Goal: Task Accomplishment & Management: Manage account settings

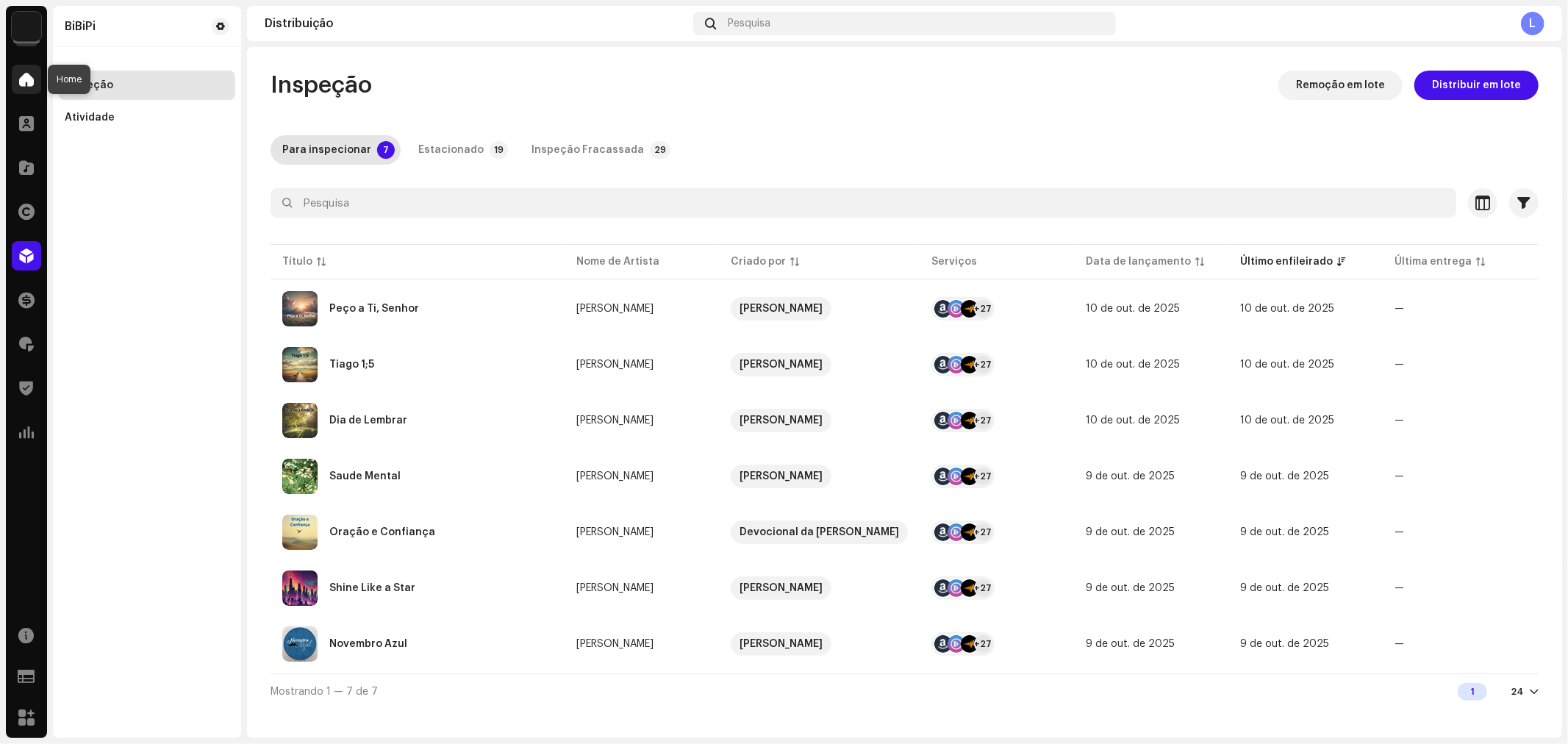
click at [31, 78] on span at bounding box center [26, 79] width 15 height 12
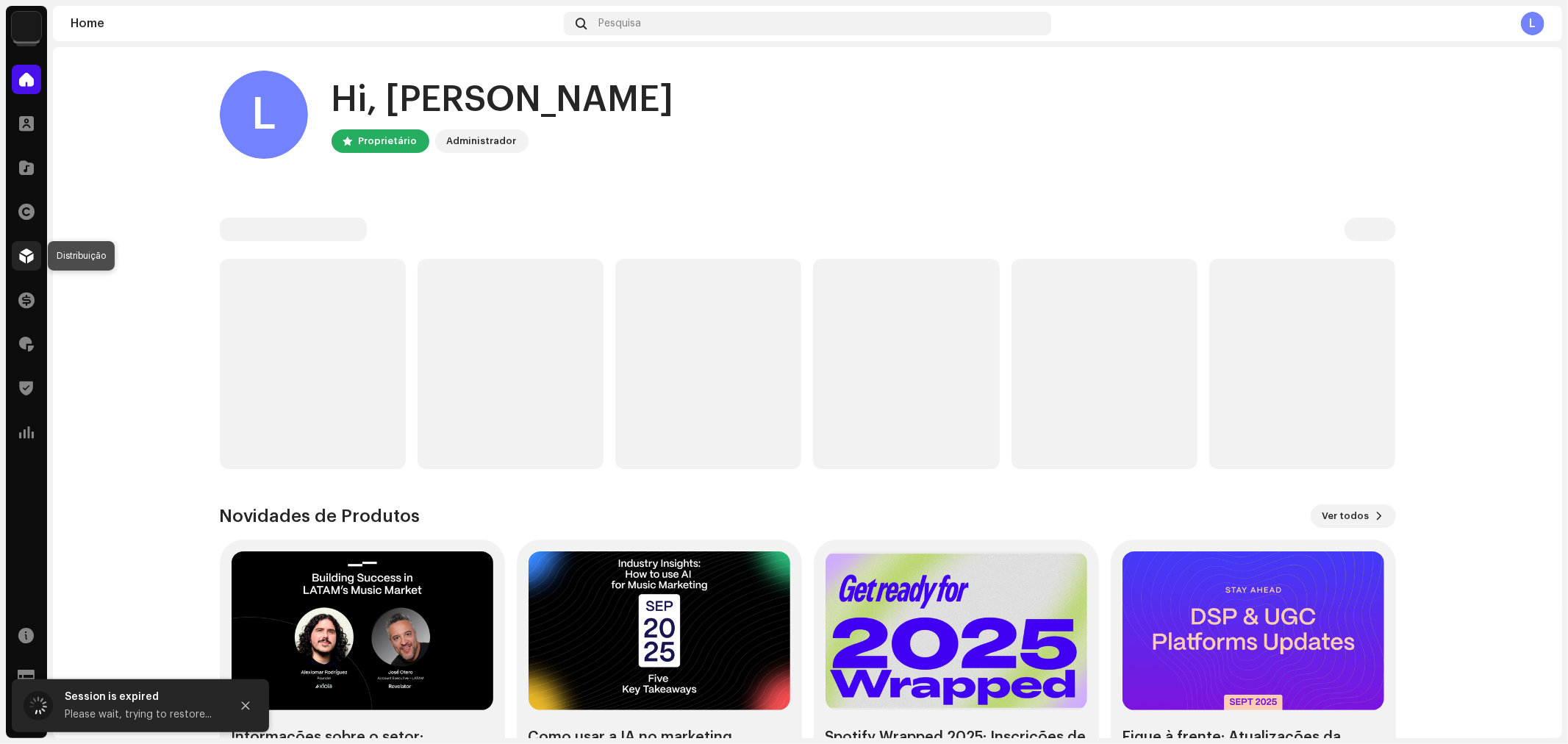
click at [30, 247] on div at bounding box center [26, 256] width 29 height 29
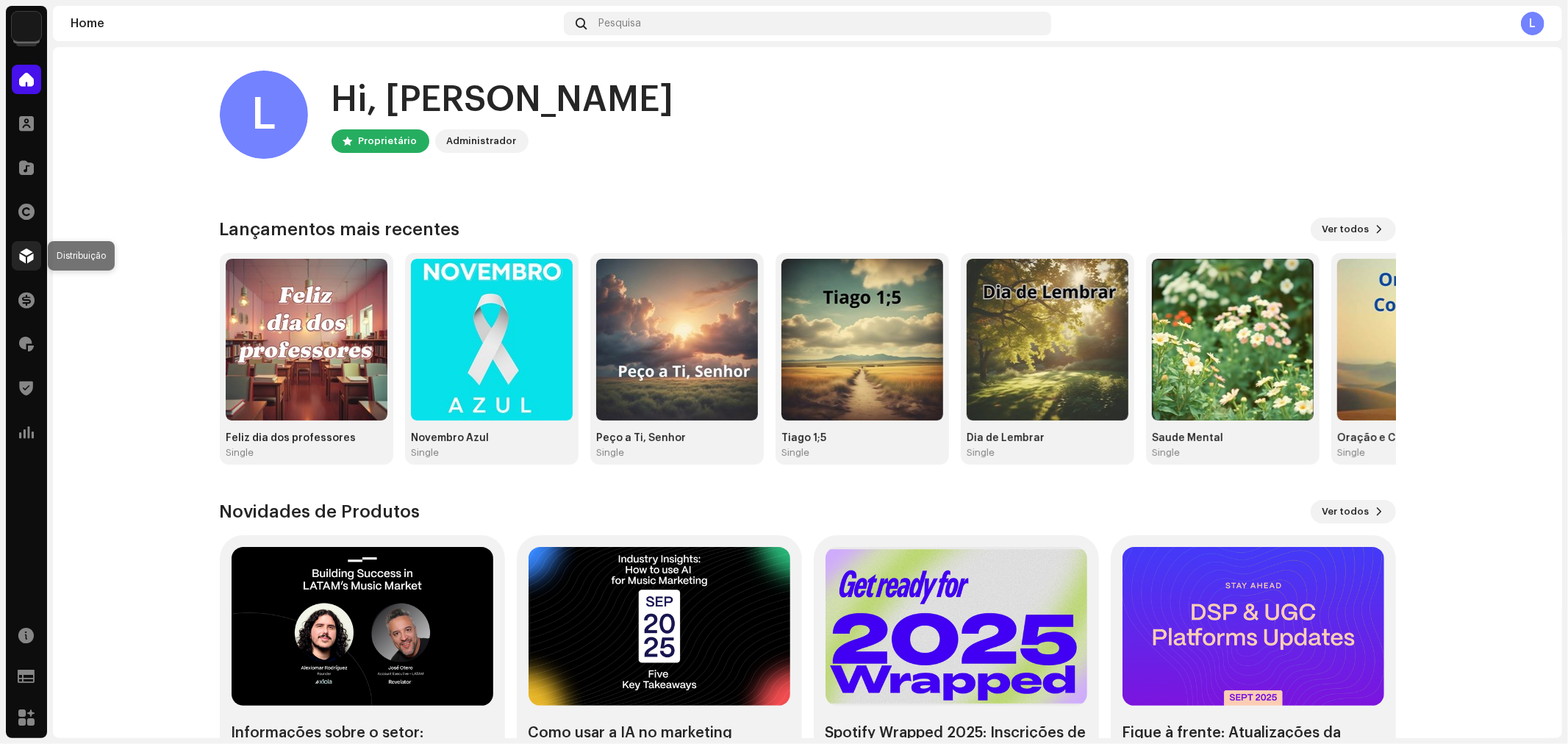
click at [30, 259] on span at bounding box center [26, 255] width 15 height 12
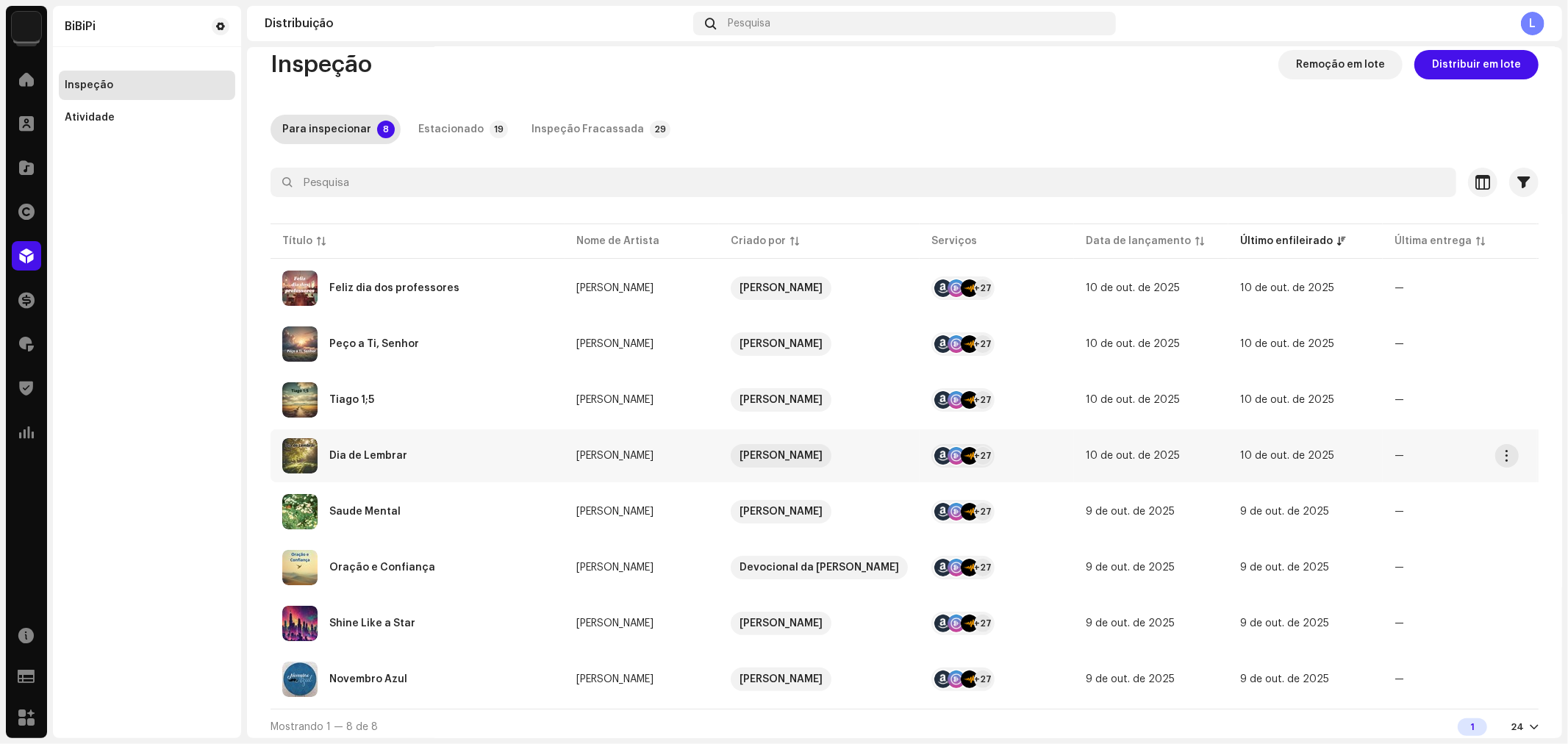
scroll to position [26, 0]
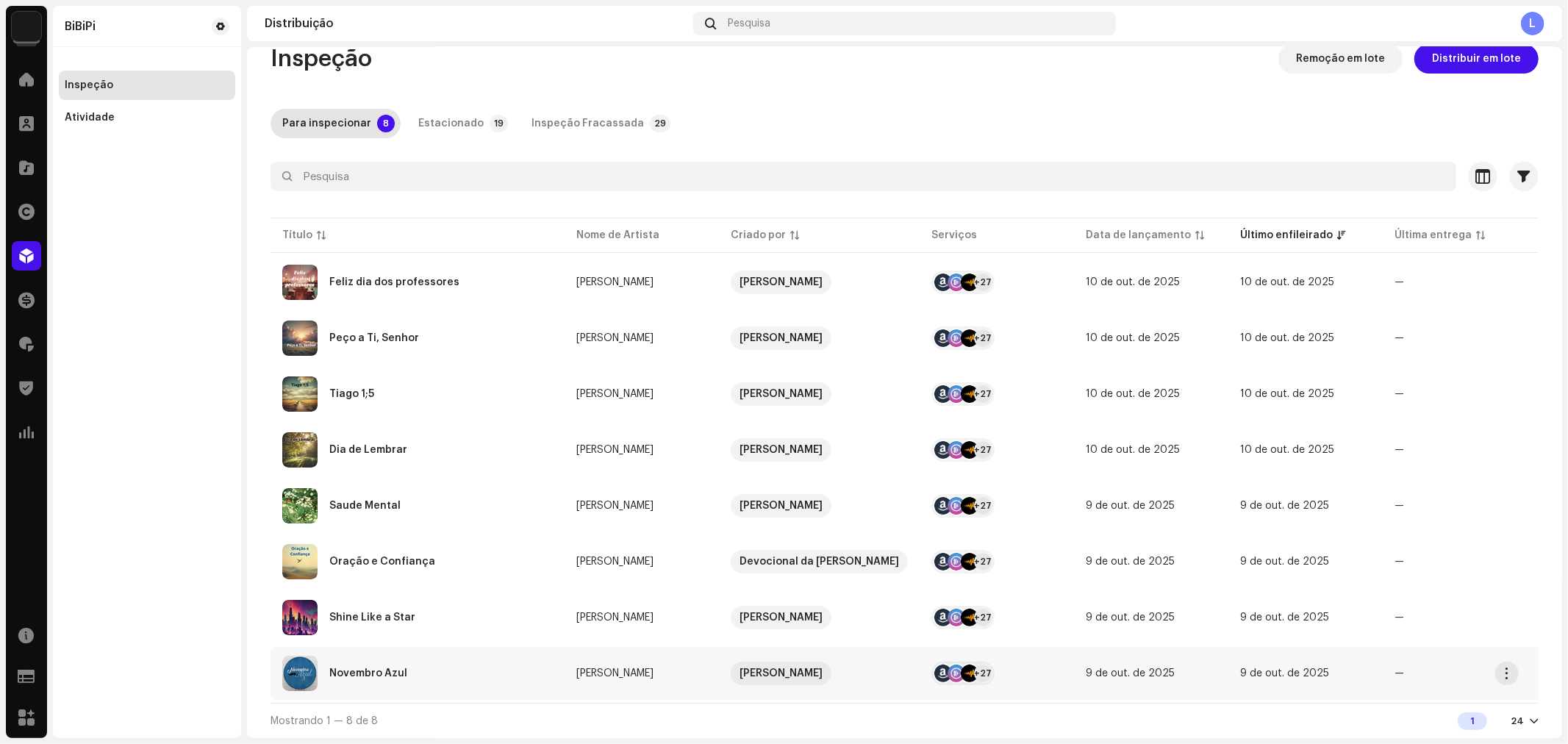
click at [409, 664] on div "Novembro Azul" at bounding box center [418, 673] width 271 height 35
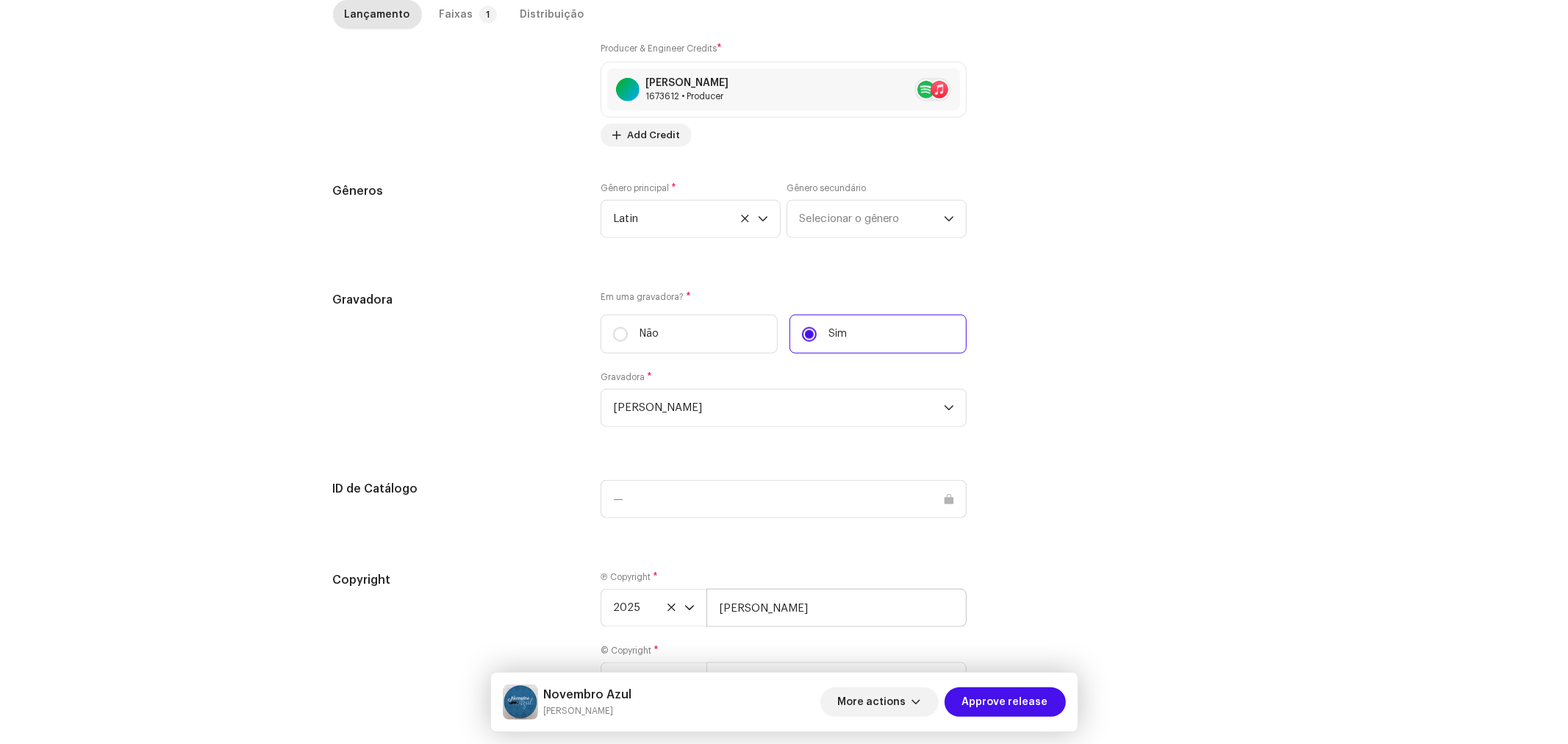
scroll to position [1231, 0]
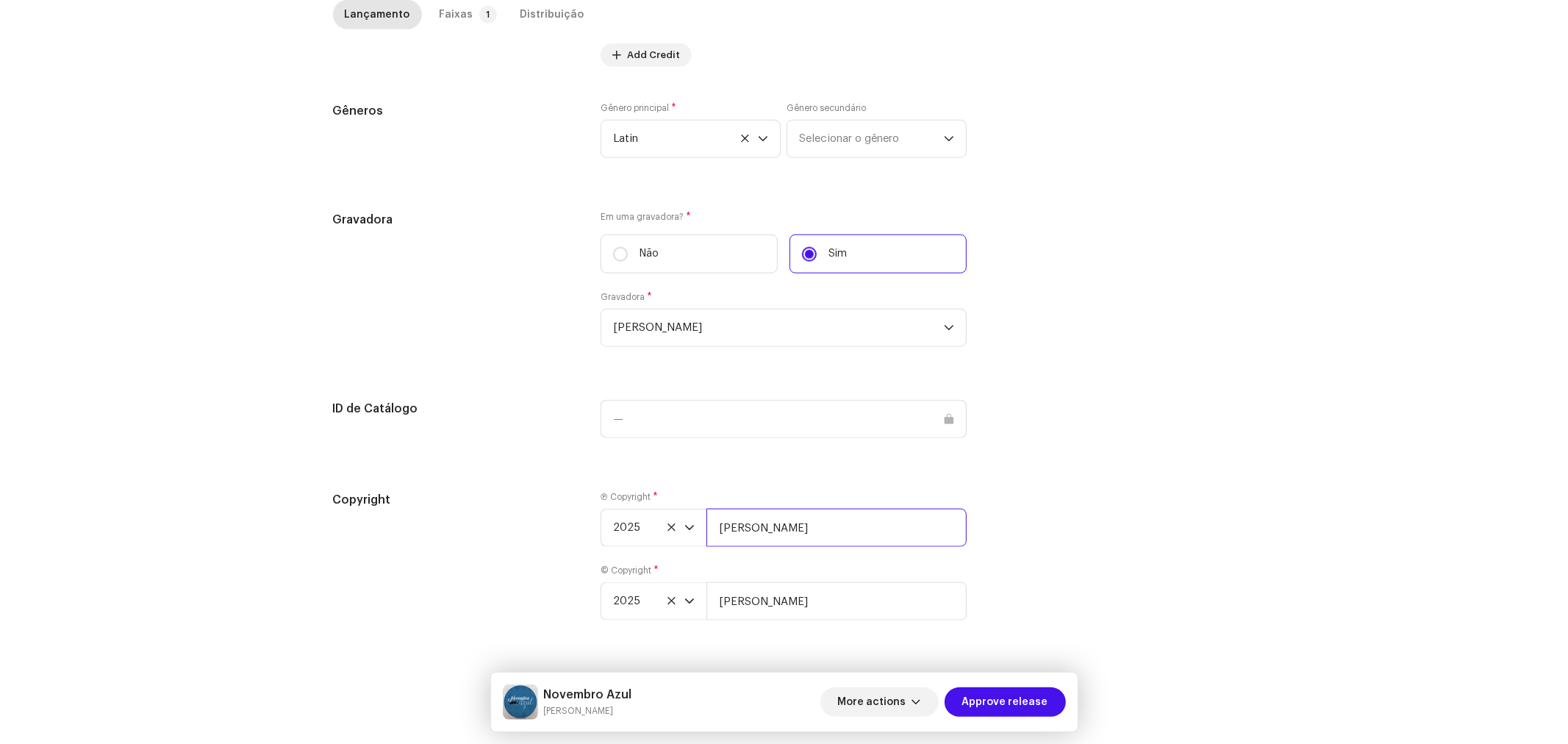
click at [851, 526] on input "[PERSON_NAME]" at bounding box center [837, 528] width 260 height 38
type input "[PERSON_NAME], Licenciada por BiBiPi"
click at [828, 591] on input "[PERSON_NAME]" at bounding box center [837, 601] width 260 height 38
type input "[PERSON_NAME], Licenciada por BiBiPi"
click at [464, 16] on p-tab "Faixas 1" at bounding box center [465, 15] width 75 height 29
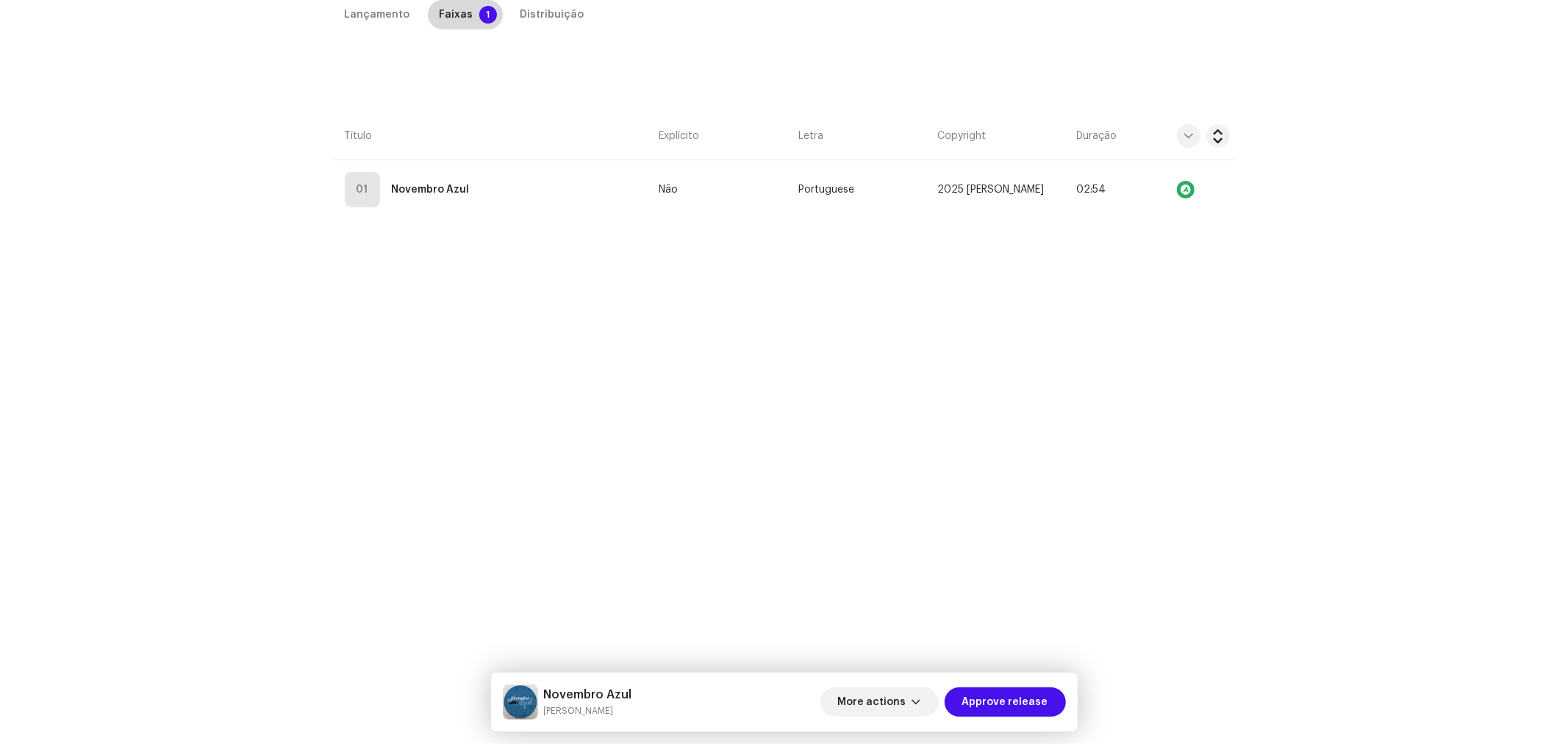
scroll to position [348, 0]
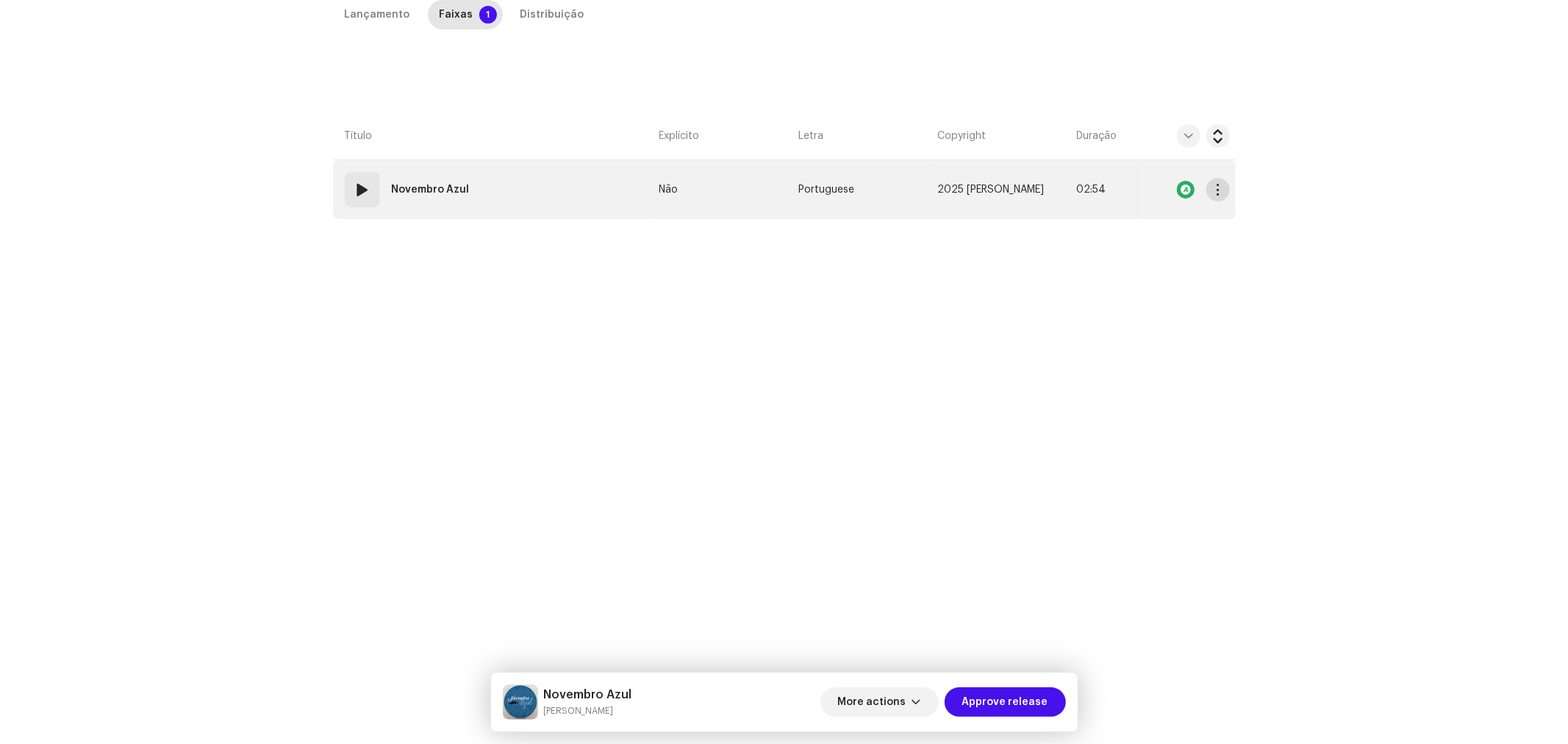
click at [1216, 188] on span "button" at bounding box center [1218, 189] width 11 height 12
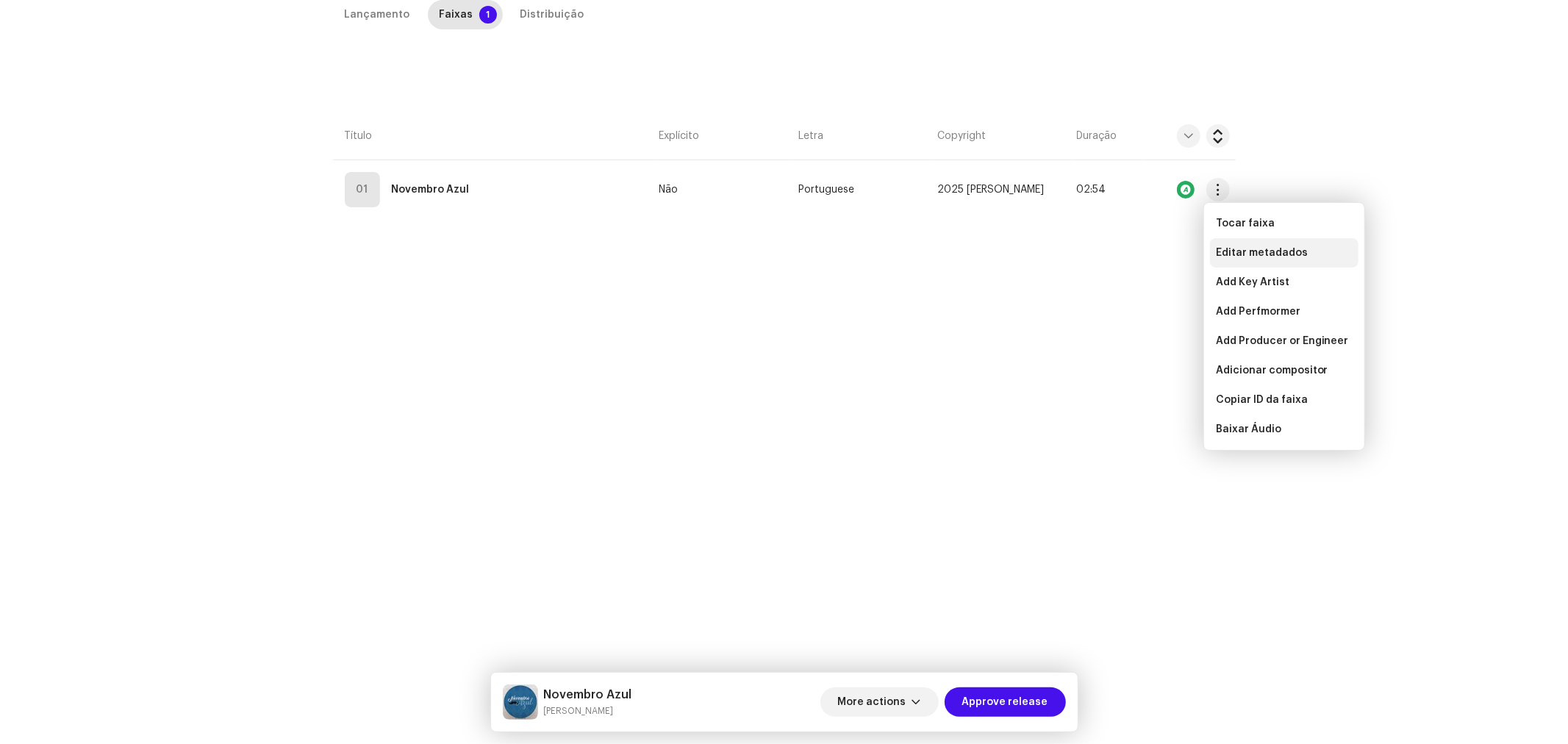
click at [1236, 239] on div "Editar metadados" at bounding box center [1284, 253] width 148 height 29
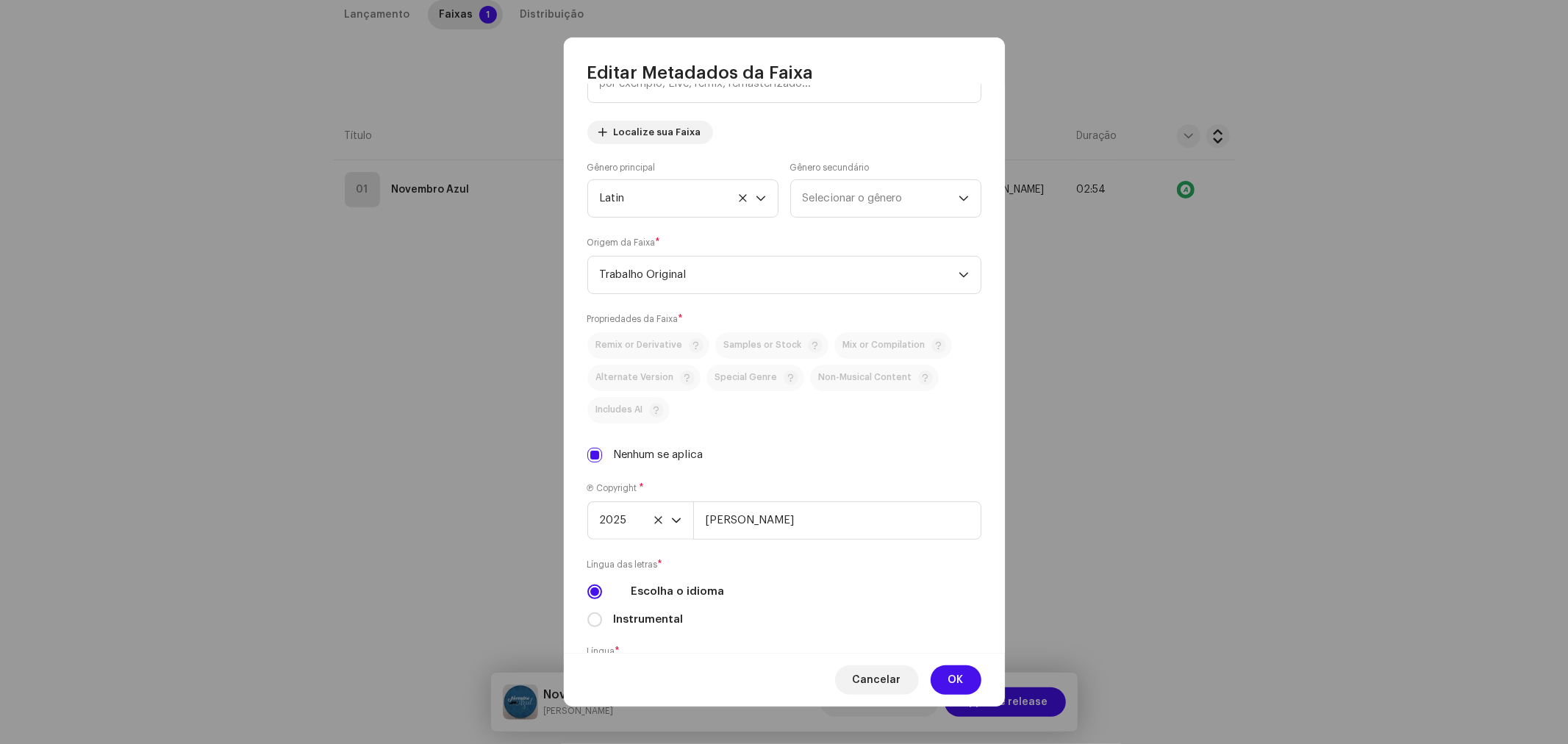
scroll to position [311, 0]
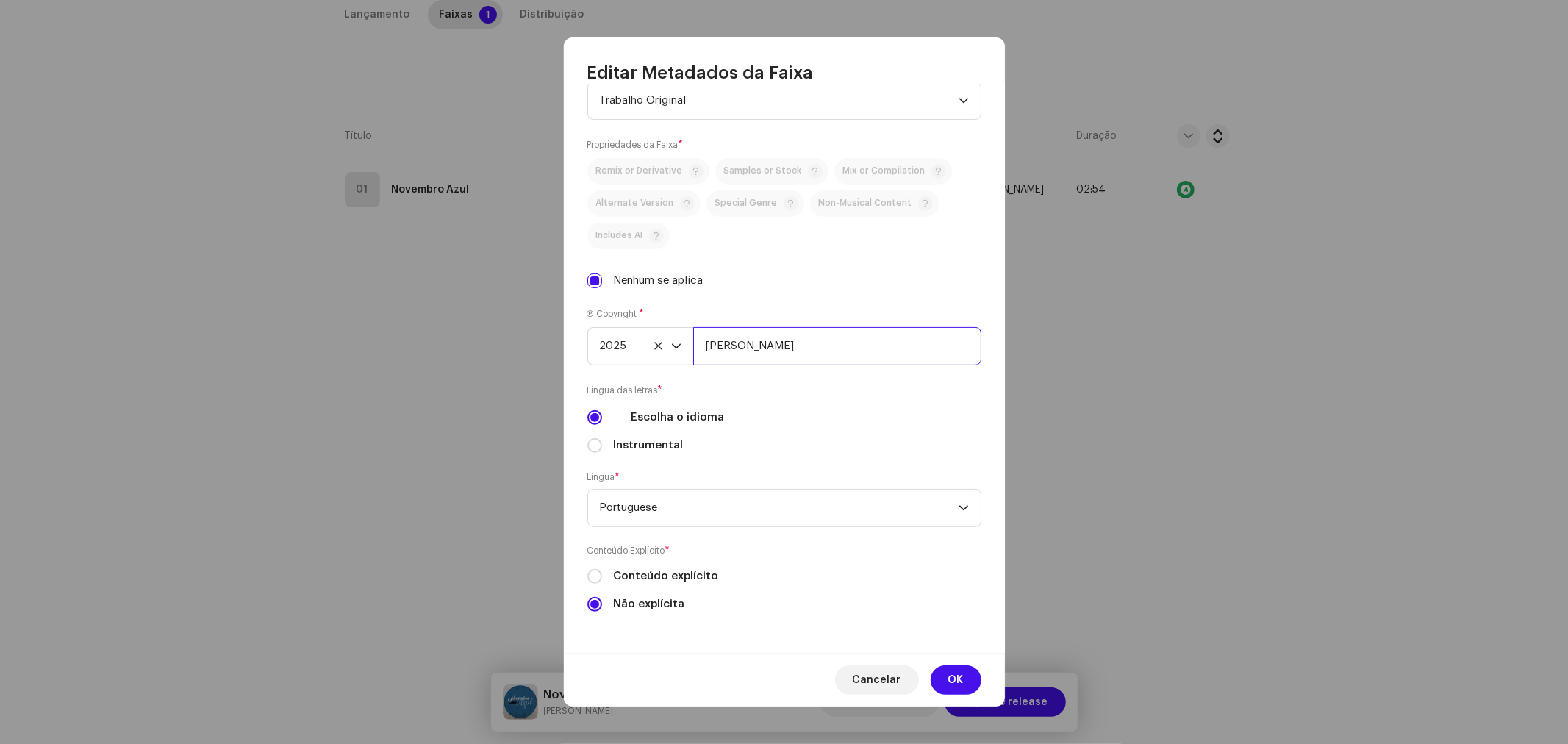
click at [807, 341] on input "[PERSON_NAME]" at bounding box center [837, 346] width 288 height 38
type input "[PERSON_NAME], Licenciada por BiBiPi"
click at [957, 669] on span "OK" at bounding box center [956, 679] width 15 height 29
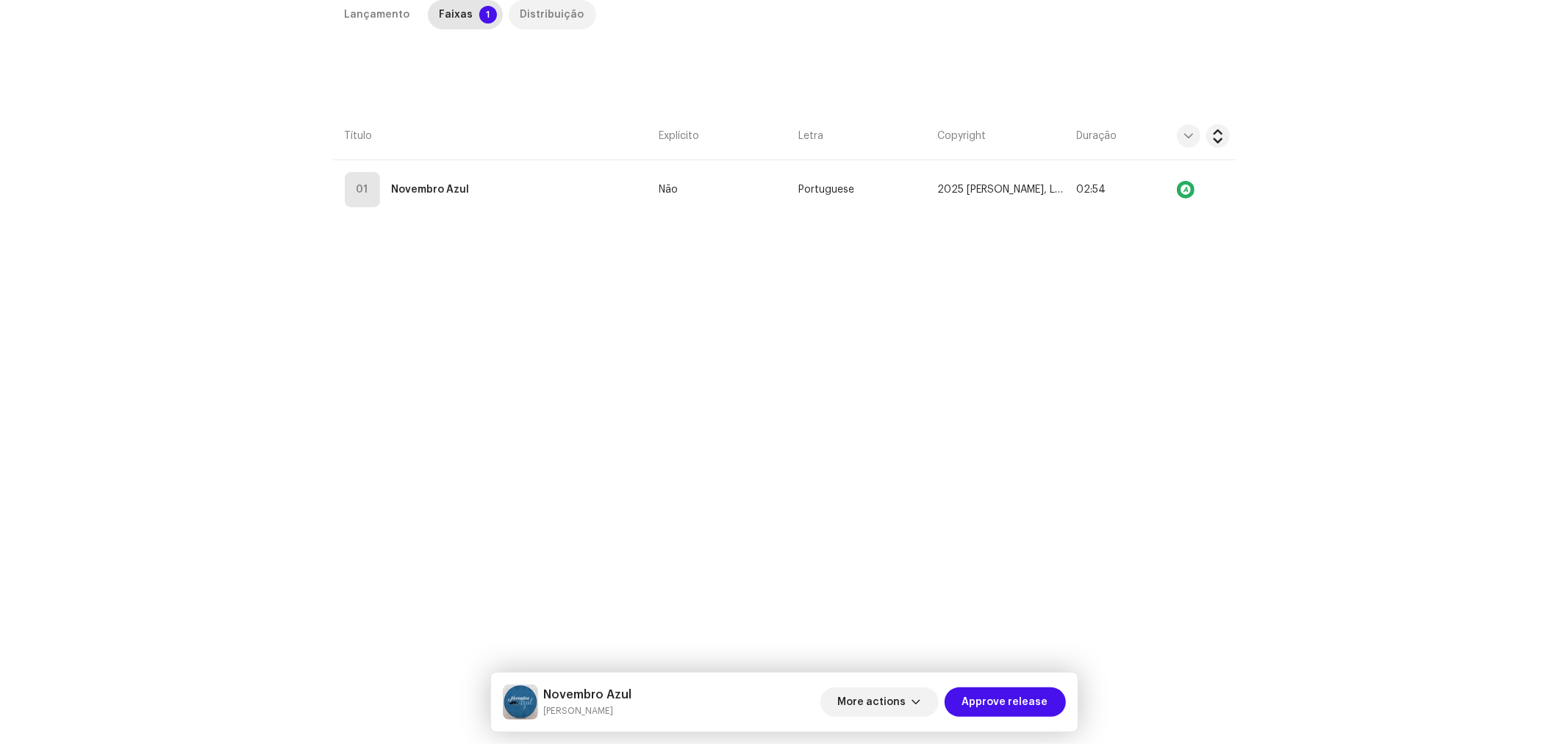
click at [531, 15] on div "Distribuição" at bounding box center [552, 15] width 64 height 29
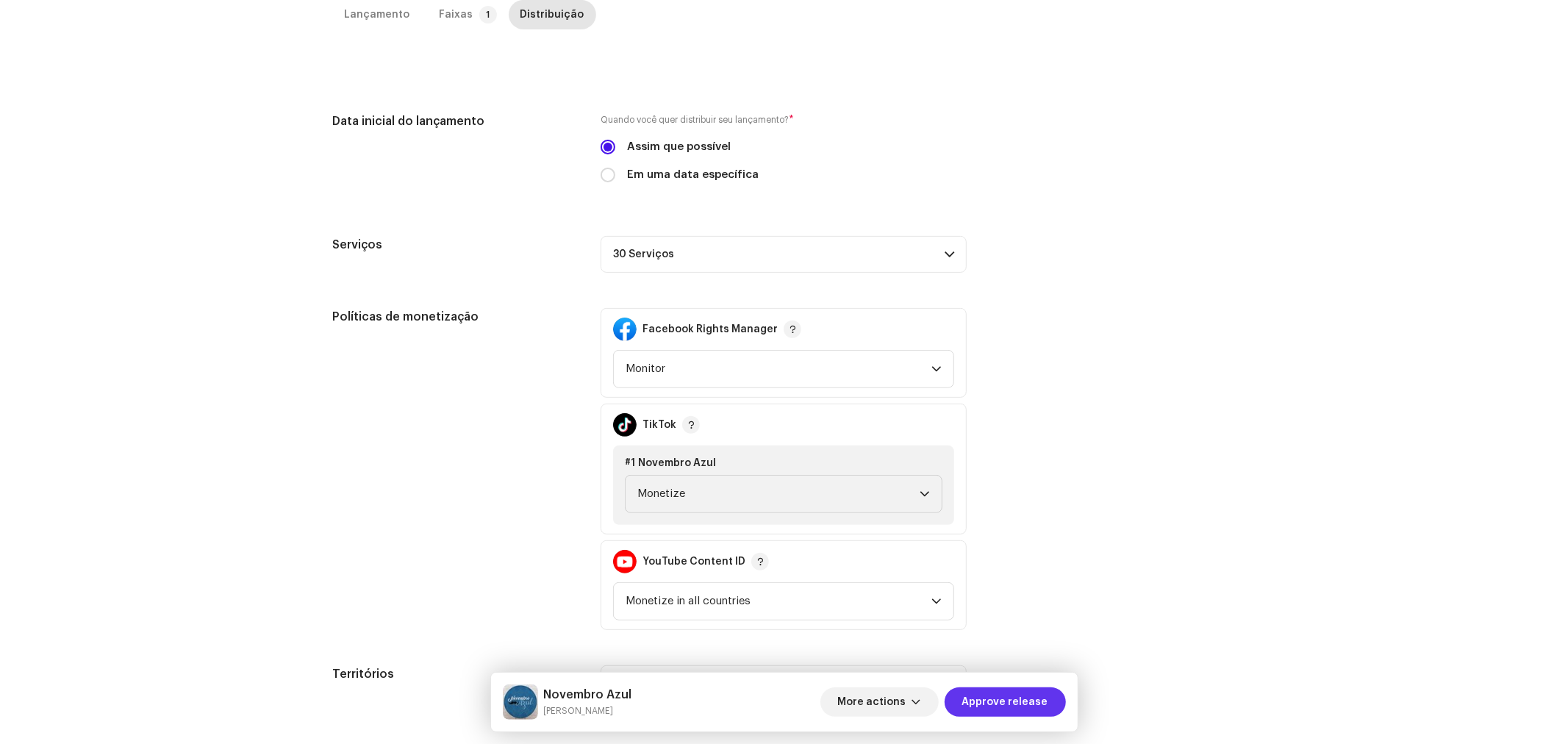
click at [1030, 693] on span "Approve release" at bounding box center [1006, 702] width 86 height 29
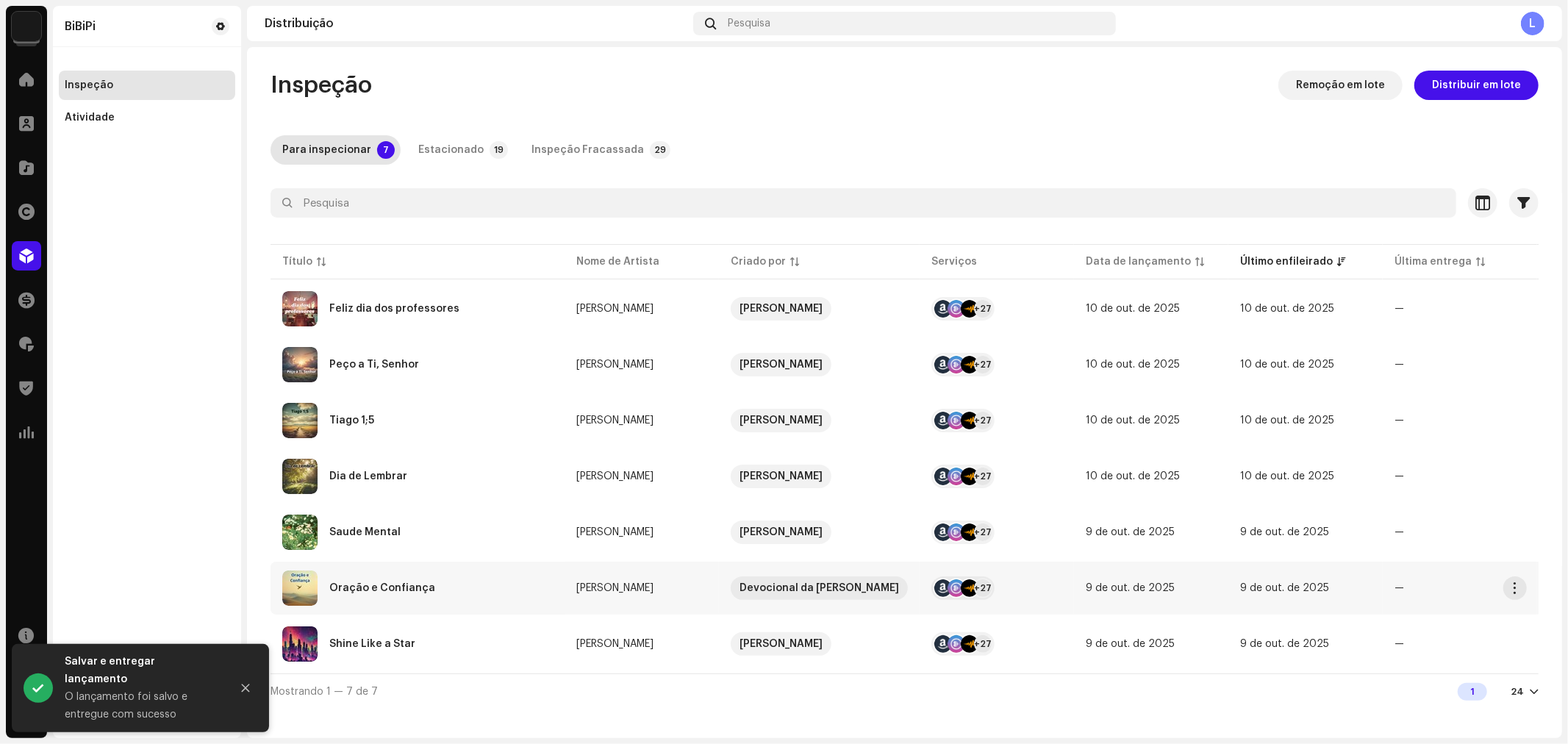
click at [403, 585] on div "Oração e Confiança" at bounding box center [382, 587] width 106 height 10
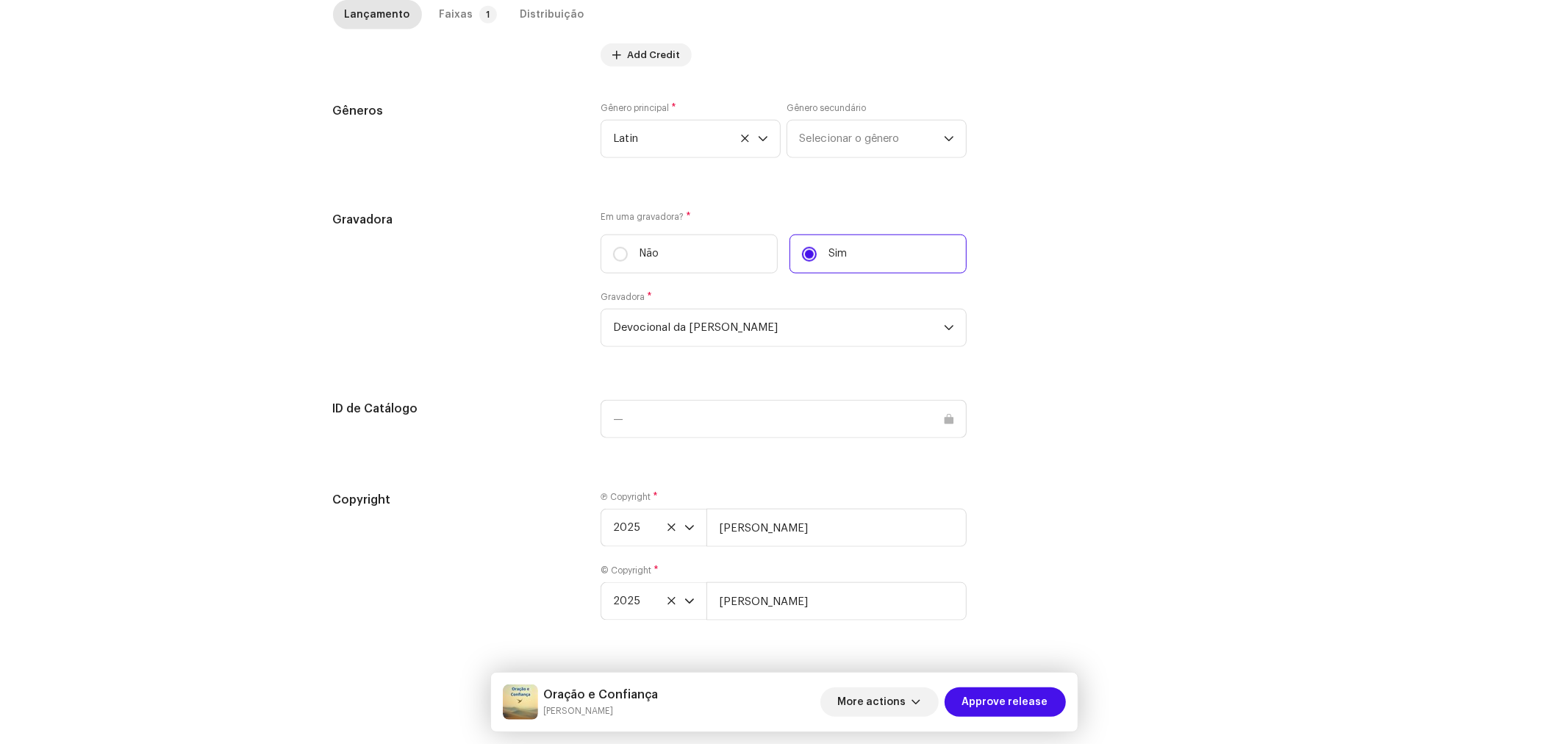
scroll to position [1231, 0]
click at [824, 522] on input "[PERSON_NAME]" at bounding box center [837, 528] width 260 height 38
type input "[PERSON_NAME], Licenciada por BiBiPi"
drag, startPoint x: 834, startPoint y: 600, endPoint x: 837, endPoint y: 607, distance: 7.6
click at [834, 600] on input "[PERSON_NAME]" at bounding box center [837, 601] width 260 height 38
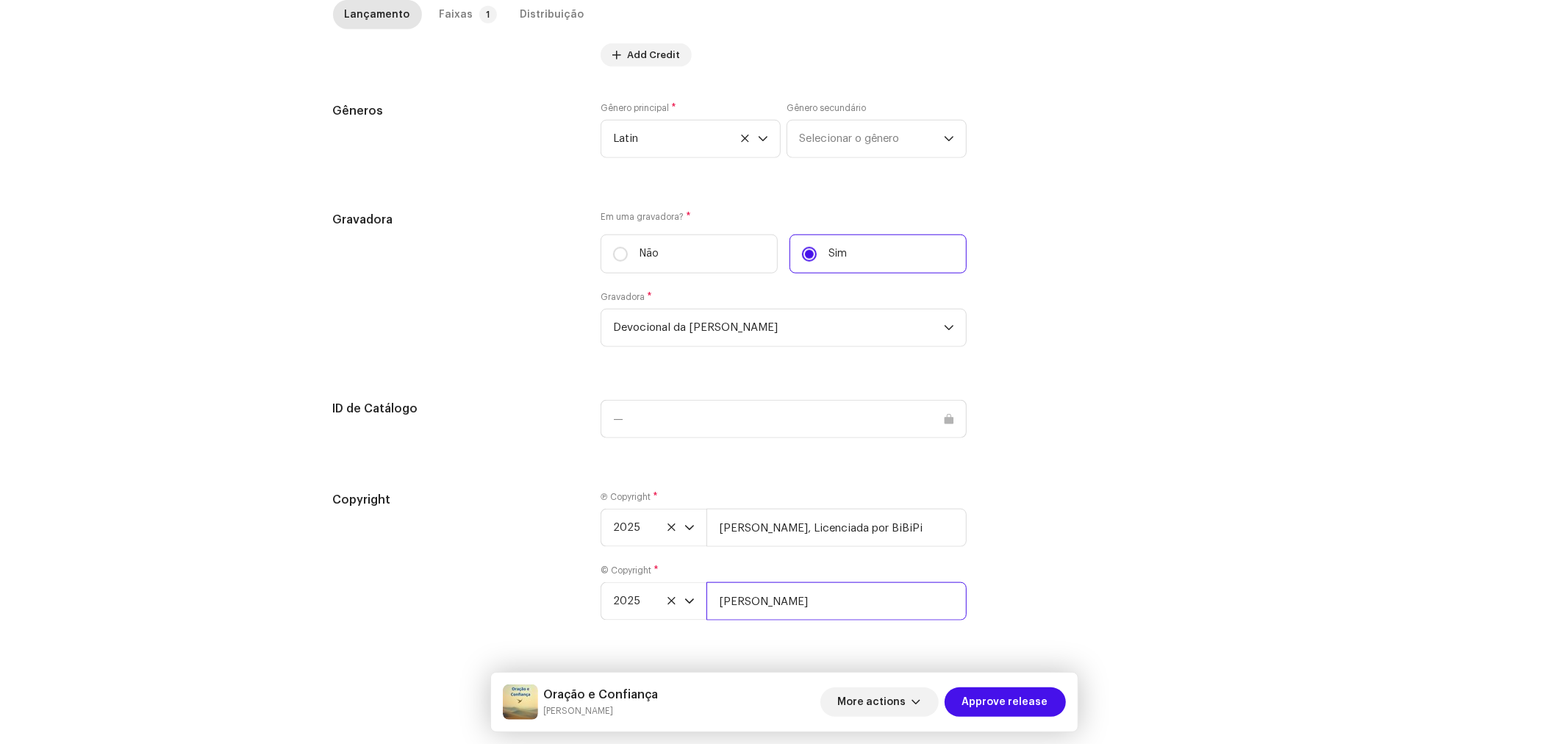
type input "[PERSON_NAME], Licenciada por BiBiPi"
click at [458, 15] on div "Faixas" at bounding box center [457, 15] width 34 height 29
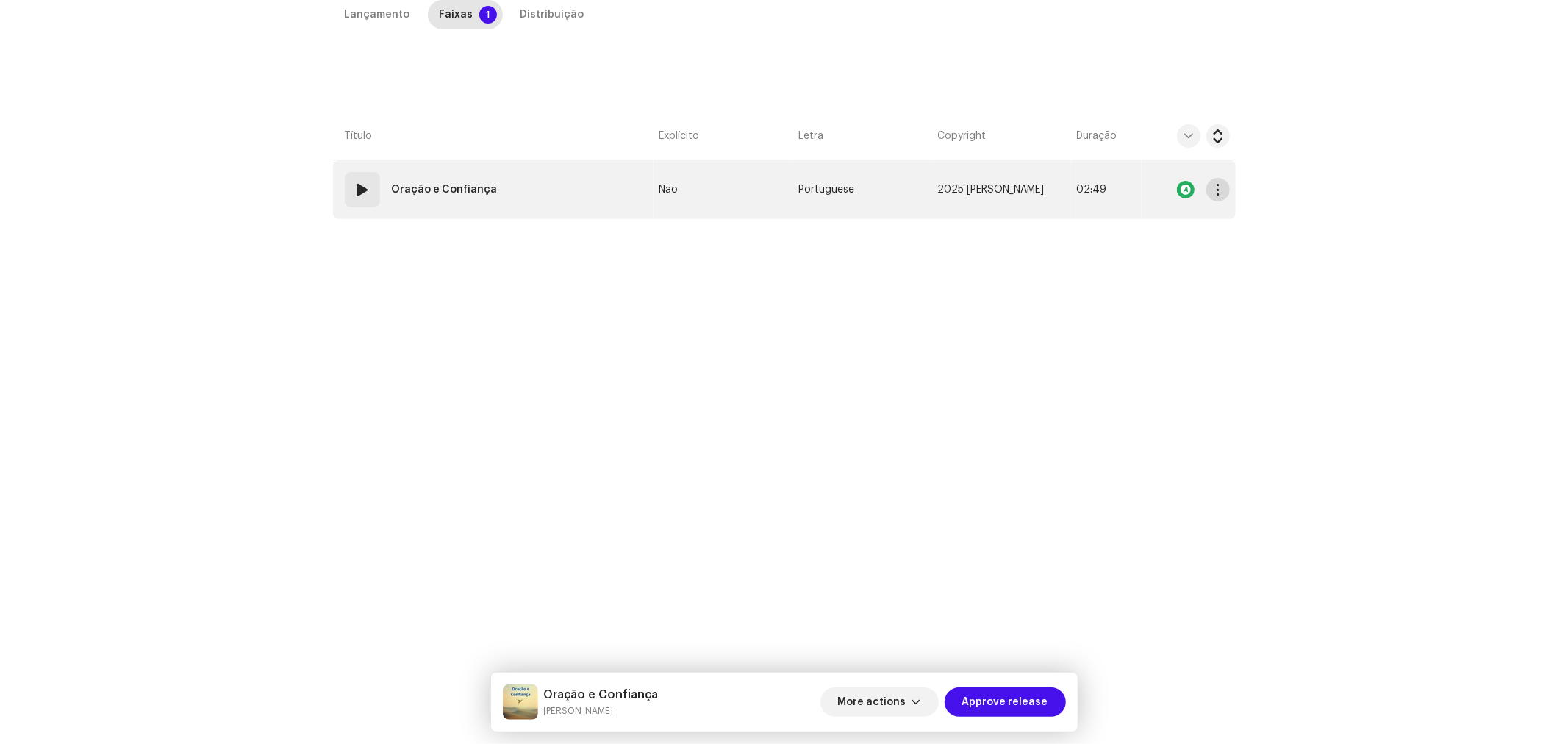
click at [1215, 193] on span "button" at bounding box center [1218, 189] width 11 height 12
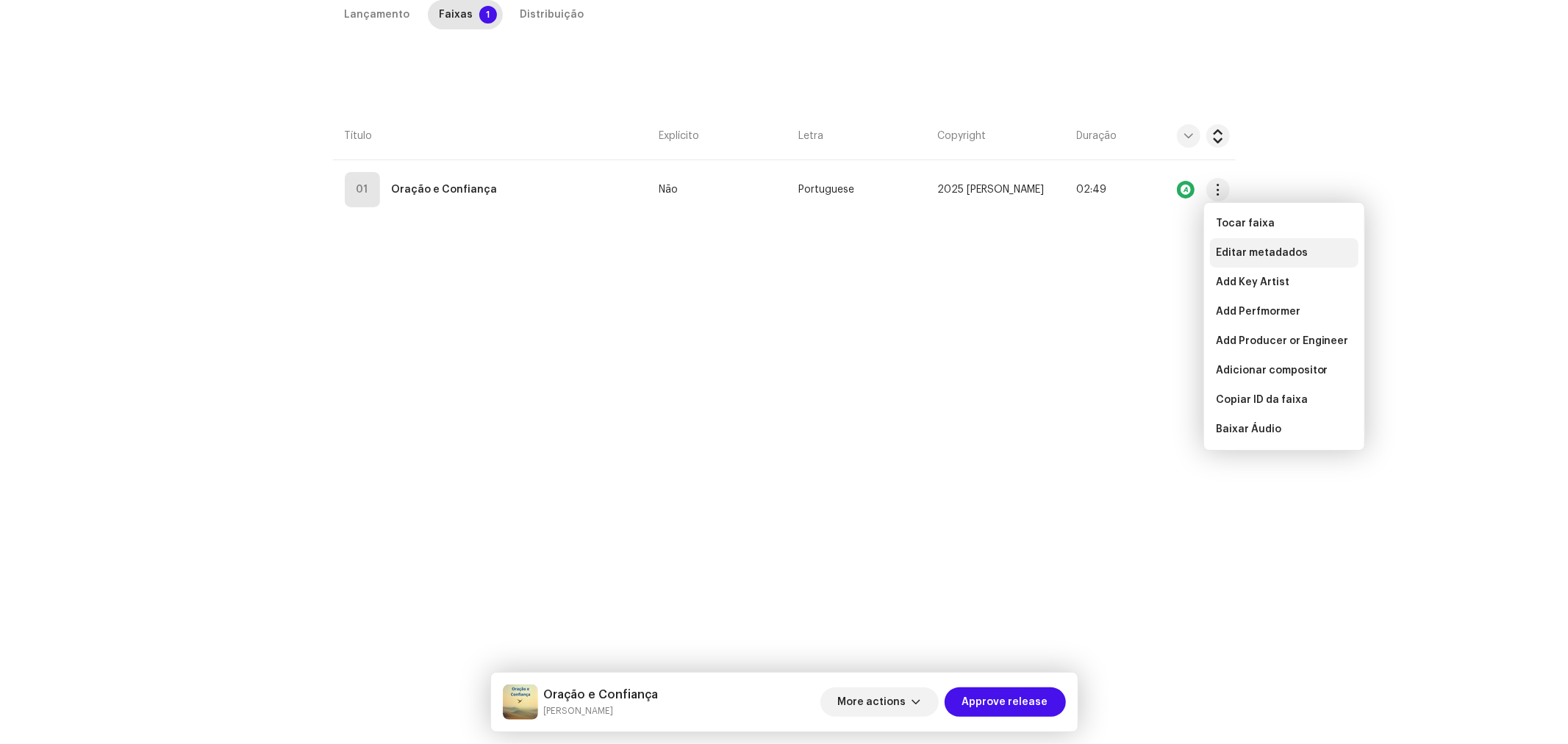
click at [1229, 245] on div "Editar metadados" at bounding box center [1284, 253] width 148 height 29
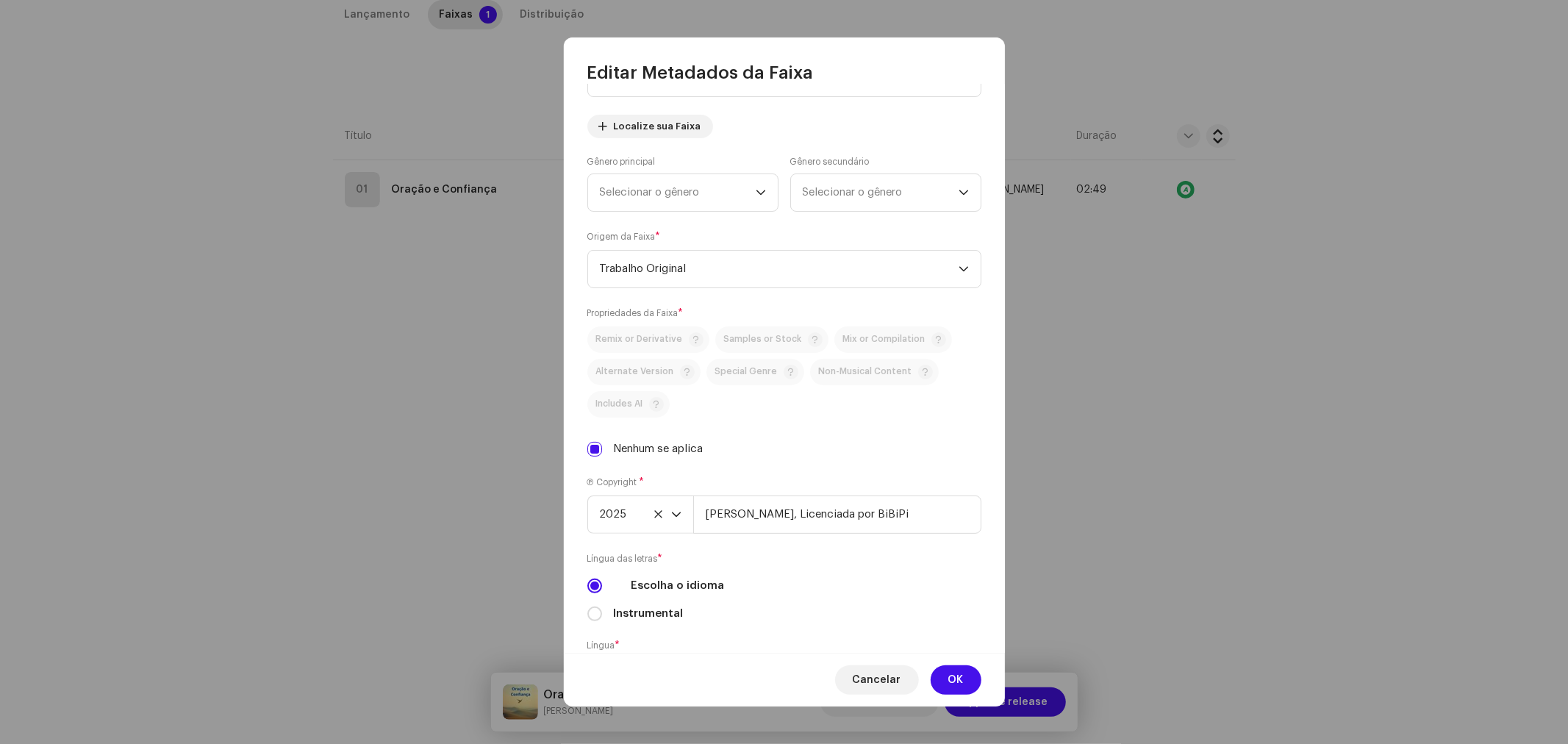
scroll to position [311, 0]
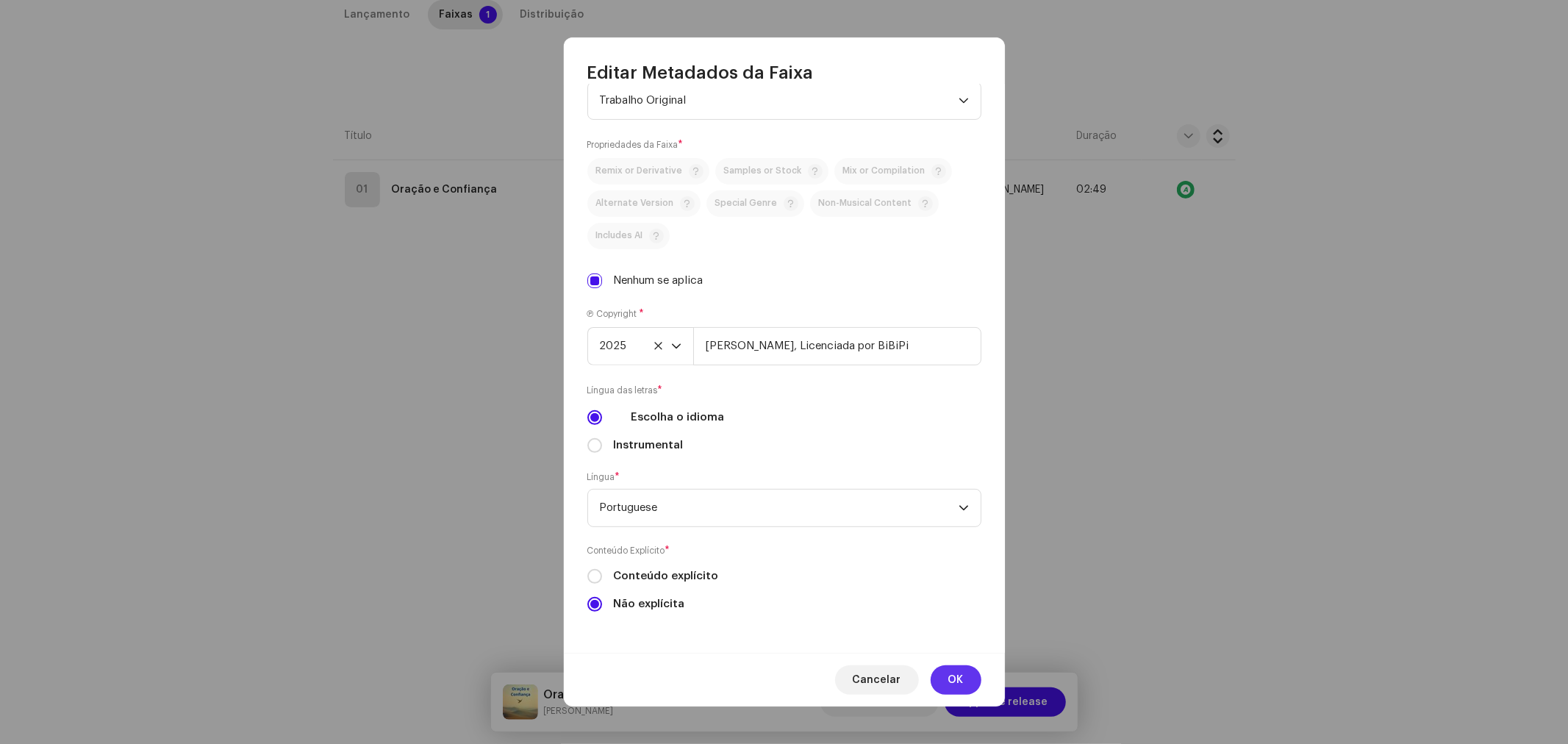
click at [960, 676] on span "OK" at bounding box center [956, 679] width 15 height 29
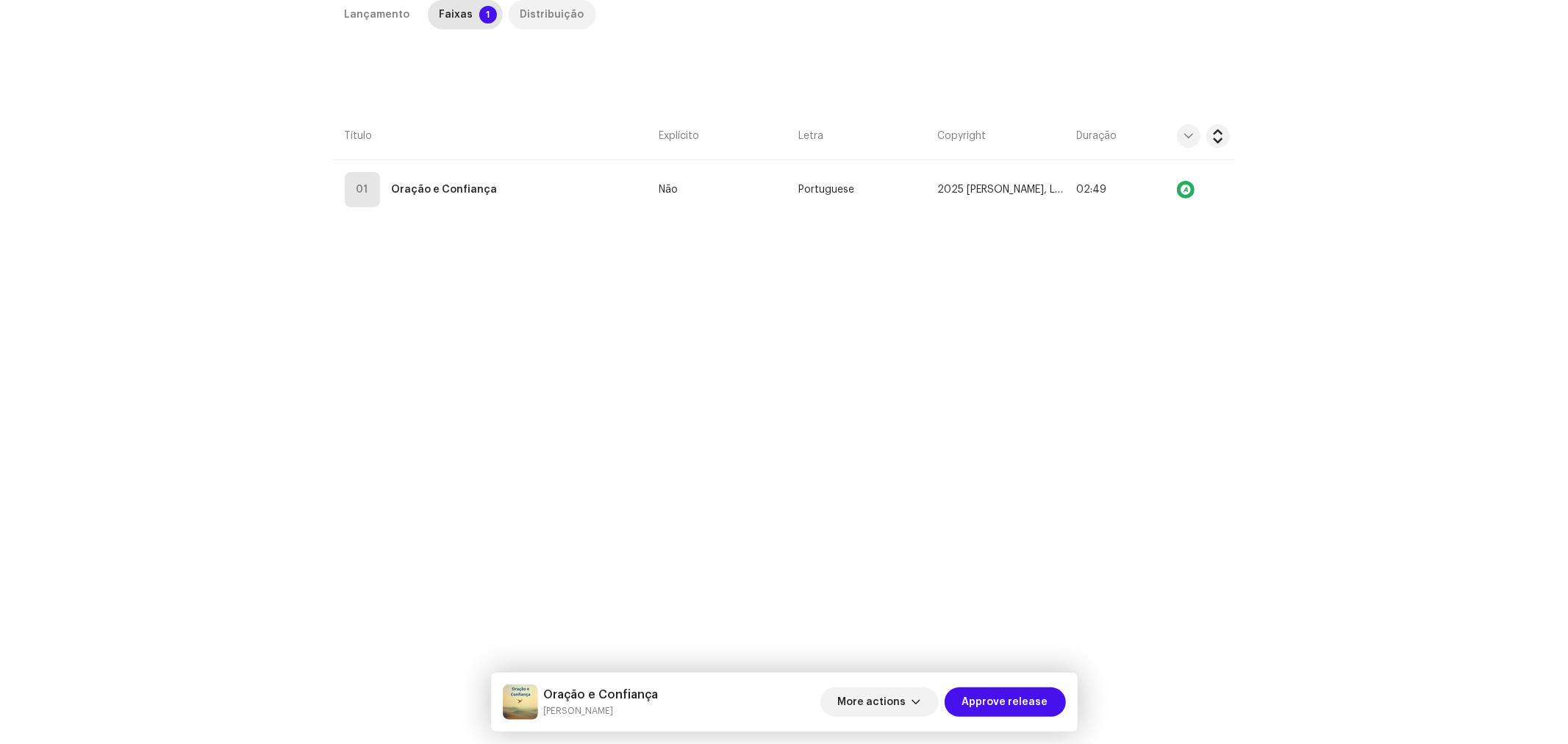
click at [554, 13] on div "Distribuição" at bounding box center [552, 15] width 64 height 29
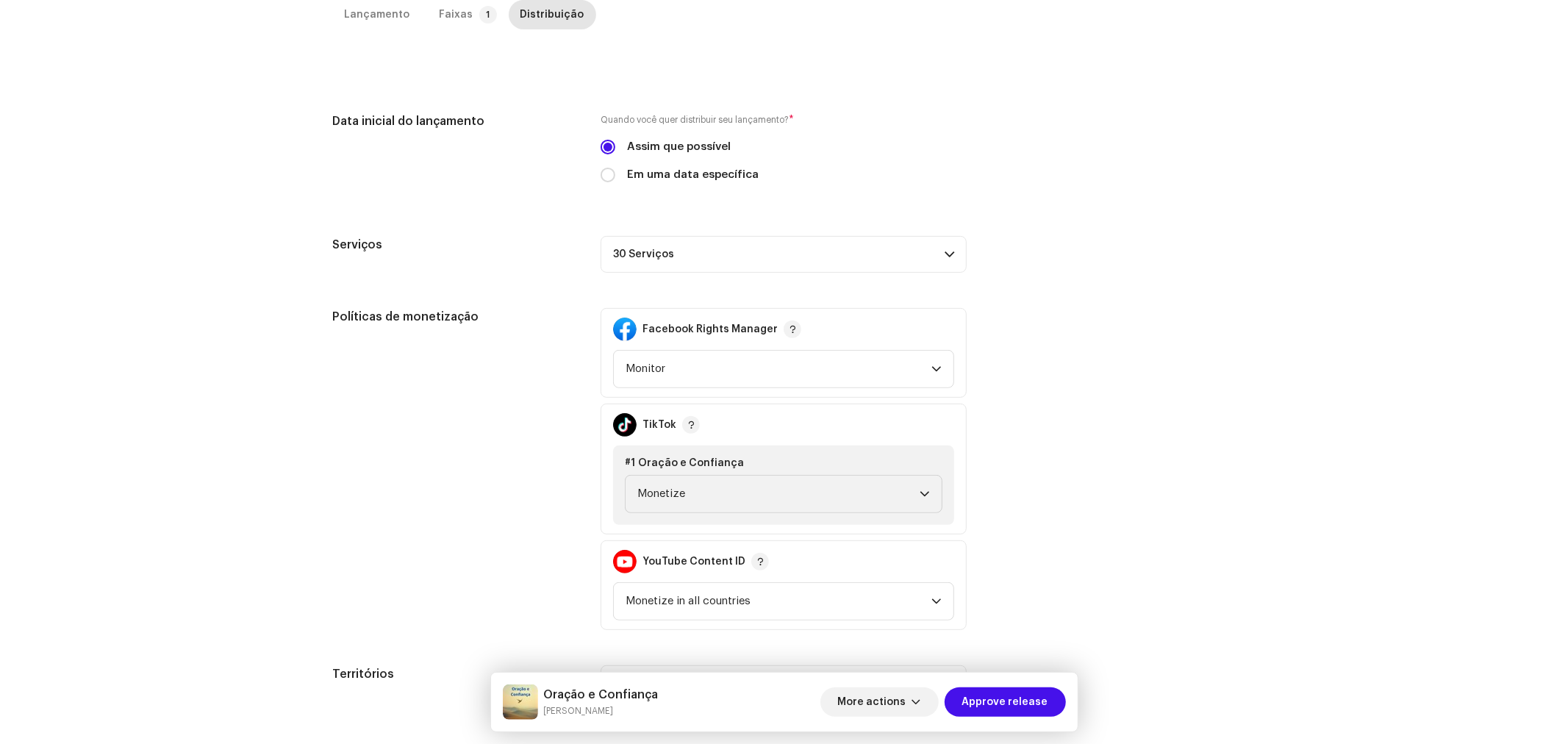
drag, startPoint x: 1024, startPoint y: 357, endPoint x: 1024, endPoint y: 500, distance: 143.0
click at [1025, 358] on div "Políticas de monetização Facebook Rights Manager Monitor TikTok #1 Oração e Con…" at bounding box center [784, 469] width 903 height 322
click at [1023, 691] on span "Approve release" at bounding box center [1006, 702] width 86 height 29
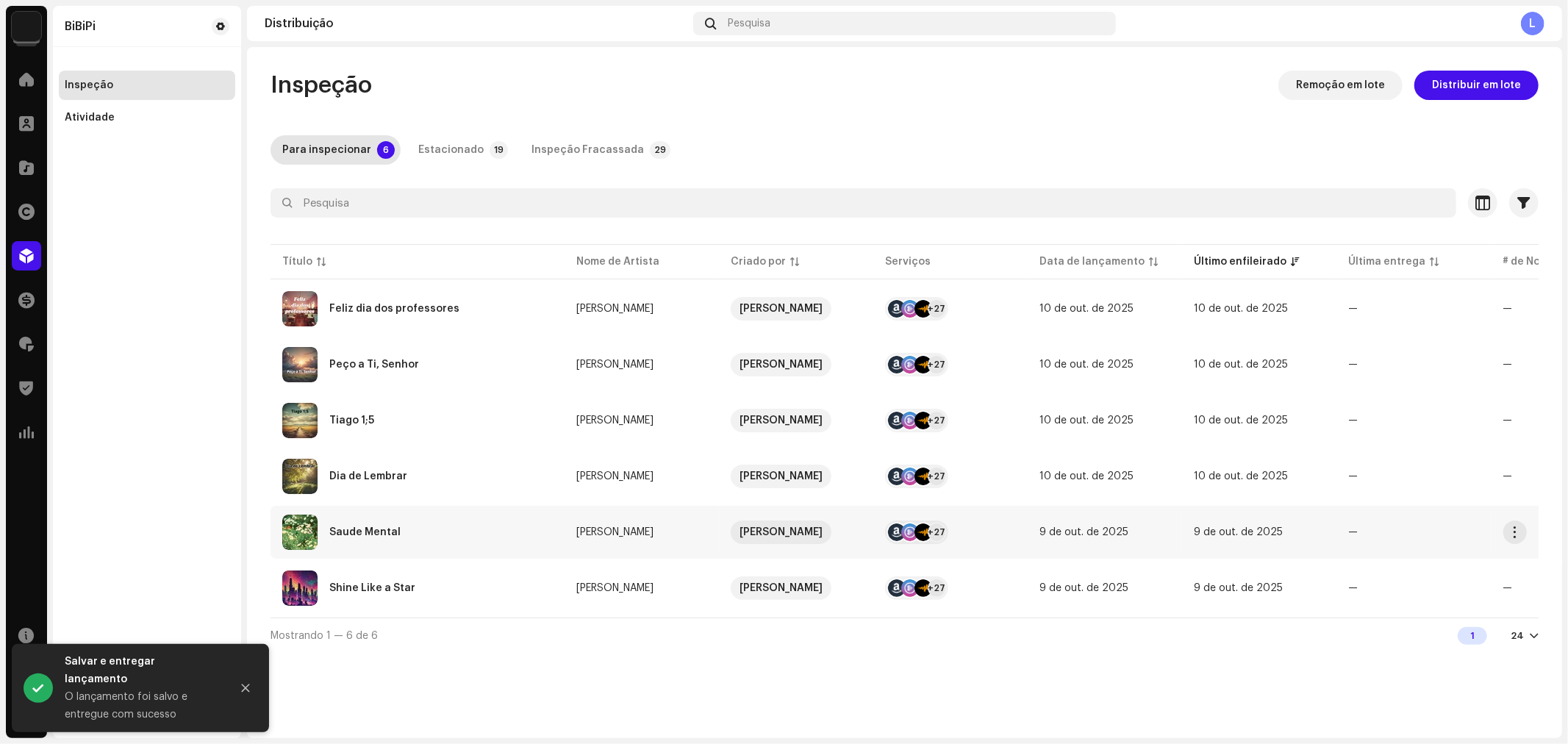
click at [381, 527] on div "Saude Mental" at bounding box center [365, 532] width 72 height 10
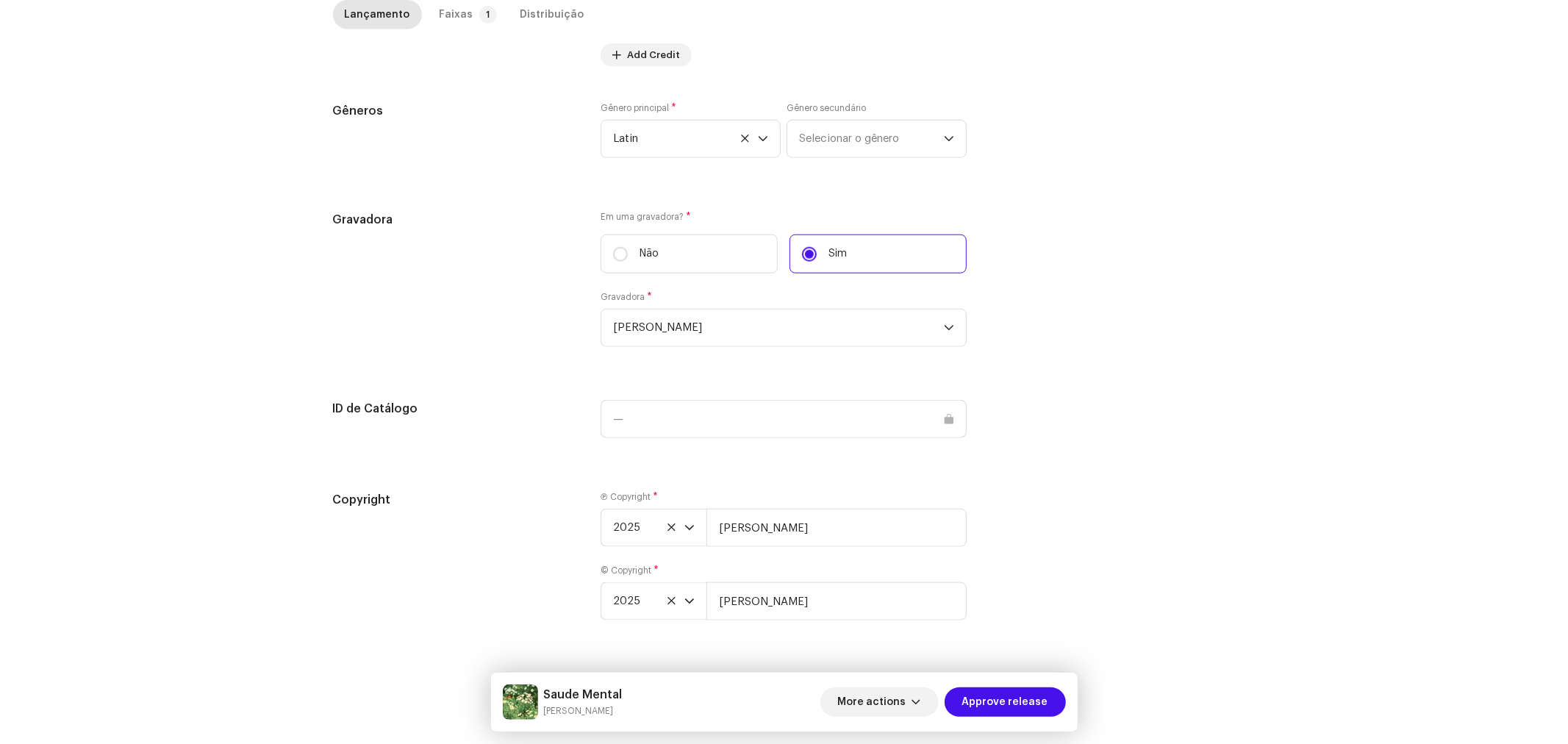
scroll to position [1231, 0]
click at [804, 518] on input "[PERSON_NAME]" at bounding box center [837, 528] width 260 height 38
type input "[PERSON_NAME], Licenciada por BiBiPi"
click at [811, 603] on input "[PERSON_NAME]" at bounding box center [837, 601] width 260 height 38
type input "[PERSON_NAME], Licenciada por BiBiPi"
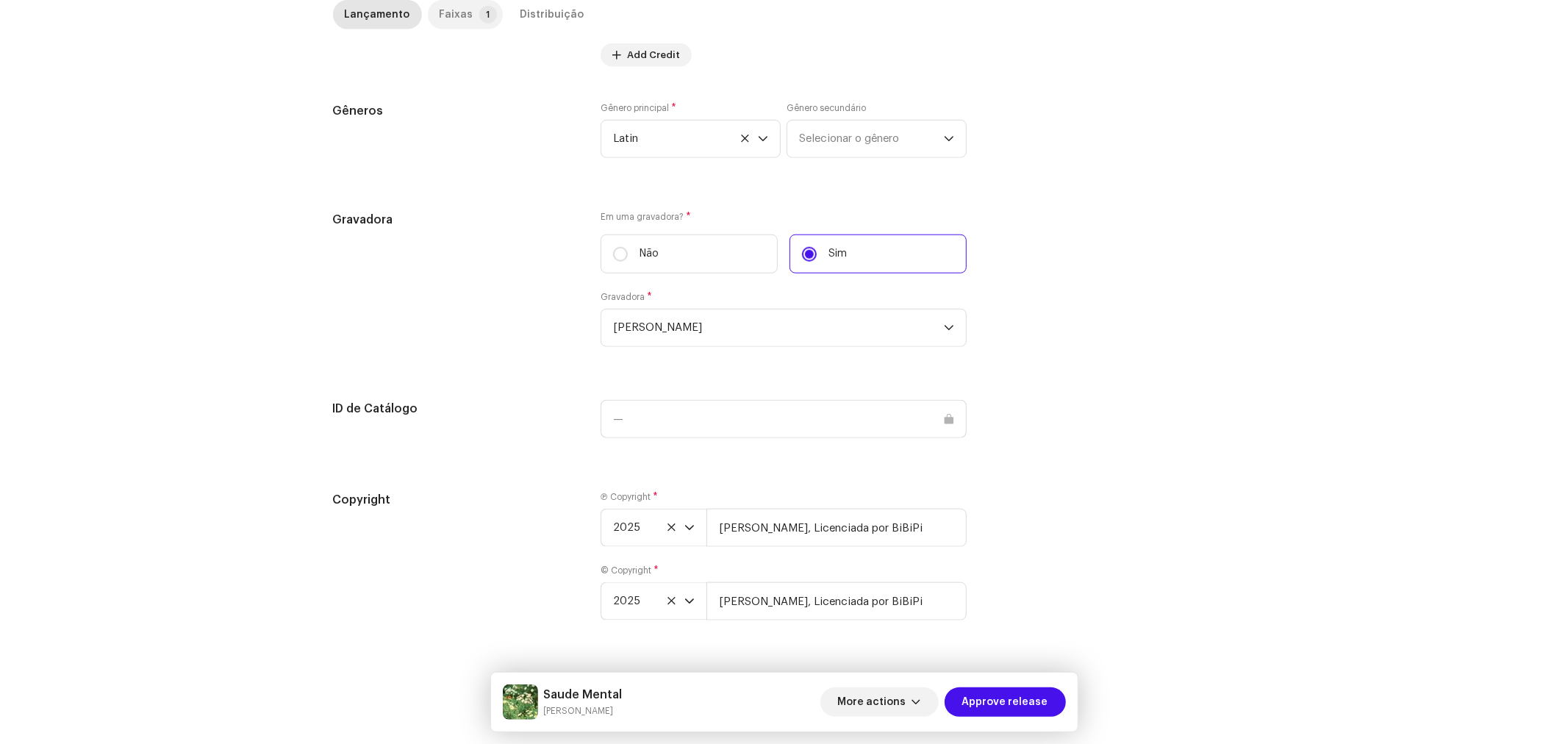
click at [451, 20] on div "Faixas" at bounding box center [457, 15] width 34 height 29
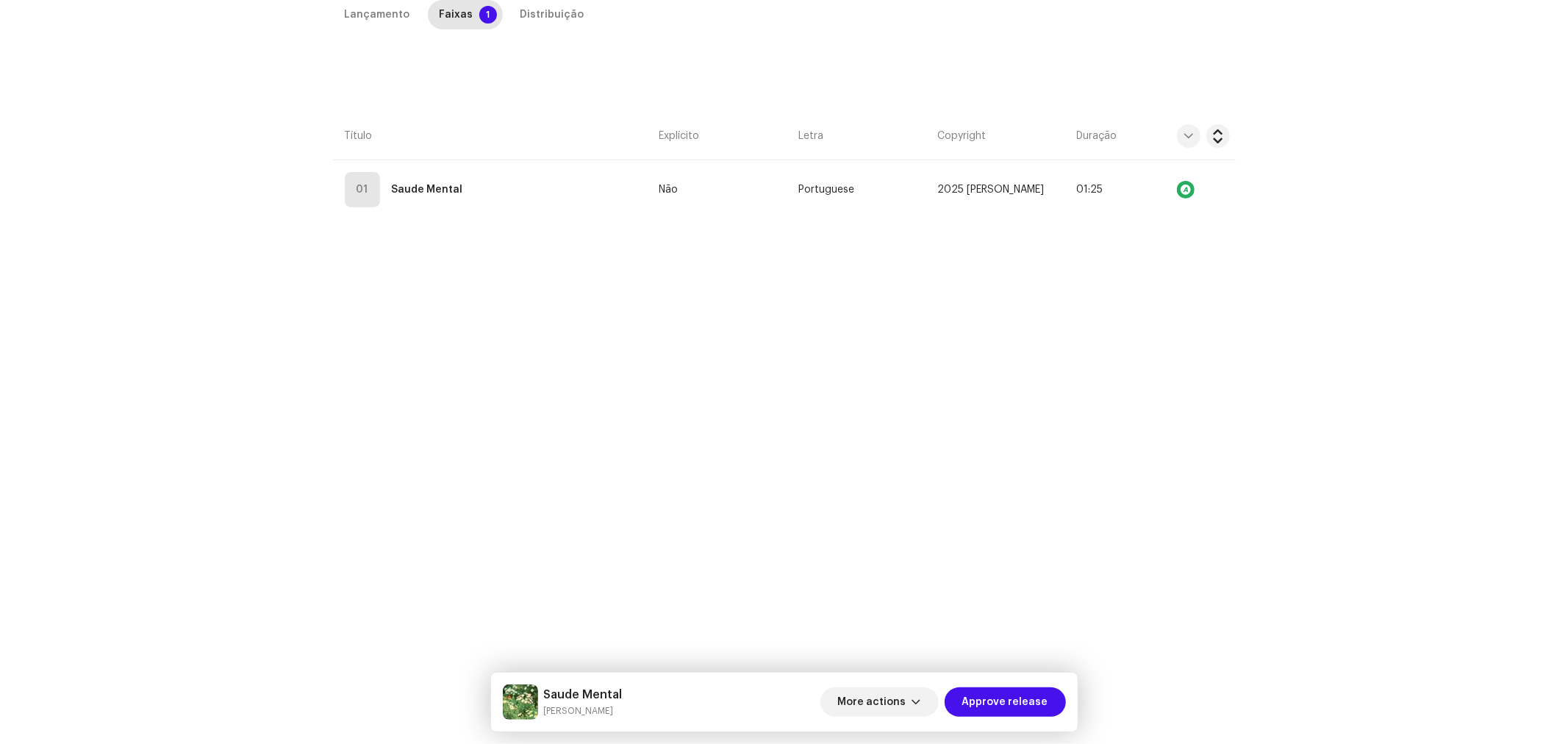
scroll to position [348, 0]
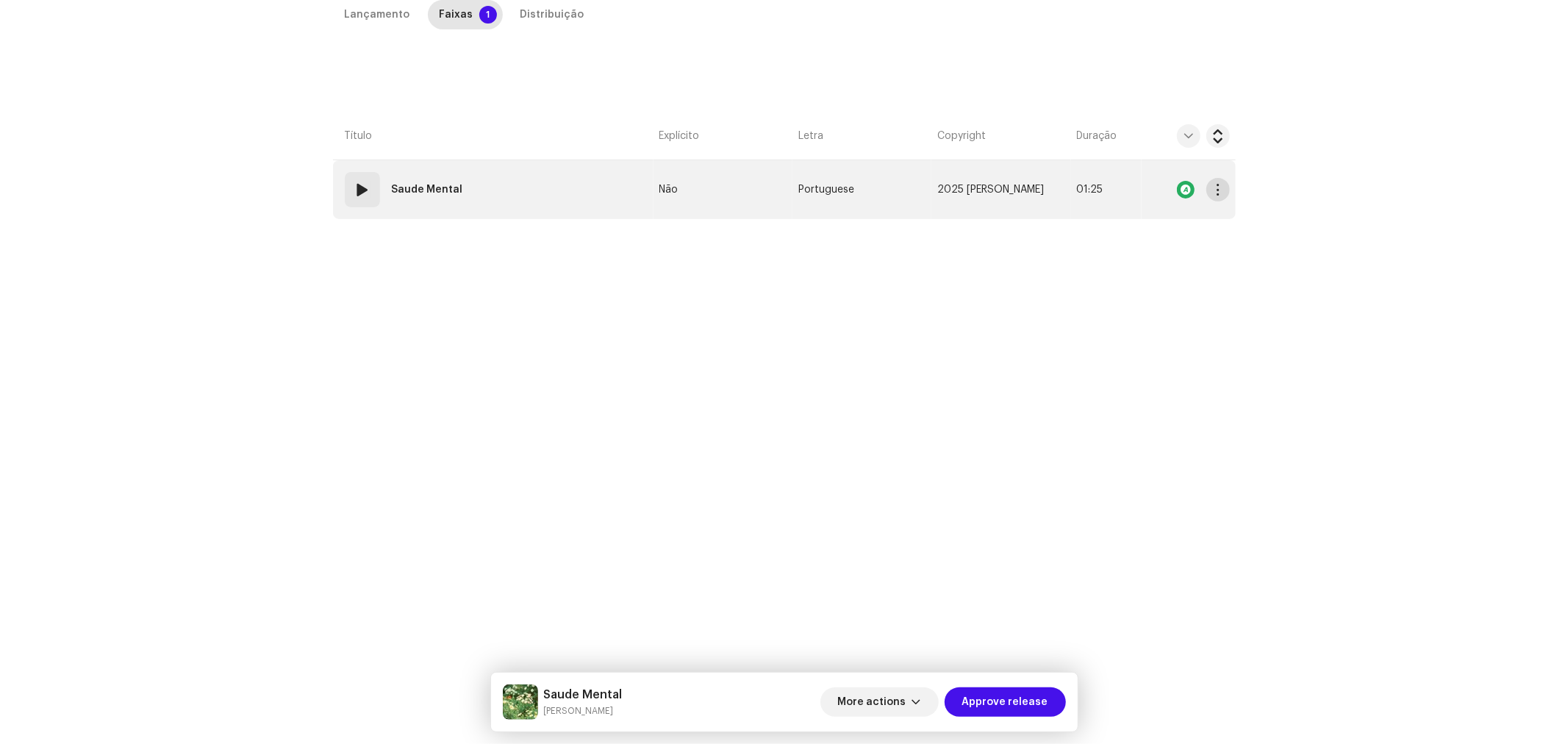
click at [1214, 200] on button "button" at bounding box center [1218, 189] width 24 height 24
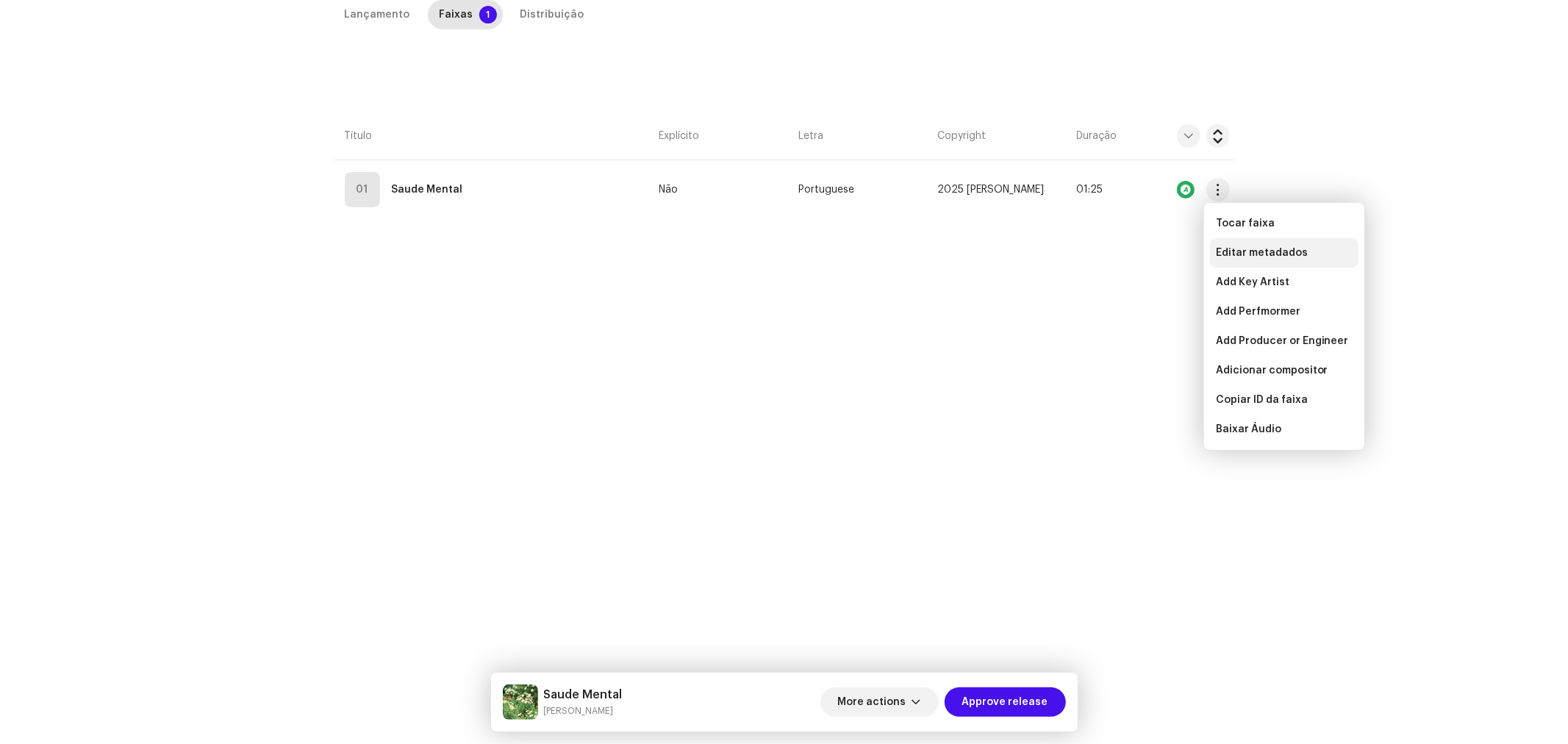
click at [1236, 254] on span "Editar metadados" at bounding box center [1262, 252] width 92 height 12
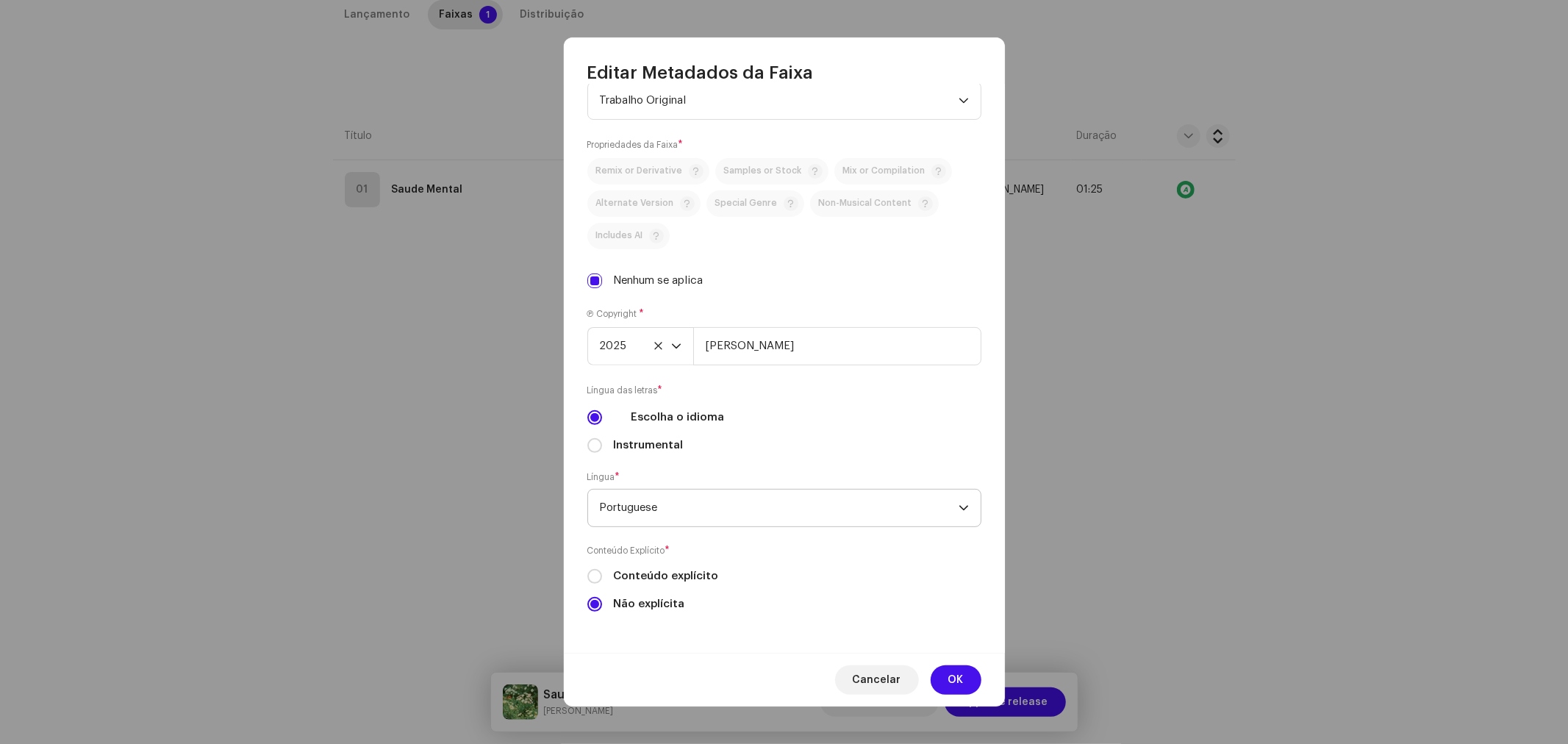
scroll to position [311, 0]
click at [820, 324] on div "Ⓟ Copyright * 2025 [PERSON_NAME]" at bounding box center [784, 336] width 394 height 58
drag, startPoint x: 812, startPoint y: 342, endPoint x: 837, endPoint y: 361, distance: 31.4
click at [812, 342] on input "[PERSON_NAME]" at bounding box center [837, 346] width 288 height 38
type input "[PERSON_NAME], Licenciada por BiBiPi"
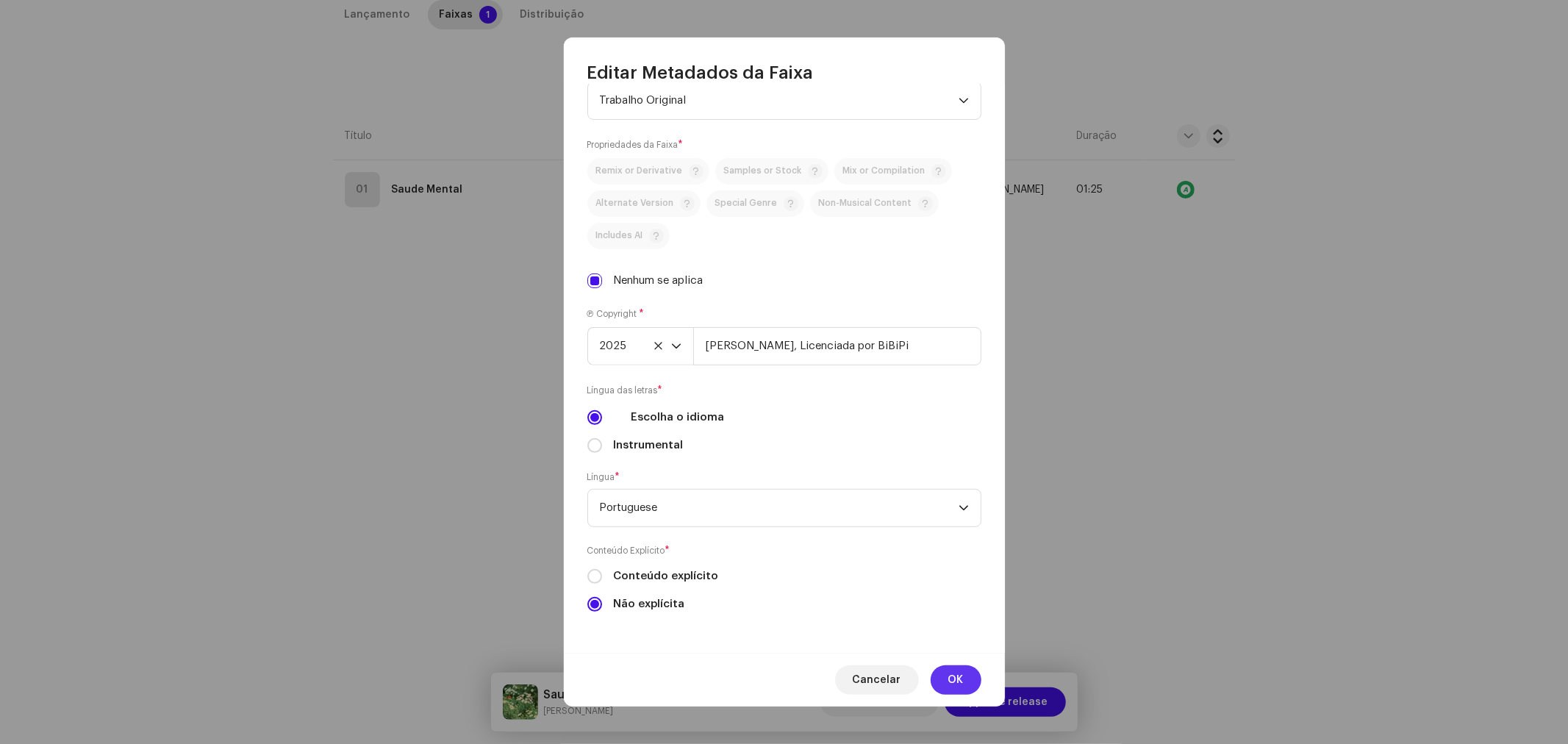
click at [949, 679] on span "OK" at bounding box center [956, 679] width 15 height 29
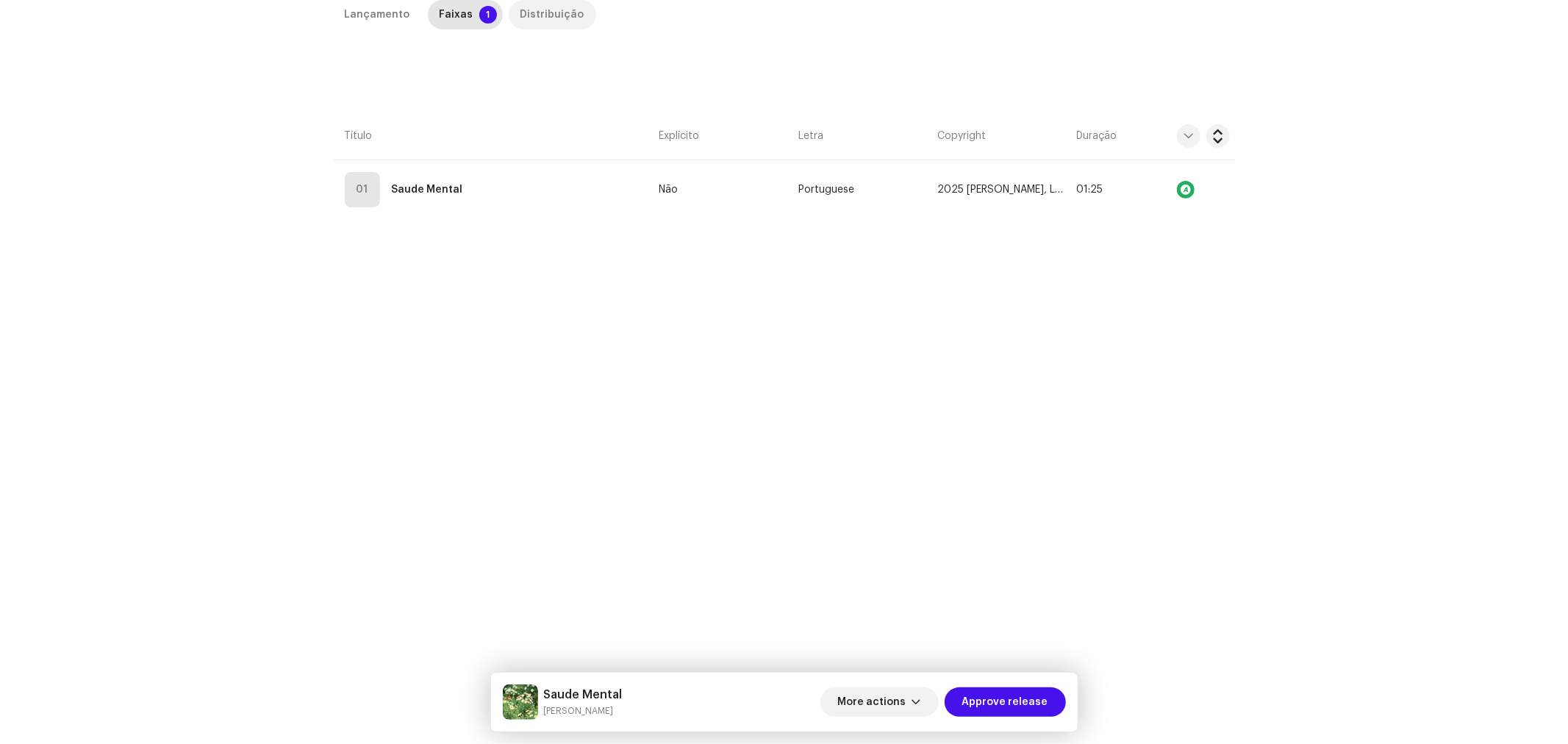
click at [535, 18] on div "Distribuição" at bounding box center [552, 15] width 64 height 29
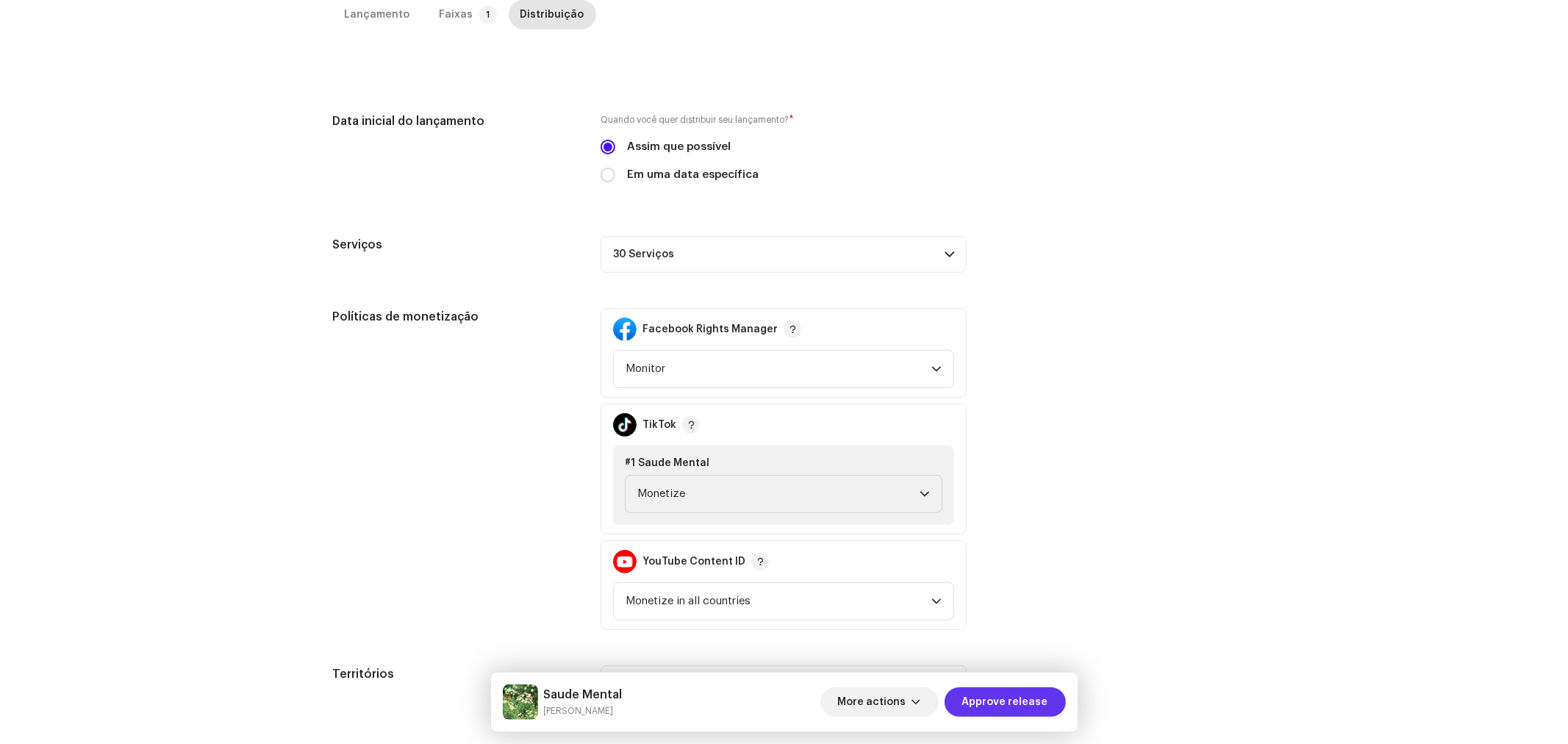
click at [1009, 696] on span "Approve release" at bounding box center [1006, 702] width 86 height 29
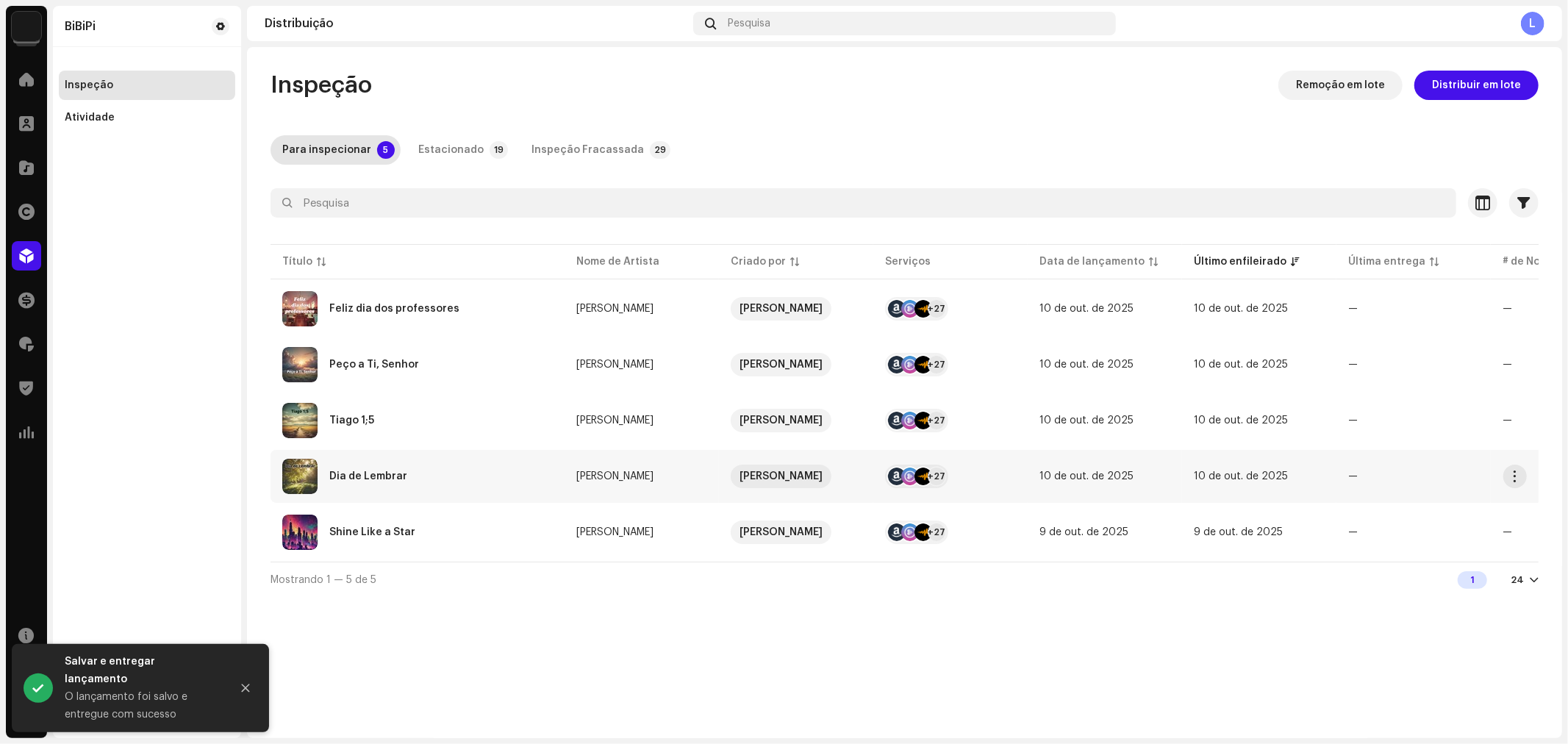
click at [377, 474] on div "Dia de Lembrar" at bounding box center [368, 476] width 78 height 10
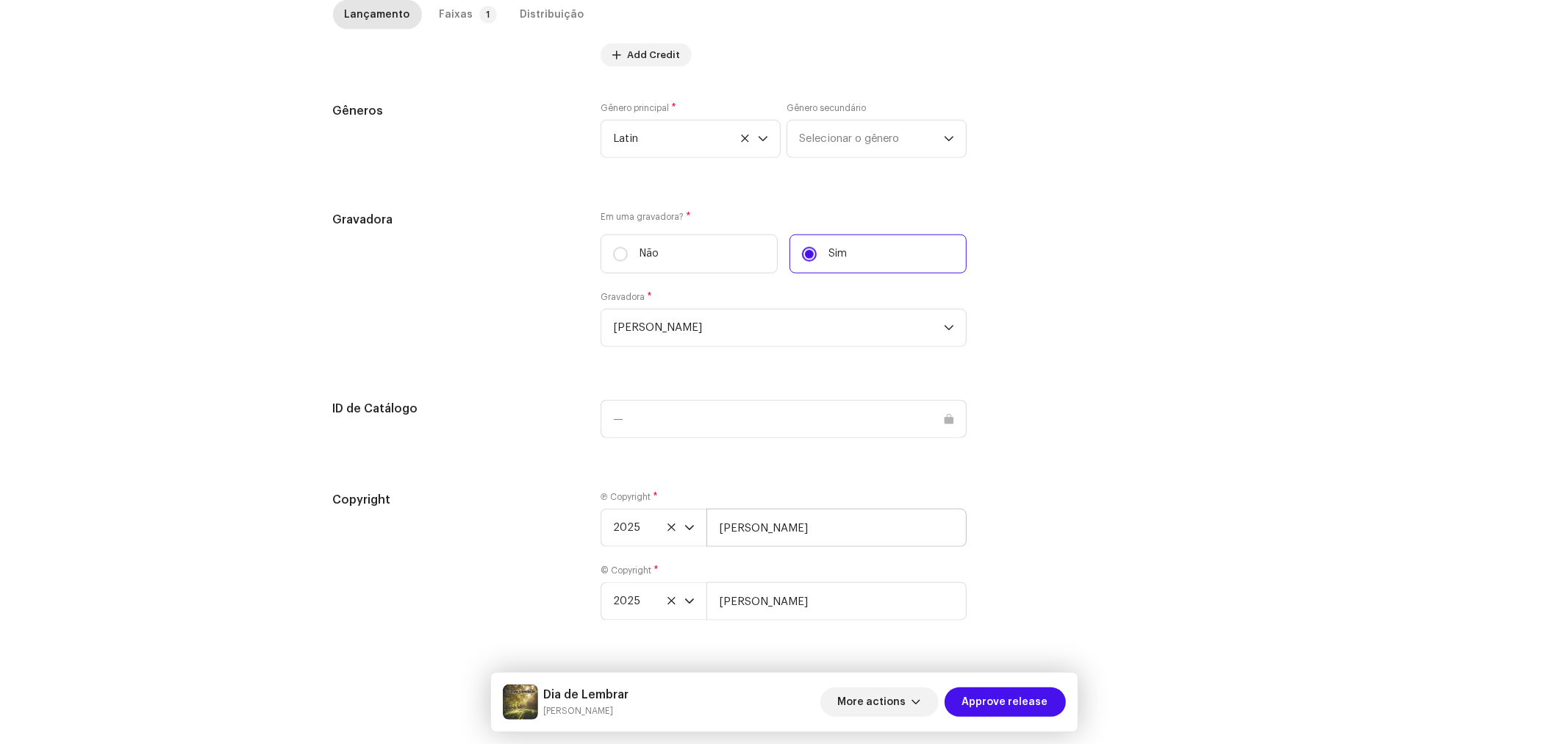
scroll to position [1231, 0]
drag, startPoint x: 784, startPoint y: 520, endPoint x: 794, endPoint y: 524, distance: 10.8
click at [784, 524] on input "[PERSON_NAME]" at bounding box center [837, 528] width 260 height 38
type input "[PERSON_NAME], Licenciada por BiBiPi"
click at [783, 593] on input "[PERSON_NAME]" at bounding box center [837, 601] width 260 height 38
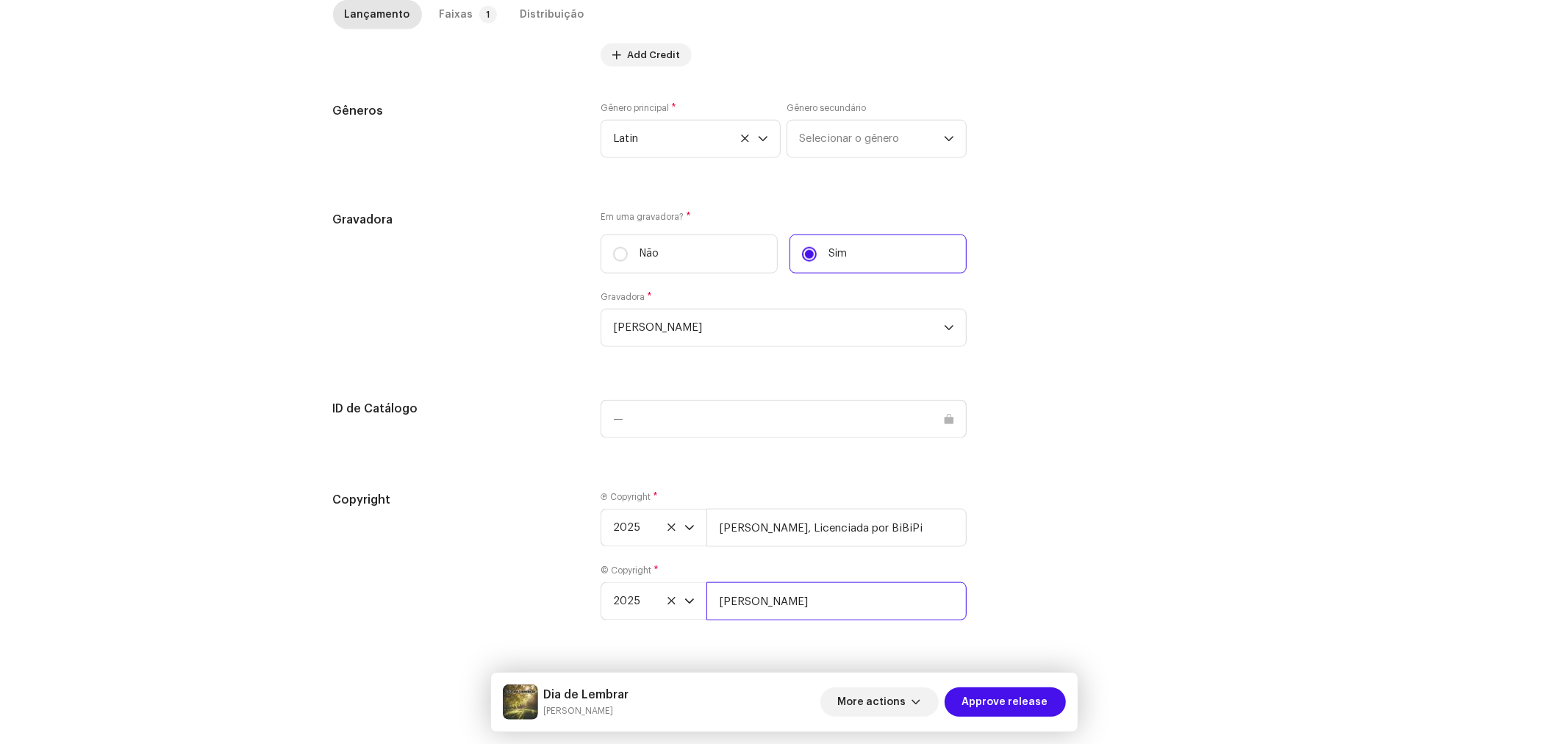
type input "[PERSON_NAME], Licenciada por BiBiPi"
click at [448, 21] on div "Faixas" at bounding box center [457, 15] width 34 height 29
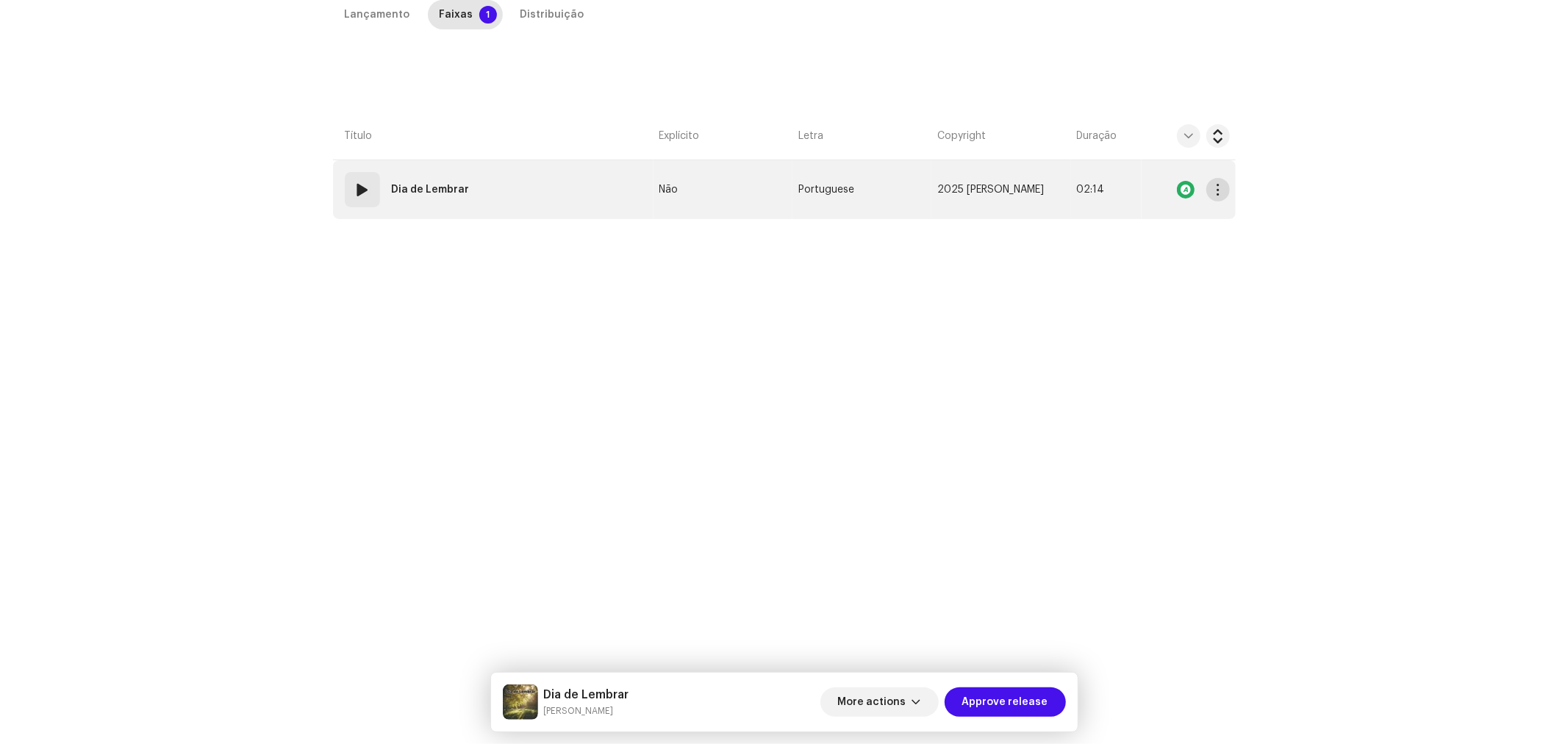
click at [1220, 191] on span "button" at bounding box center [1218, 189] width 11 height 12
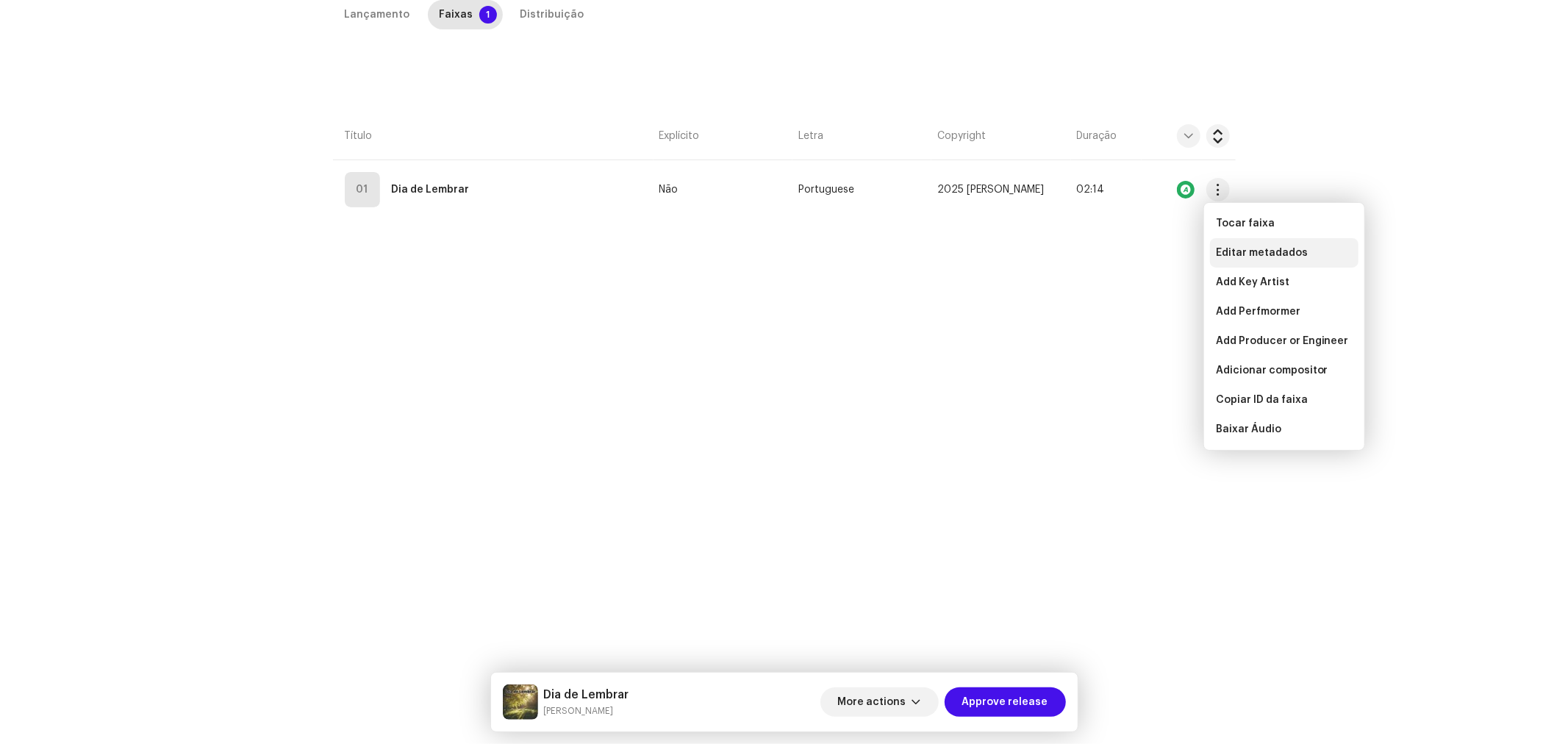
click at [1233, 250] on span "Editar metadados" at bounding box center [1262, 252] width 92 height 12
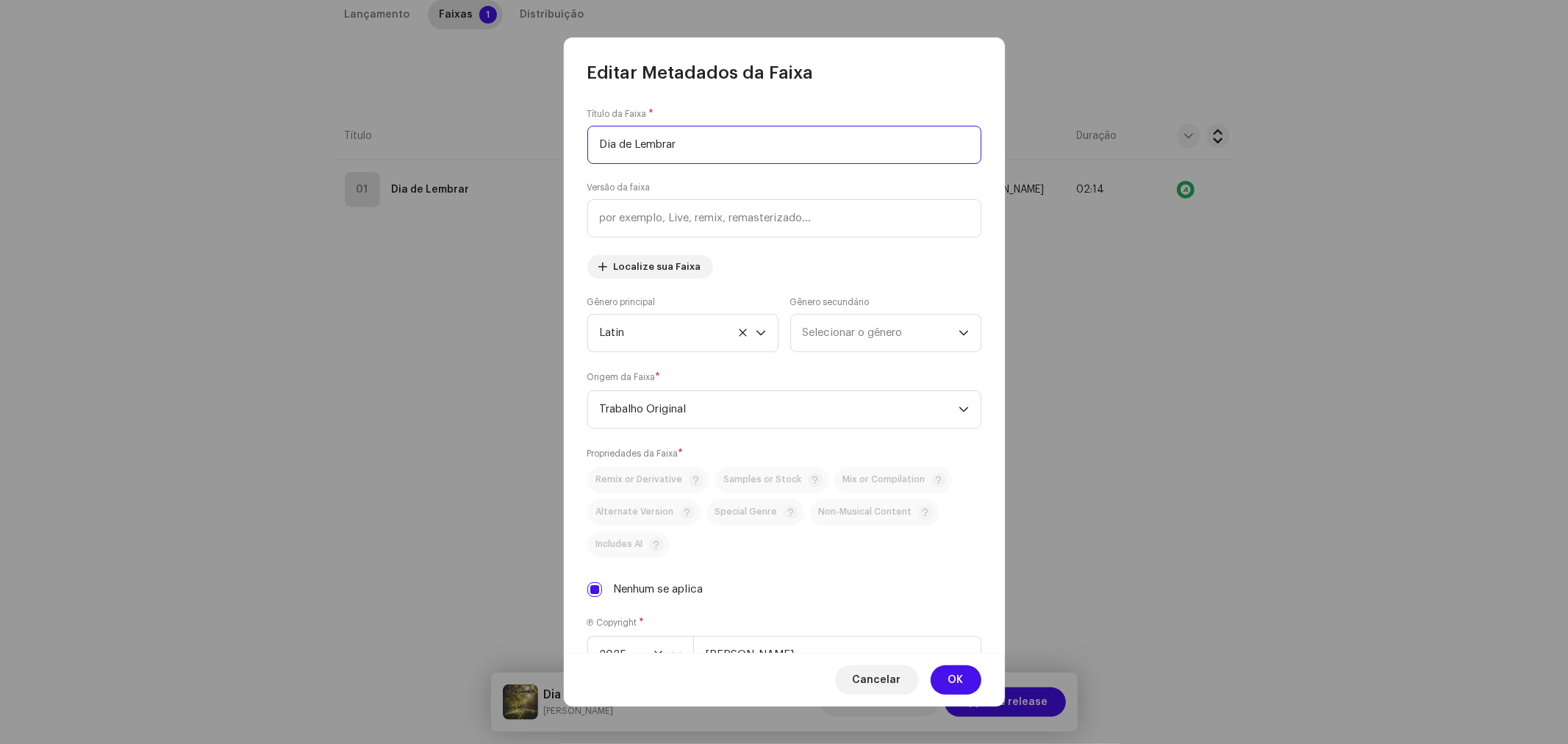
scroll to position [244, 0]
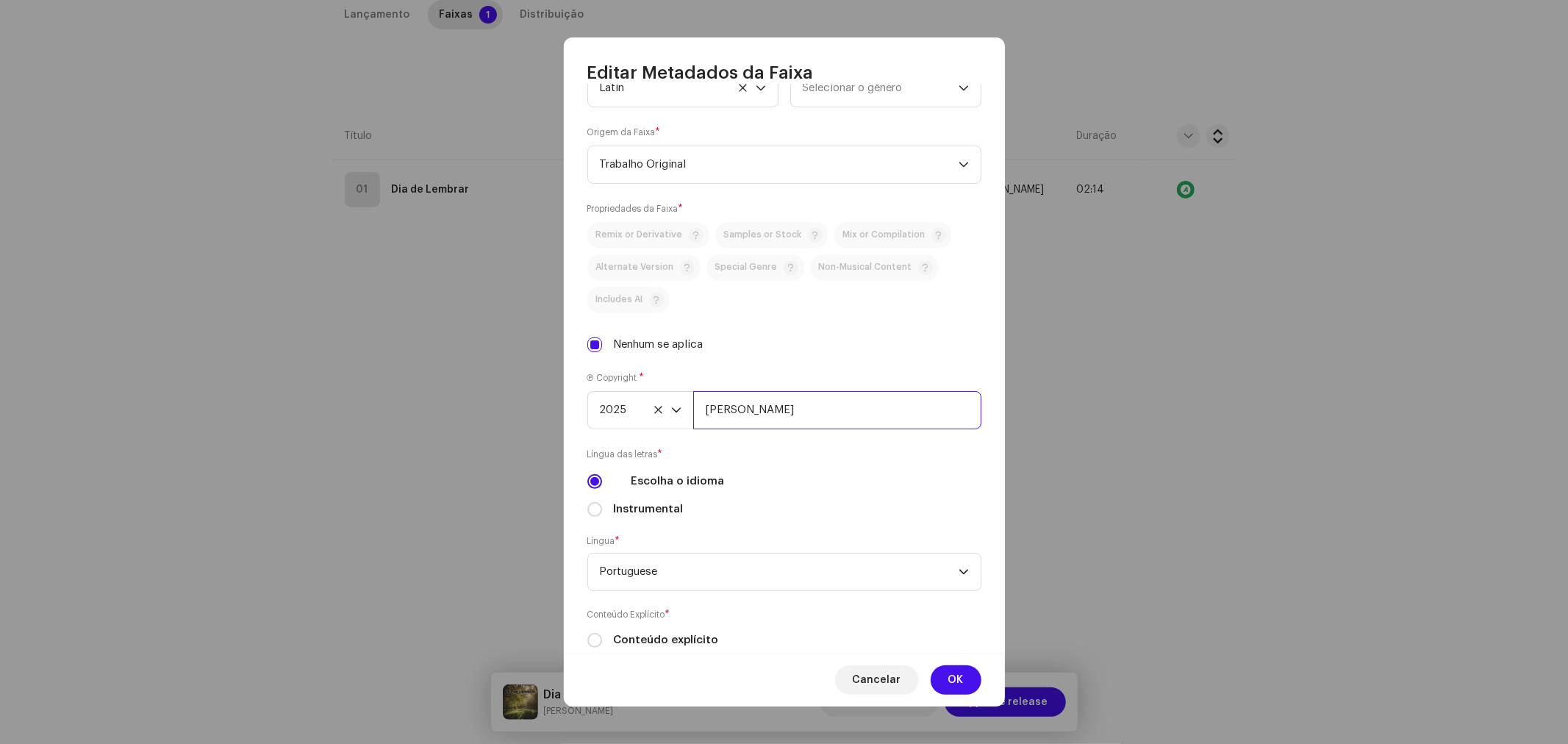
click at [821, 410] on input "[PERSON_NAME]" at bounding box center [837, 410] width 288 height 38
type input "[PERSON_NAME], Licenciada por BiBiPi"
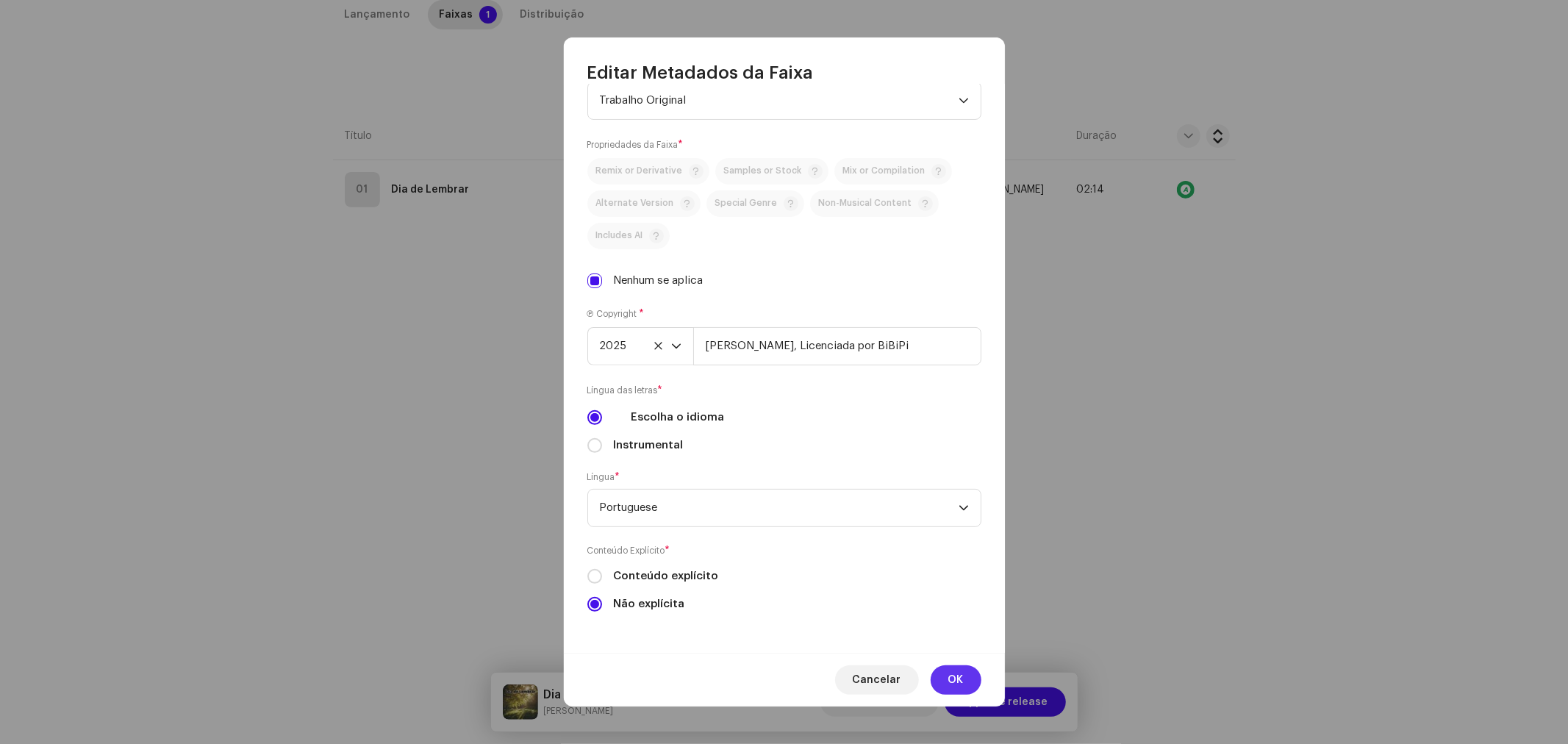
click at [958, 673] on span "OK" at bounding box center [956, 679] width 15 height 29
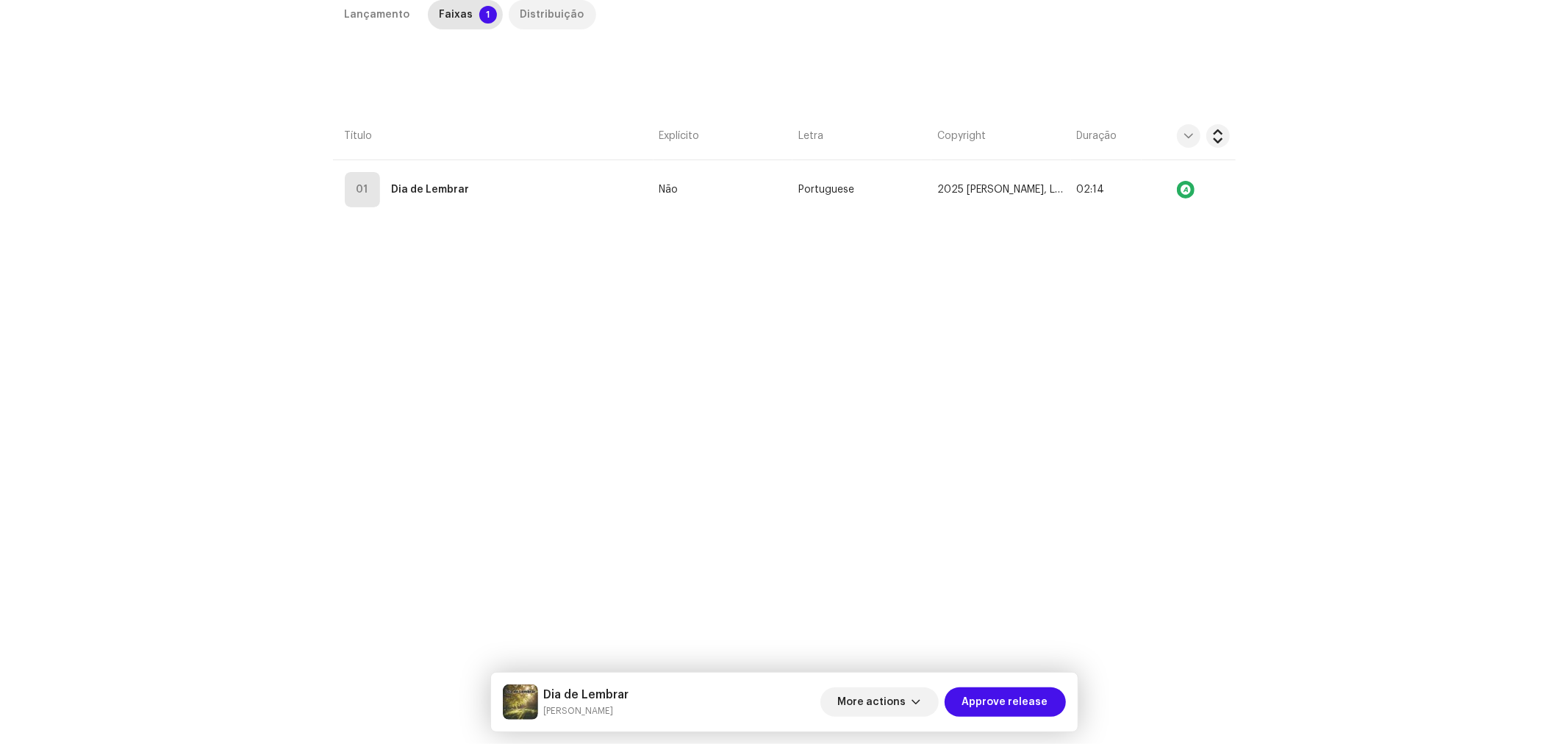
click at [533, 16] on div "Distribuição" at bounding box center [552, 15] width 64 height 29
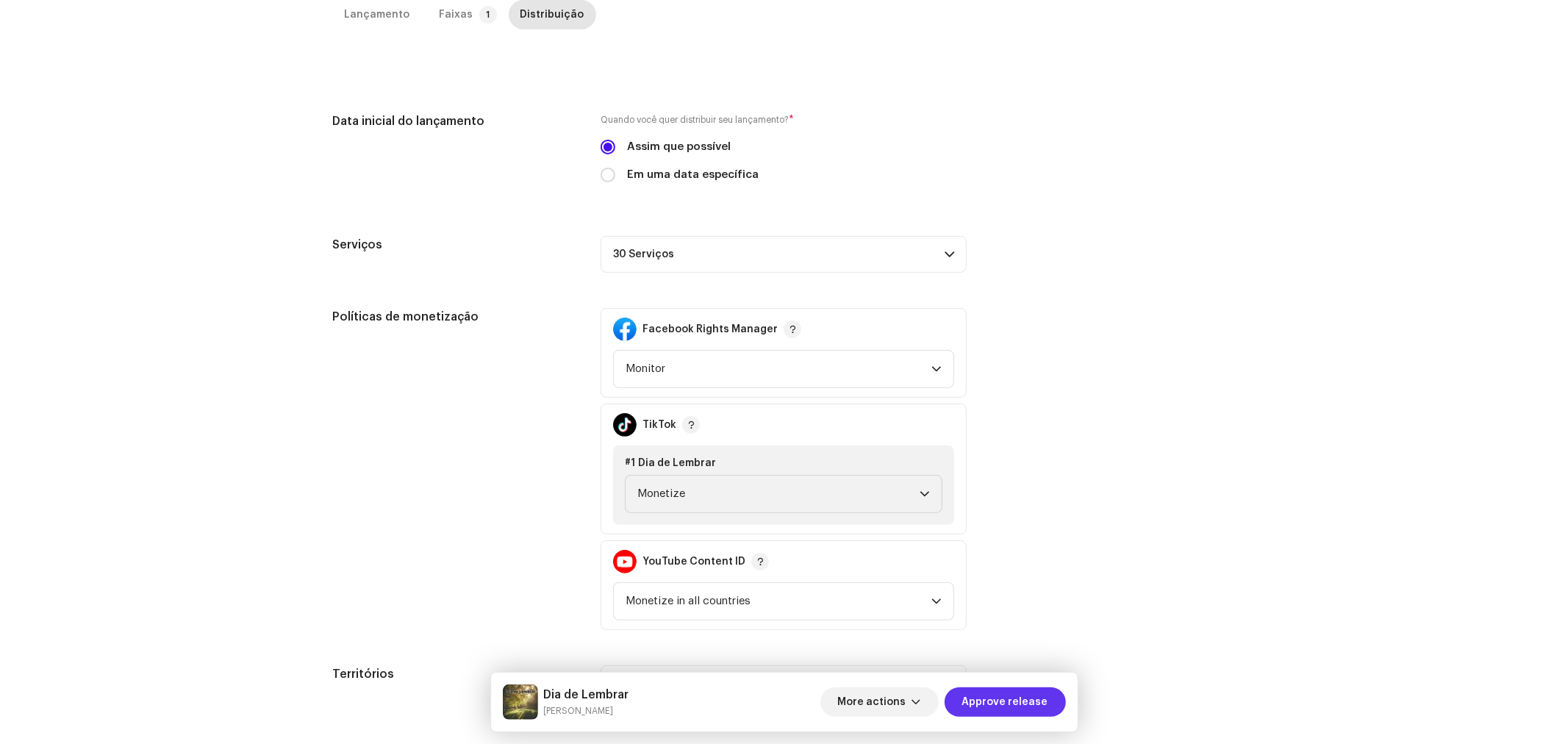
click at [1007, 695] on span "Approve release" at bounding box center [1006, 702] width 86 height 29
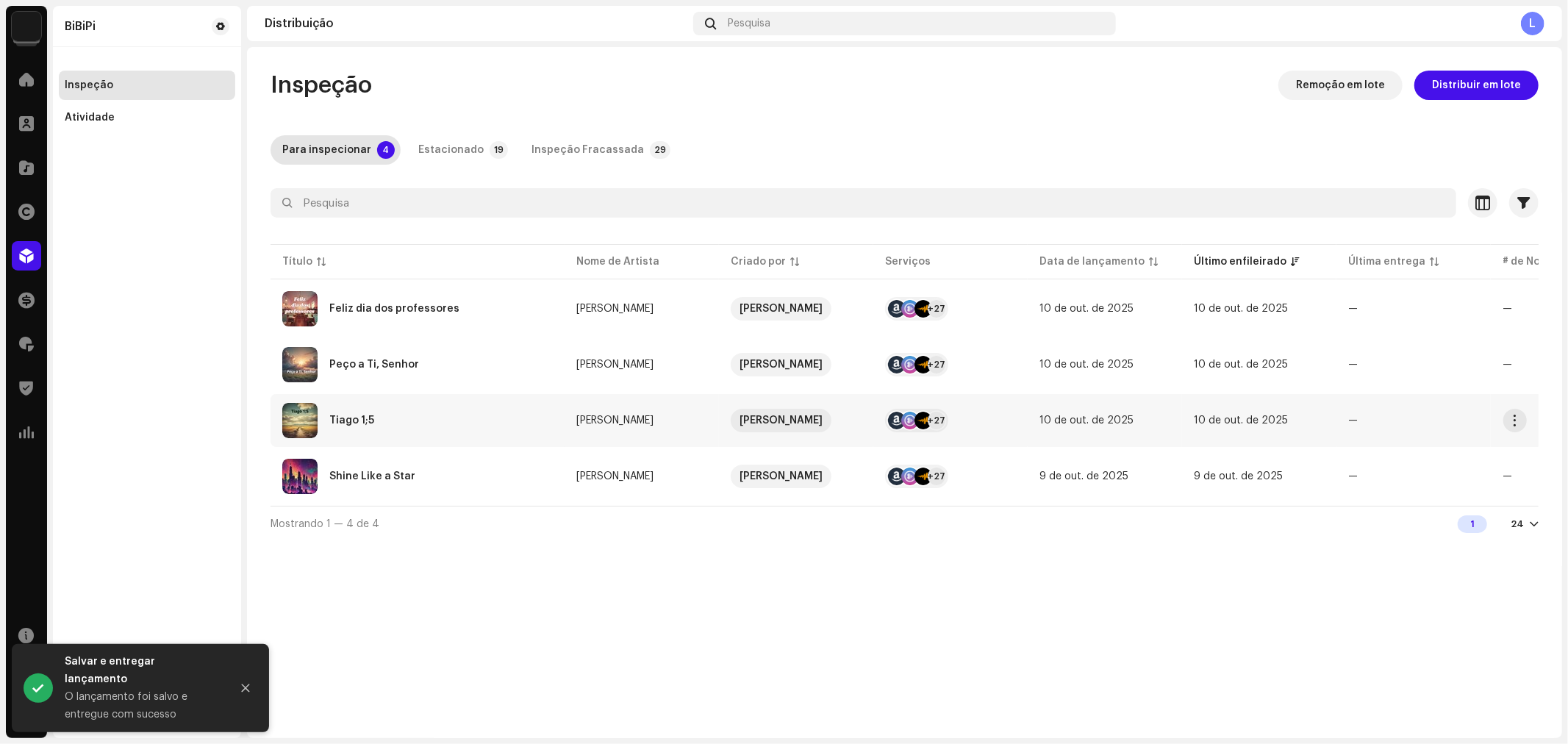
click at [378, 415] on div "Tiago 1;5" at bounding box center [418, 420] width 271 height 35
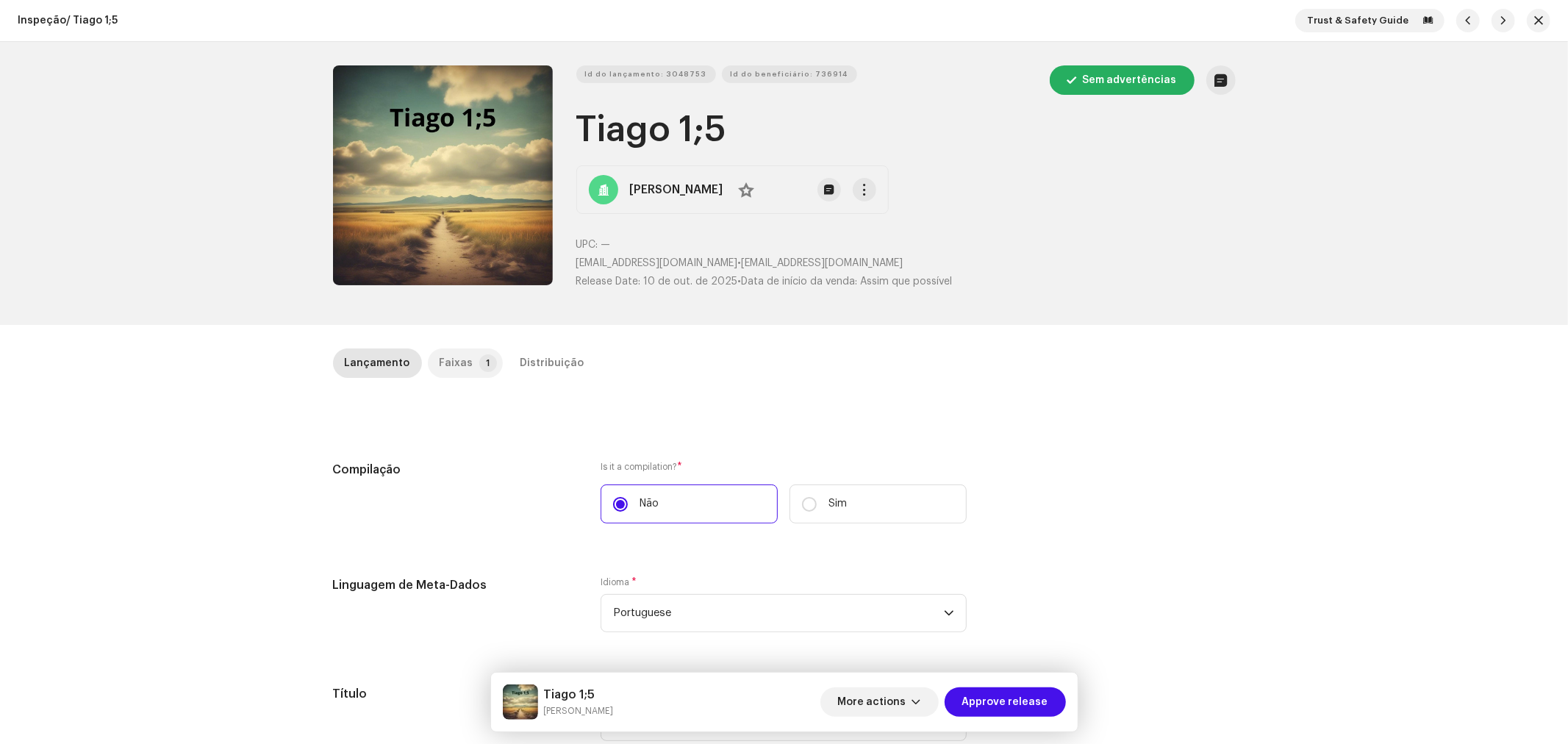
click at [479, 361] on p-badge "1" at bounding box center [488, 363] width 18 height 18
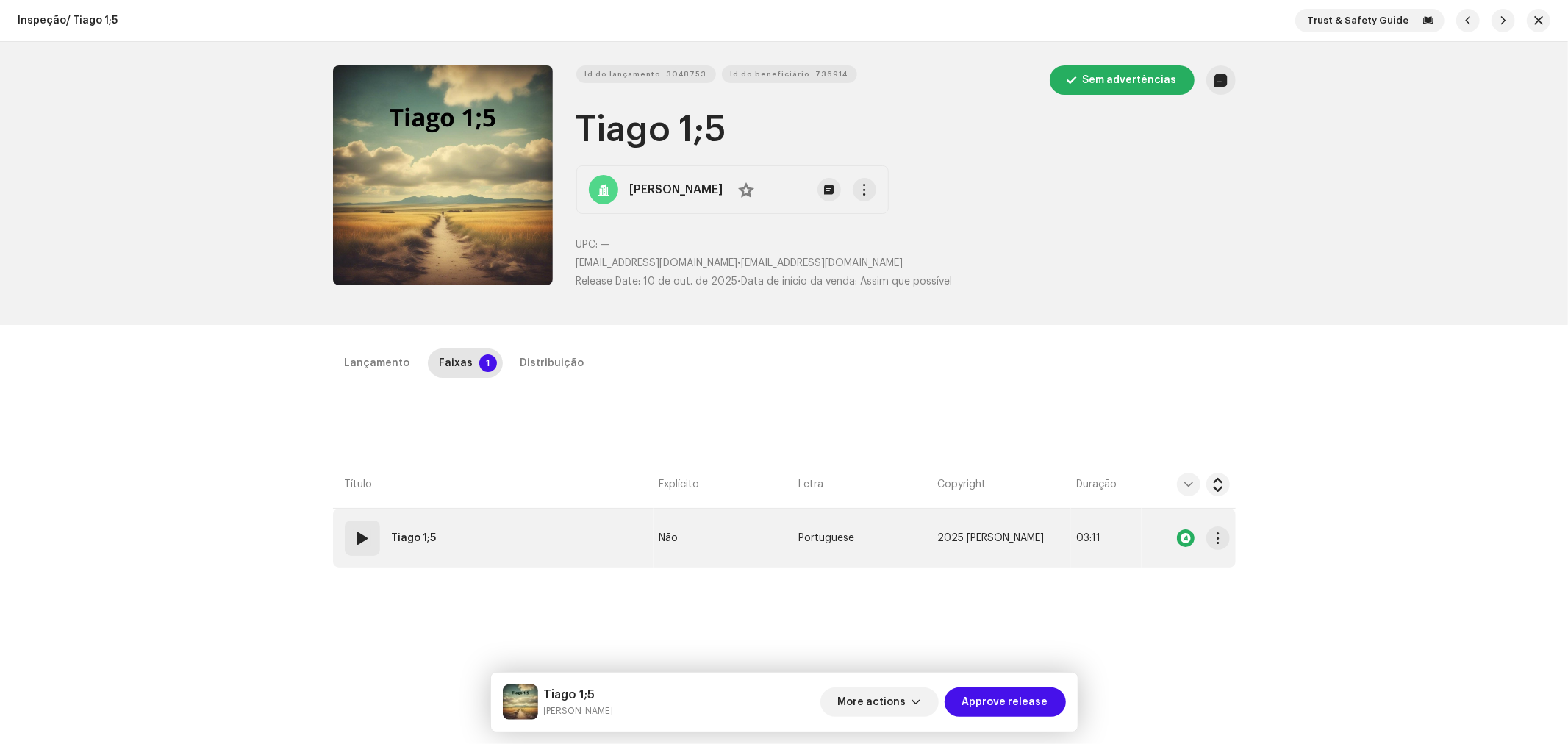
click at [359, 535] on span at bounding box center [362, 537] width 18 height 18
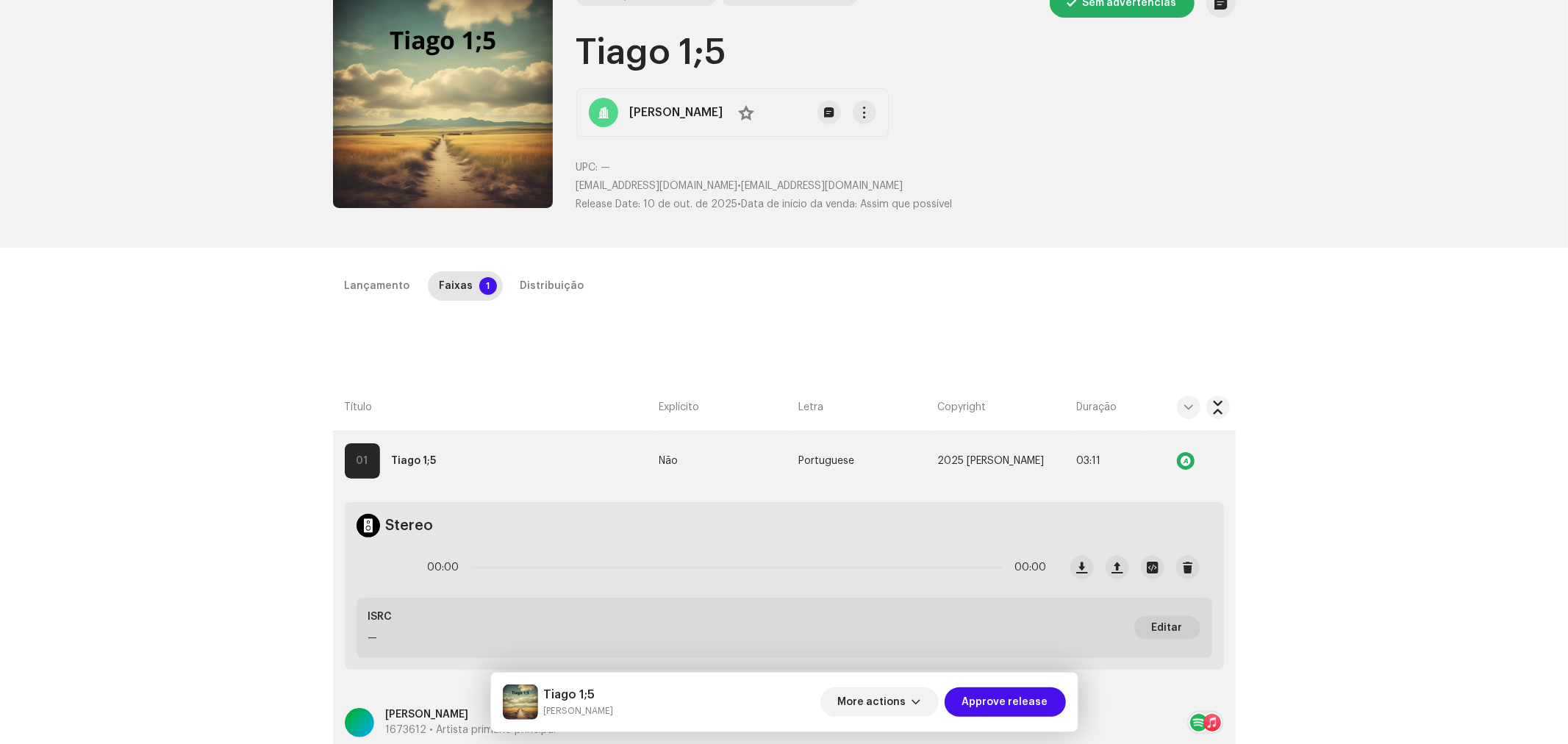
scroll to position [163, 0]
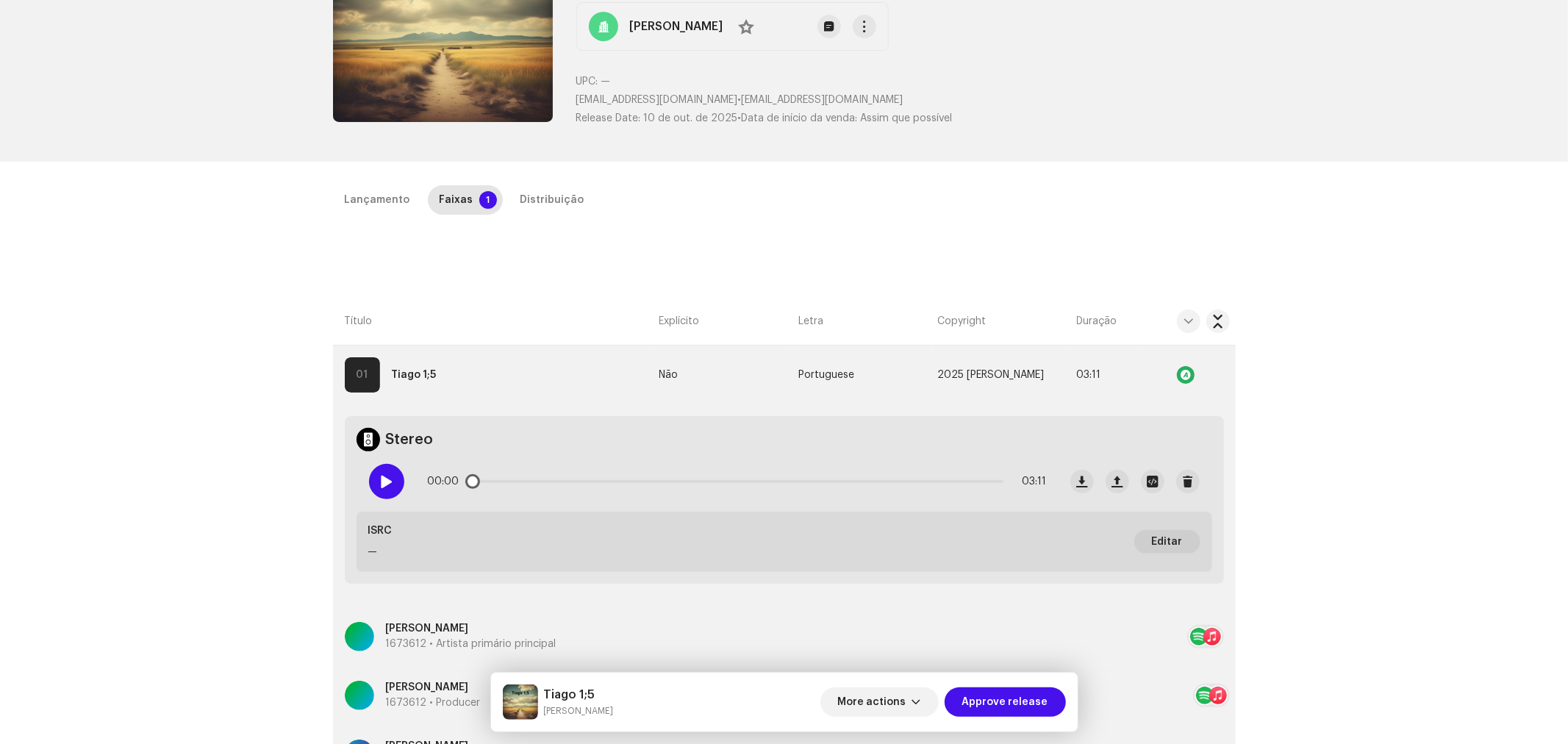
click at [381, 476] on span at bounding box center [386, 481] width 12 height 12
click at [557, 476] on div "00:01 03:11" at bounding box center [737, 481] width 619 height 29
click at [679, 477] on div "00:01 03:11" at bounding box center [737, 481] width 619 height 29
click at [721, 480] on p-slider at bounding box center [737, 481] width 532 height 3
click at [619, 482] on span at bounding box center [601, 481] width 260 height 3
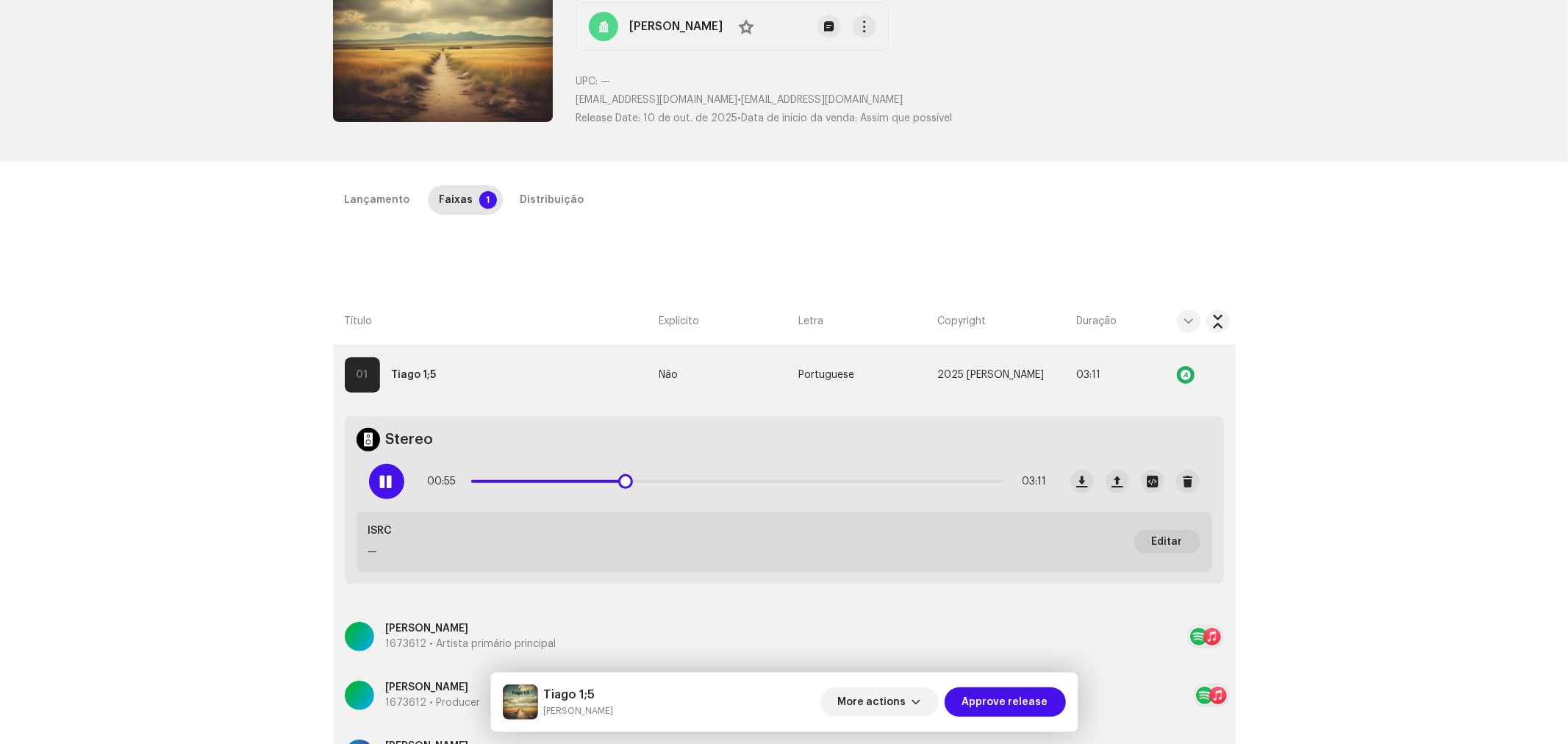
click at [973, 478] on div "00:55 03:11" at bounding box center [737, 481] width 619 height 29
click at [987, 480] on p-slider at bounding box center [737, 481] width 532 height 3
click at [970, 480] on span at bounding box center [732, 481] width 521 height 3
click at [981, 480] on p-slider at bounding box center [737, 481] width 532 height 3
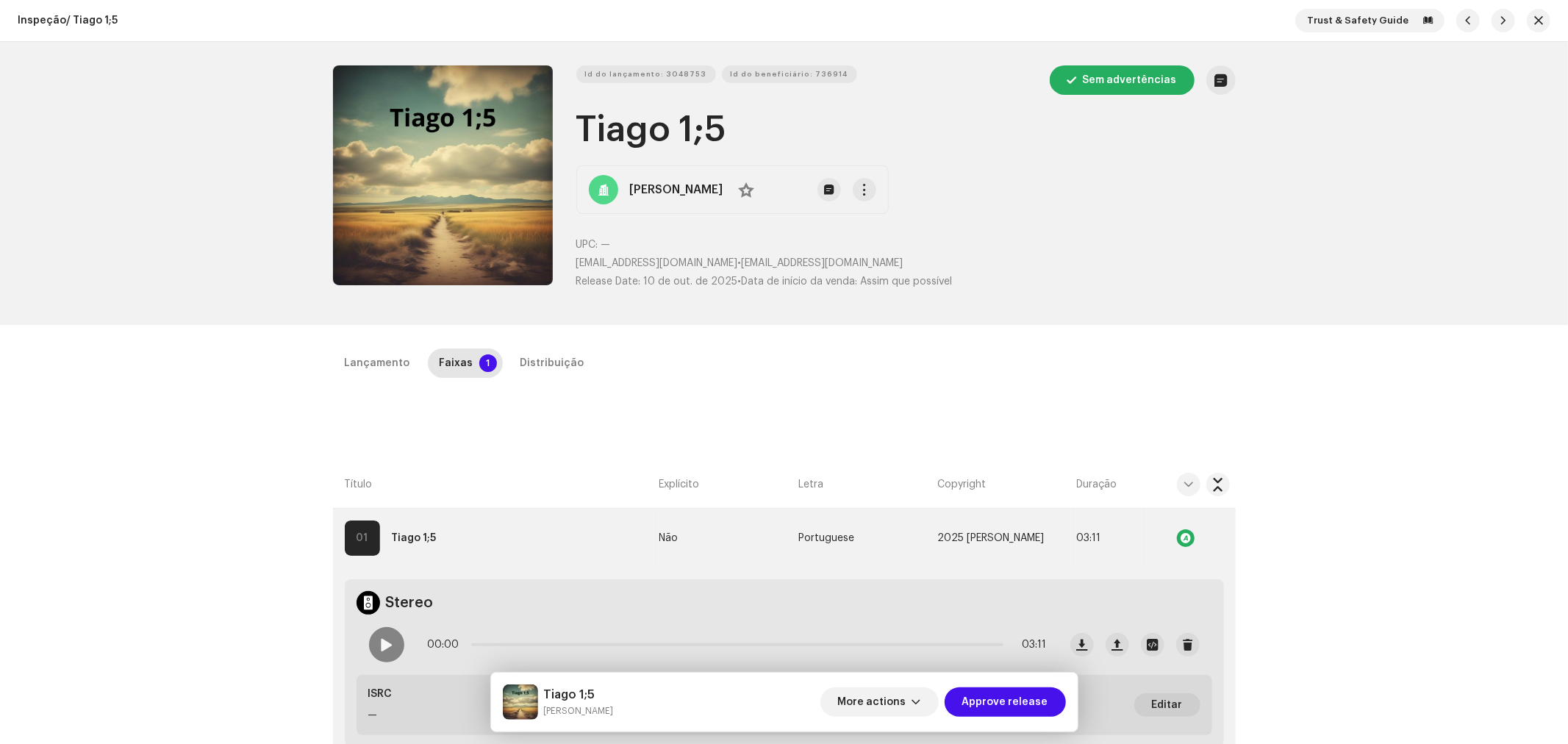
scroll to position [327, 0]
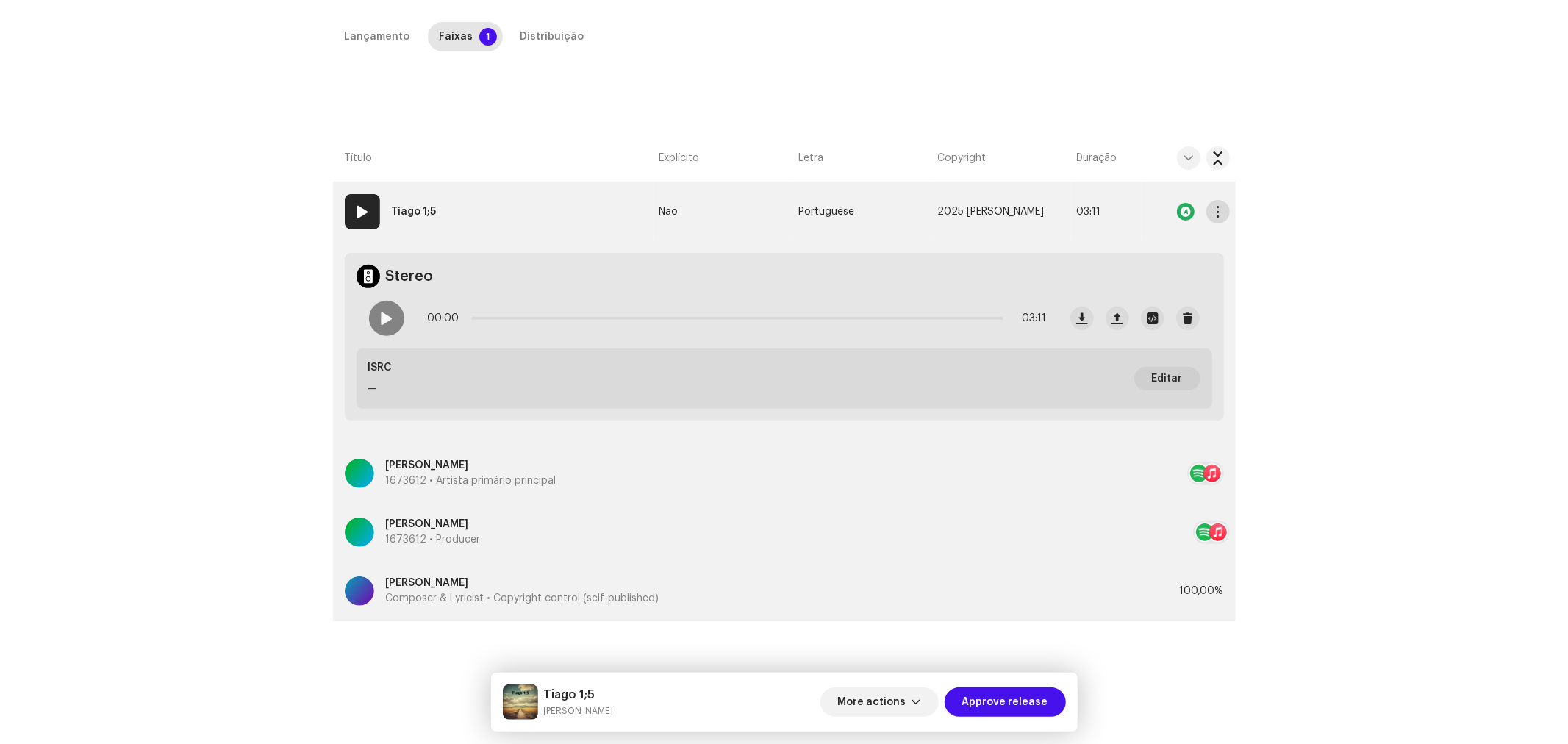
click at [1216, 215] on span "button" at bounding box center [1218, 211] width 11 height 12
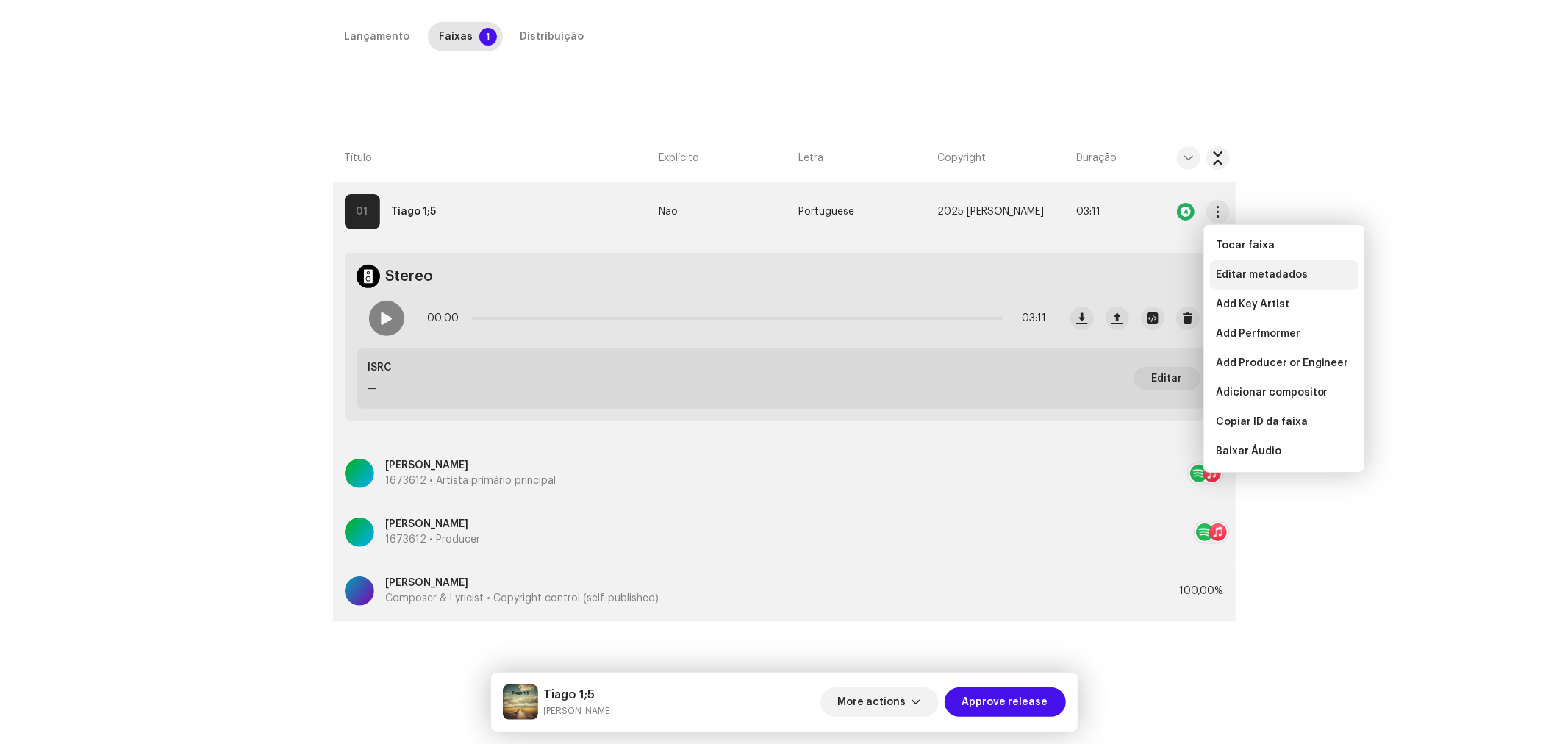
click at [1231, 273] on span "Editar metadados" at bounding box center [1262, 274] width 92 height 12
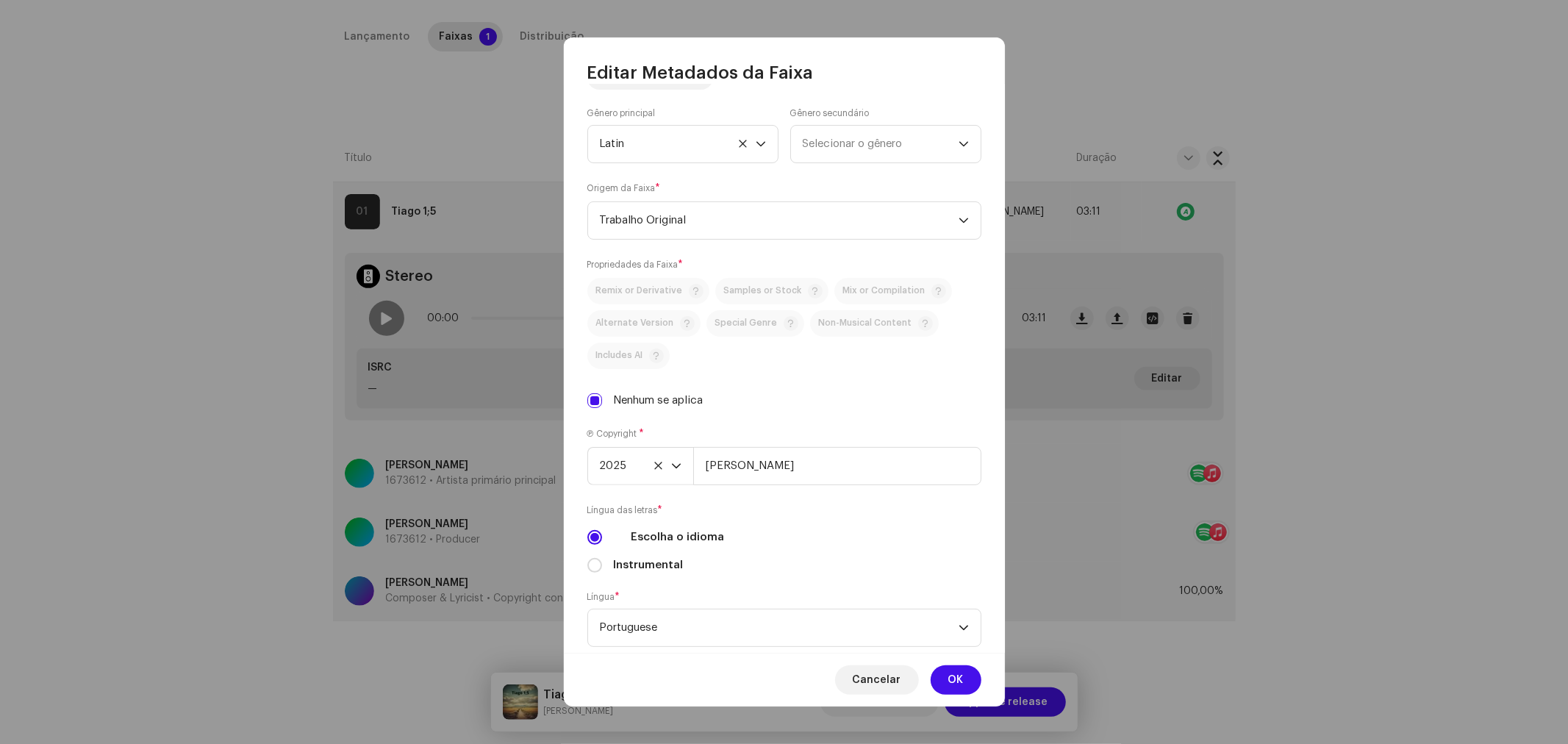
scroll to position [311, 0]
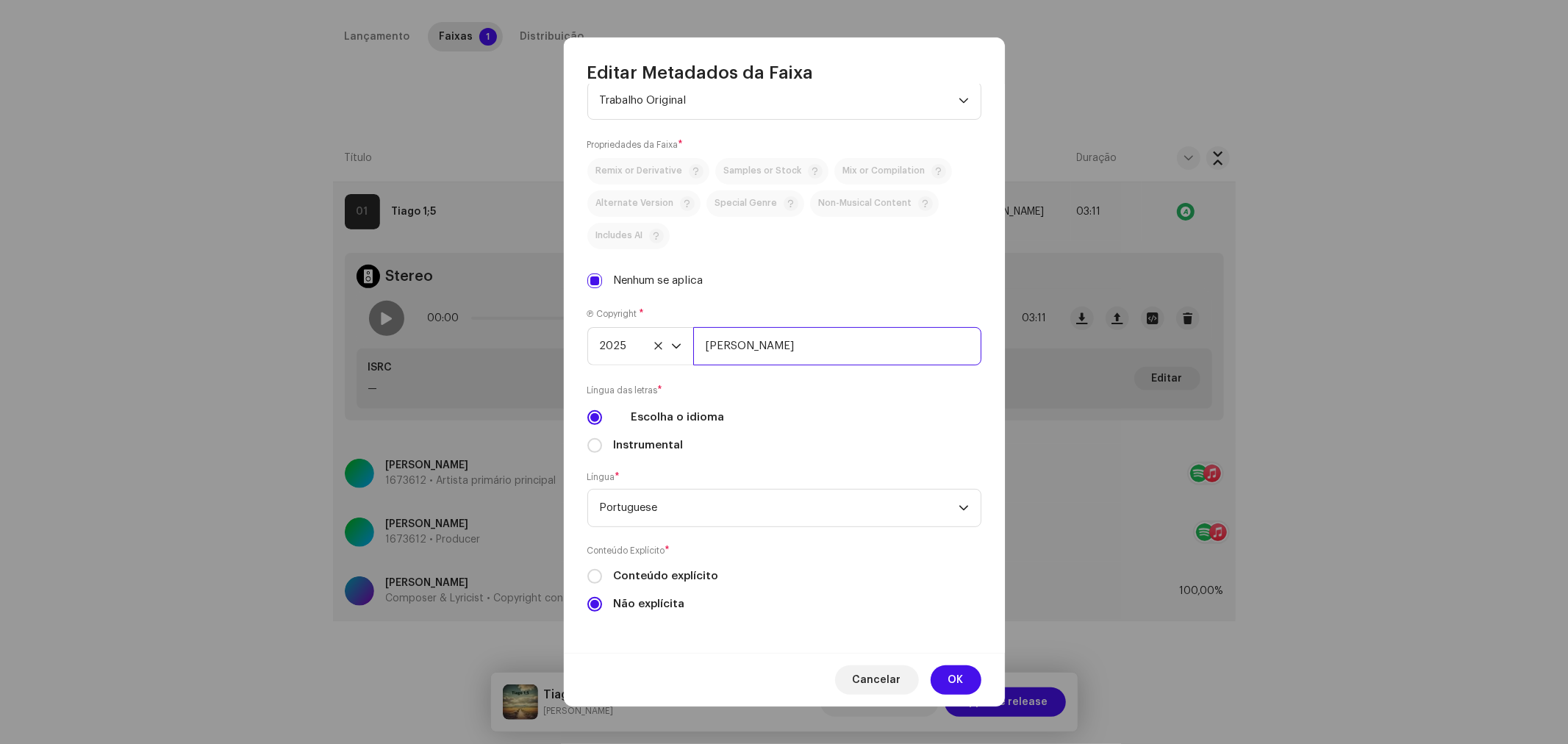
click at [844, 348] on input "[PERSON_NAME]" at bounding box center [837, 346] width 288 height 38
type input "[PERSON_NAME], Licenciada por BiBiPi"
click at [953, 670] on span "OK" at bounding box center [956, 679] width 15 height 29
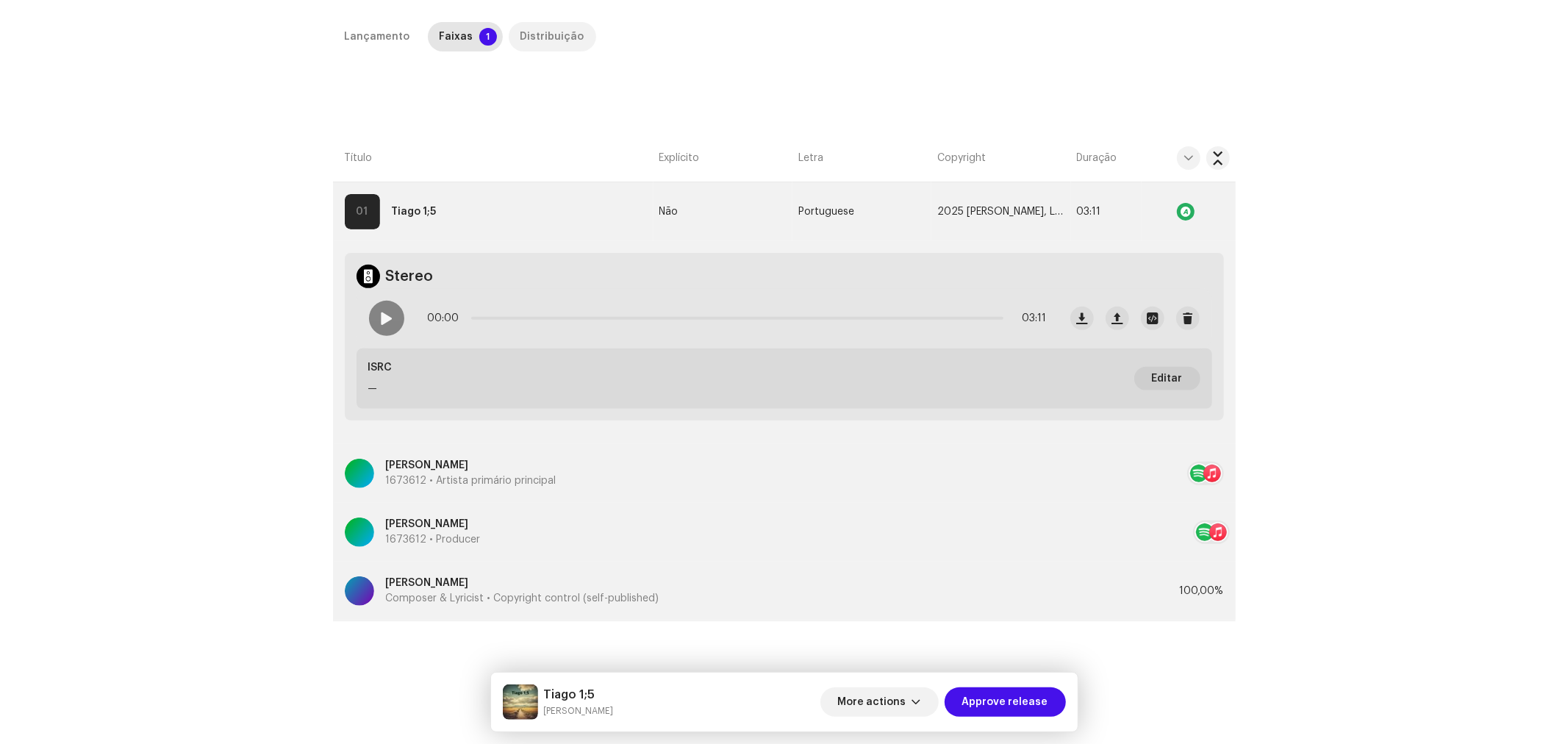
click at [537, 34] on div "Distribuição" at bounding box center [552, 37] width 64 height 29
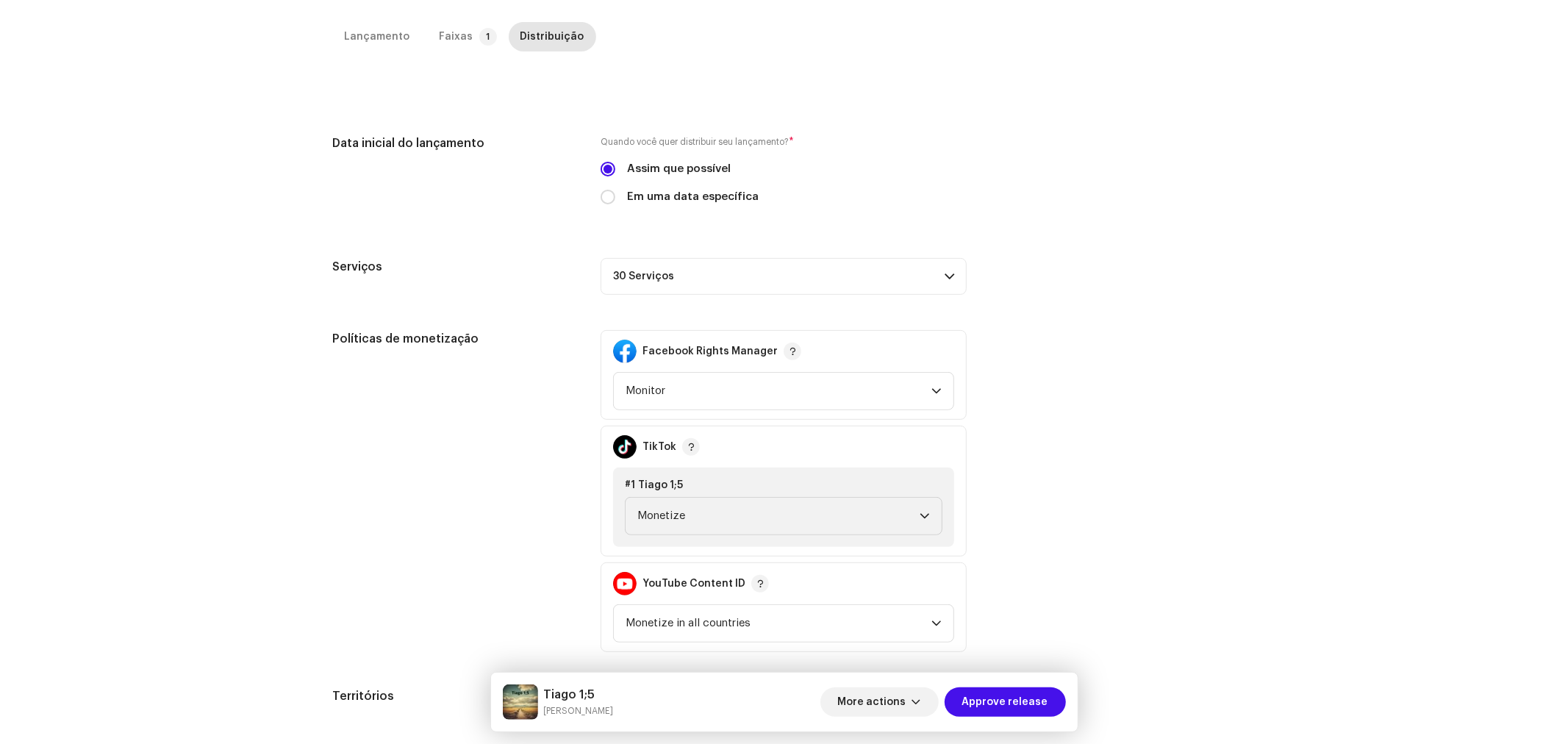
click at [1015, 317] on div "Data inicial do lançamento Quando você quer distribuir seu lançamento? * Assim …" at bounding box center [784, 429] width 903 height 590
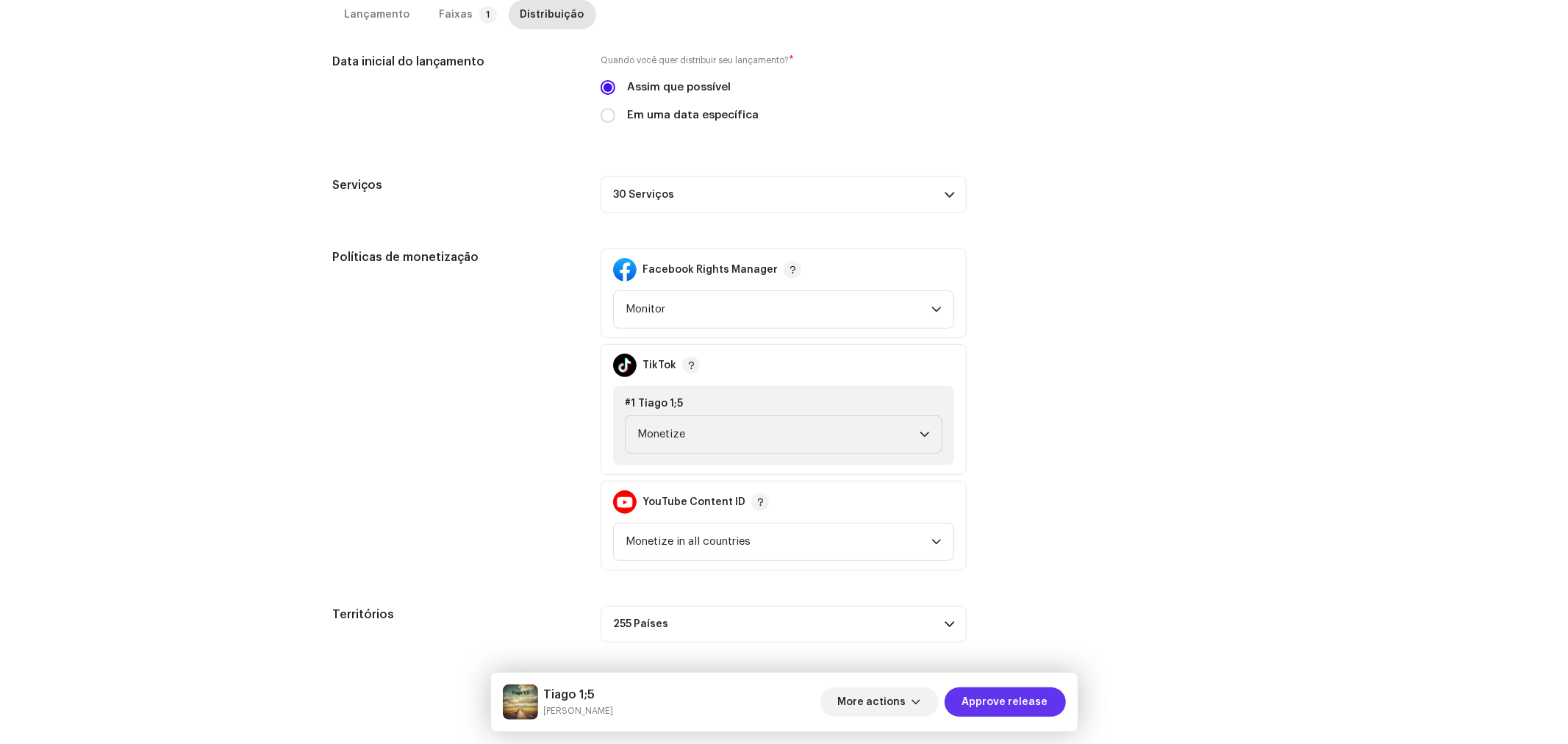
click at [1017, 698] on span "Approve release" at bounding box center [1006, 702] width 86 height 29
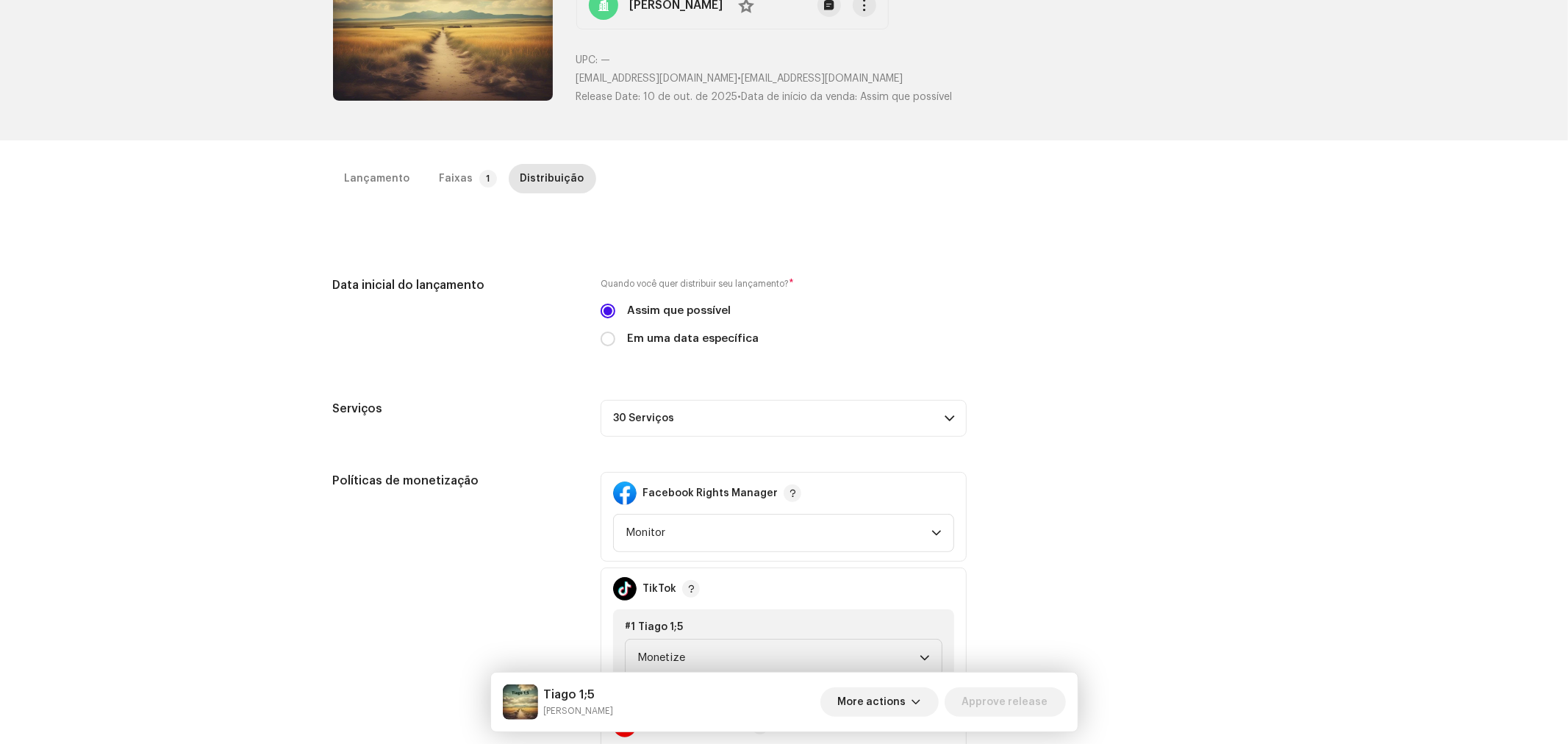
scroll to position [163, 0]
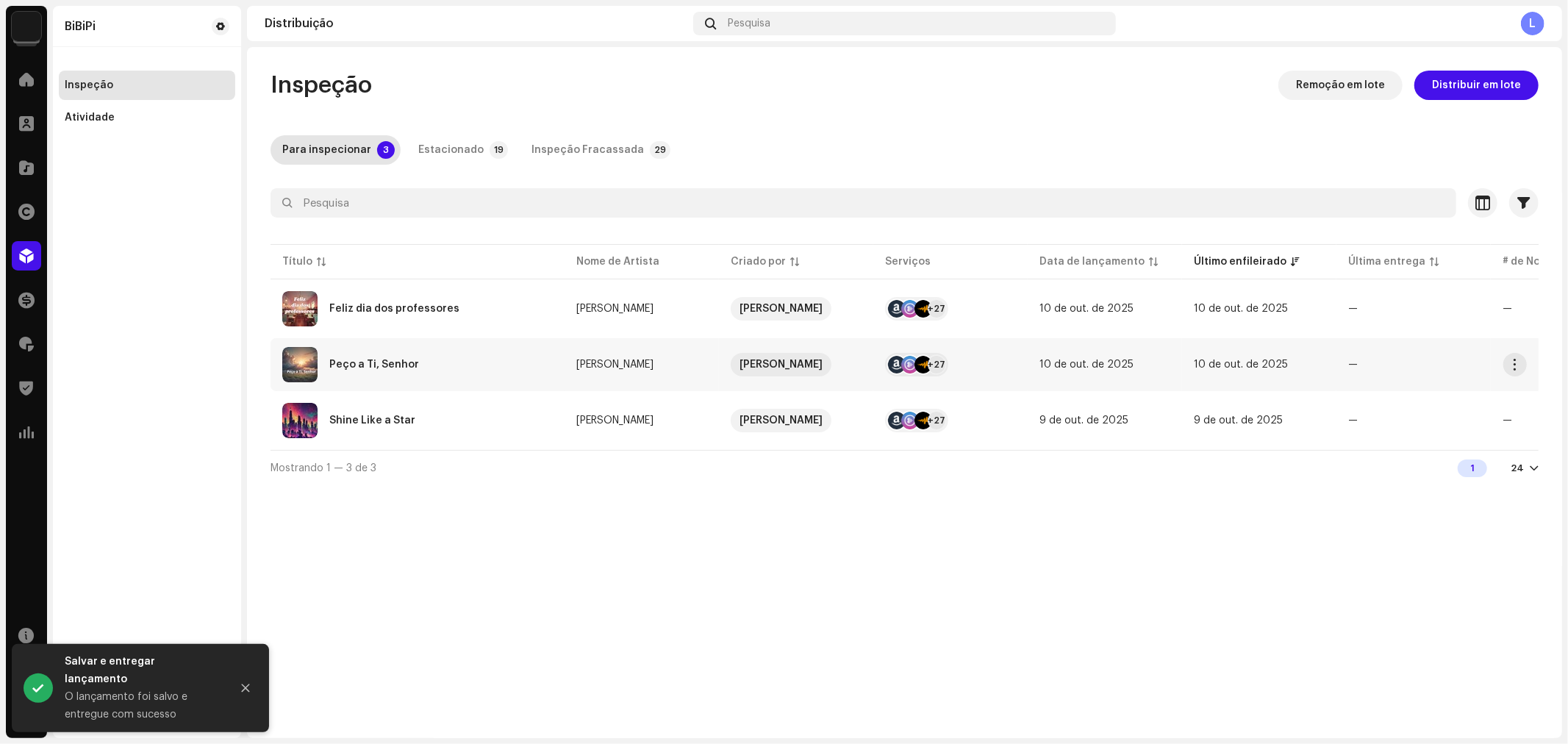
click at [380, 360] on div "Peço a Ti, Senhor" at bounding box center [374, 364] width 90 height 10
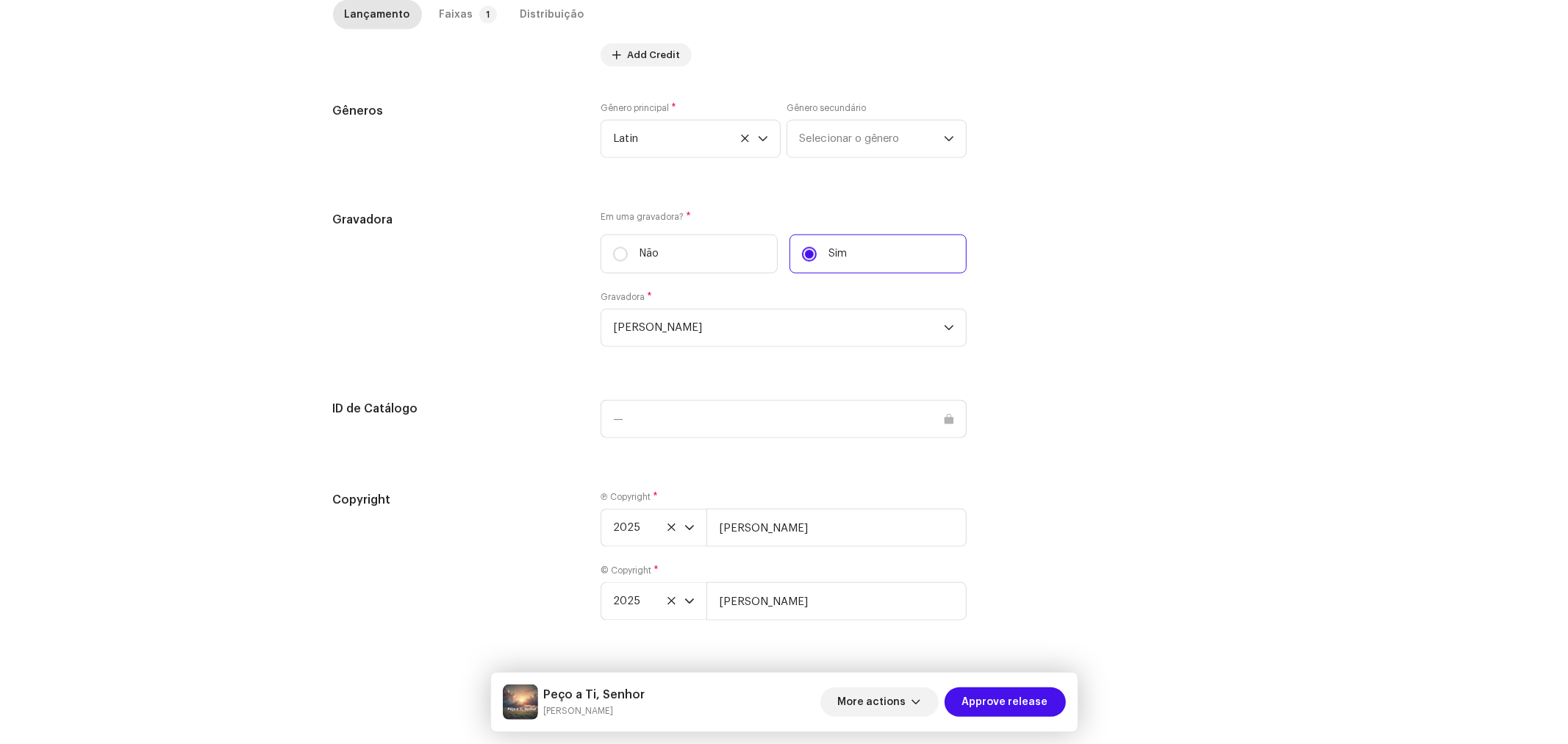
scroll to position [1231, 0]
click at [809, 523] on input "[PERSON_NAME]" at bounding box center [837, 528] width 260 height 38
type input "[PERSON_NAME], Licenciada por BiBiPi"
click at [468, 18] on p-tab "Faixas 1" at bounding box center [465, 15] width 75 height 29
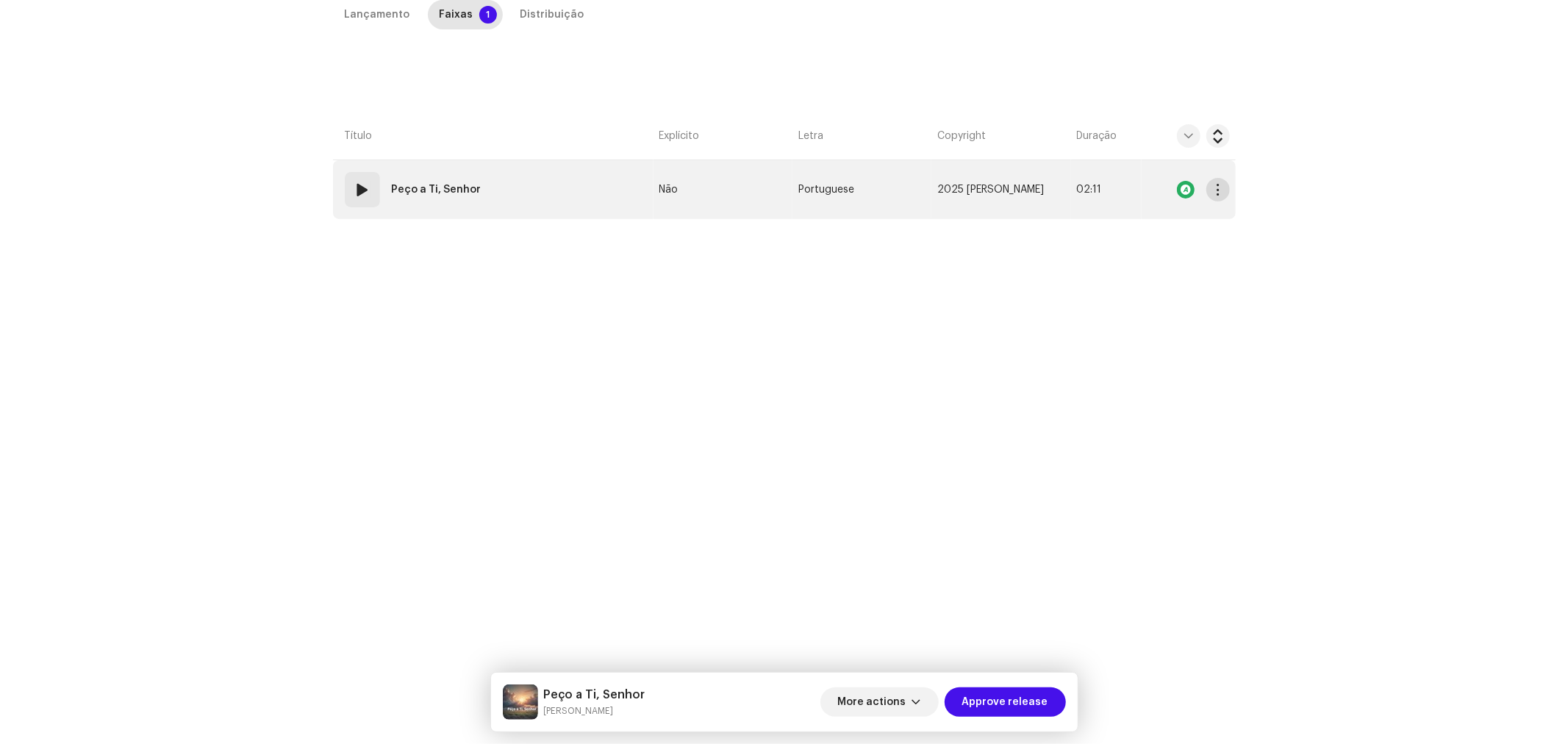
click at [1212, 196] on button "button" at bounding box center [1218, 189] width 24 height 24
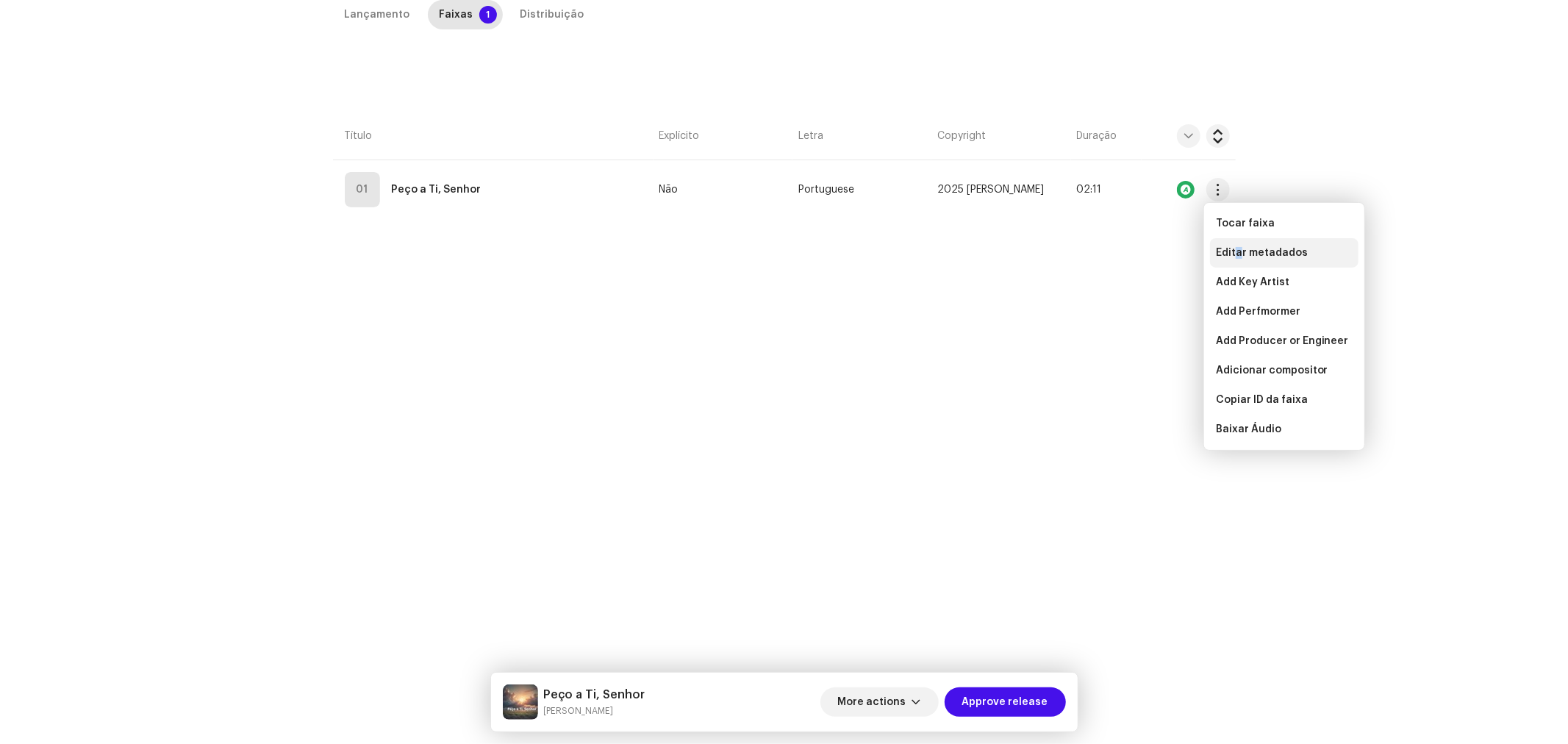
click at [1238, 254] on span "Editar metadados" at bounding box center [1262, 252] width 92 height 12
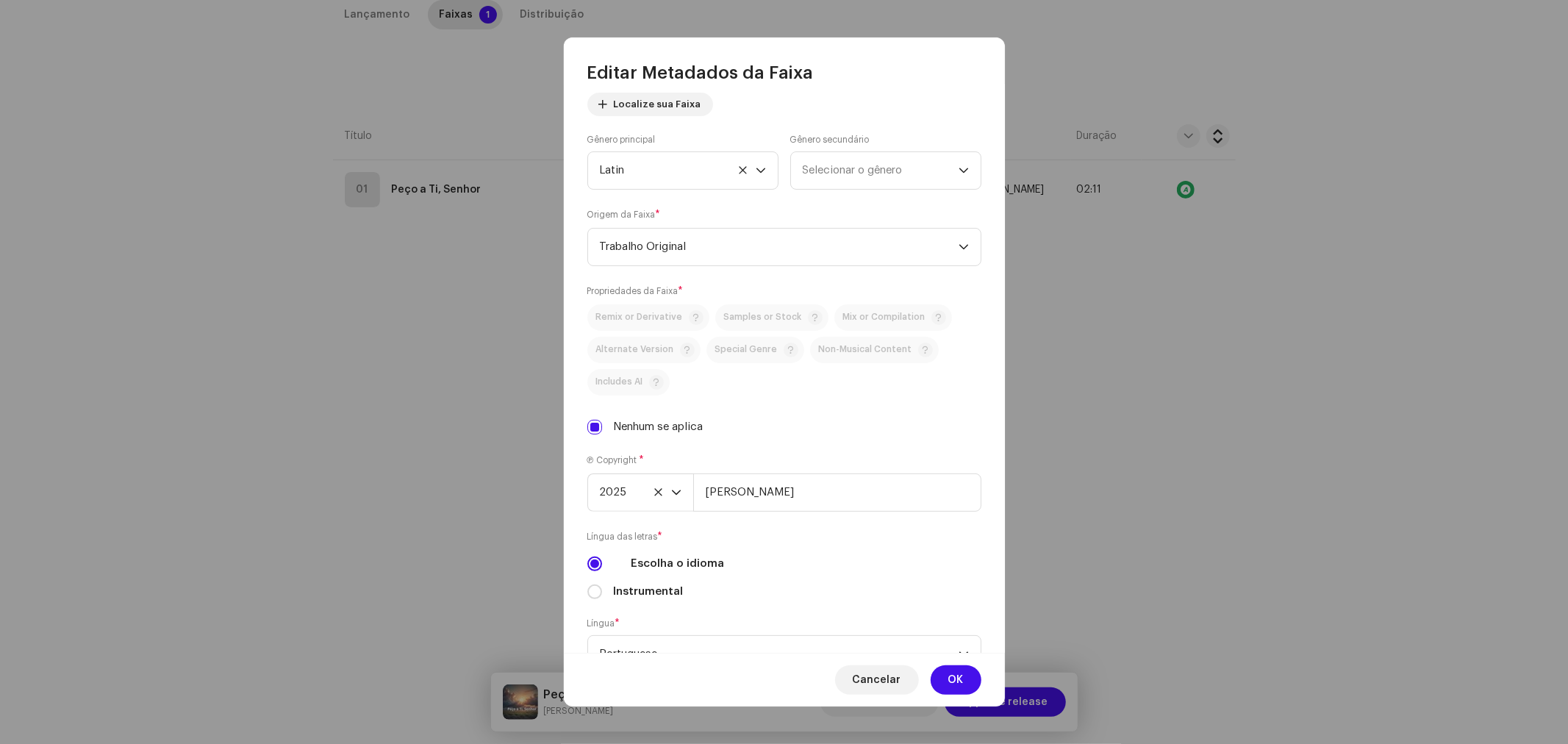
scroll to position [311, 0]
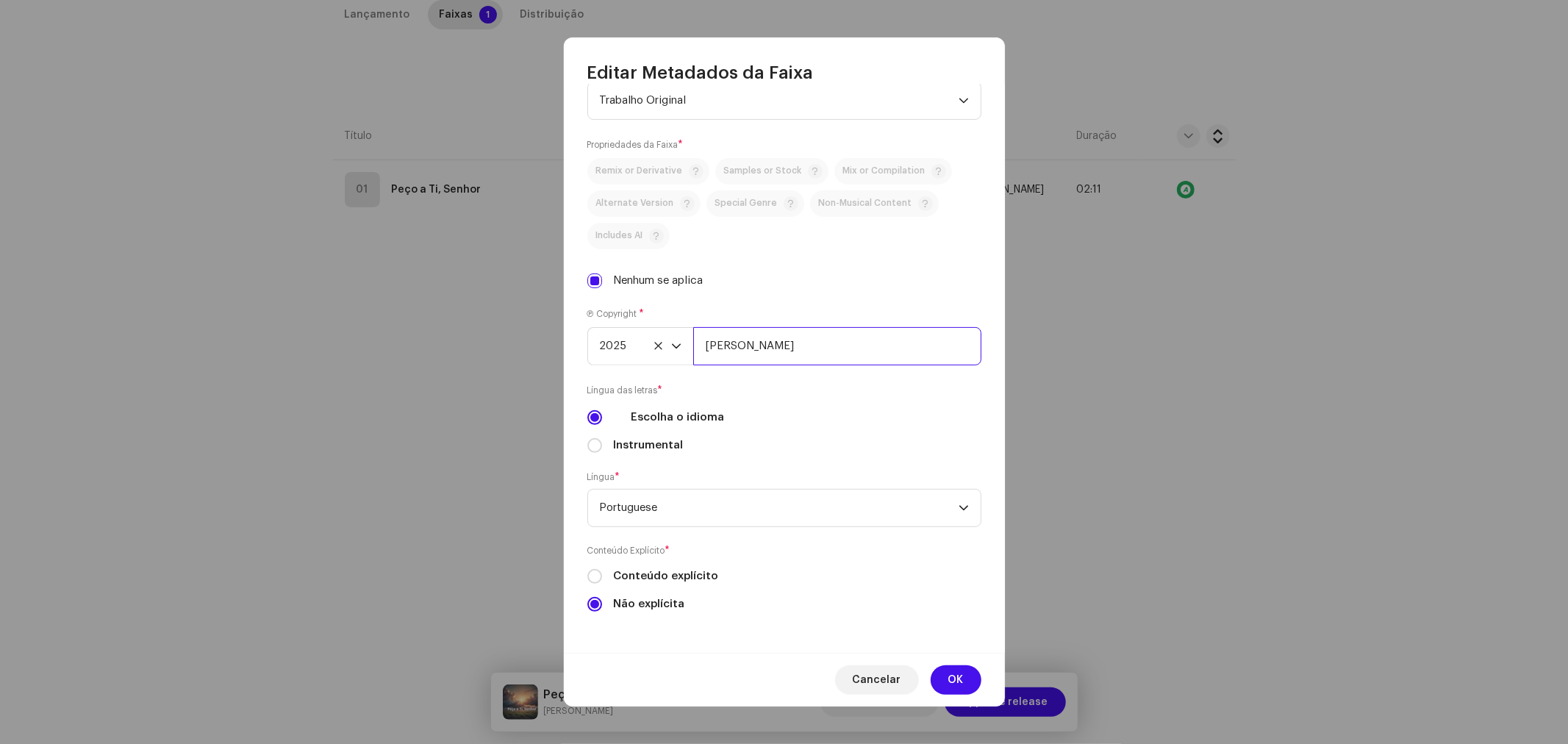
drag, startPoint x: 781, startPoint y: 328, endPoint x: 791, endPoint y: 331, distance: 10.4
click at [781, 328] on input "[PERSON_NAME]" at bounding box center [837, 346] width 288 height 38
type input "[PERSON_NAME], Licenciada por BiBiPi"
click at [959, 679] on span "OK" at bounding box center [956, 679] width 15 height 29
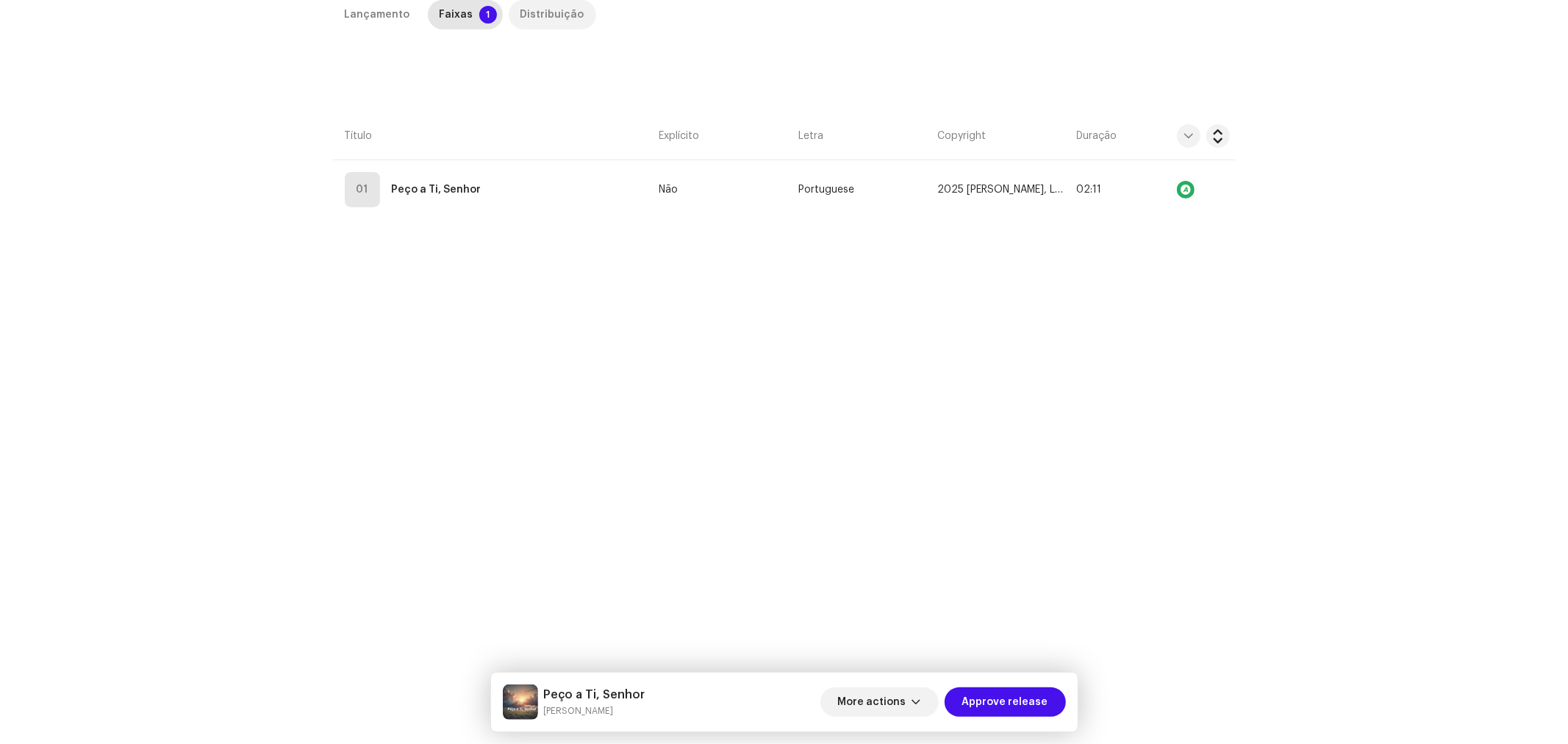
click at [540, 12] on div "Distribuição" at bounding box center [552, 15] width 64 height 29
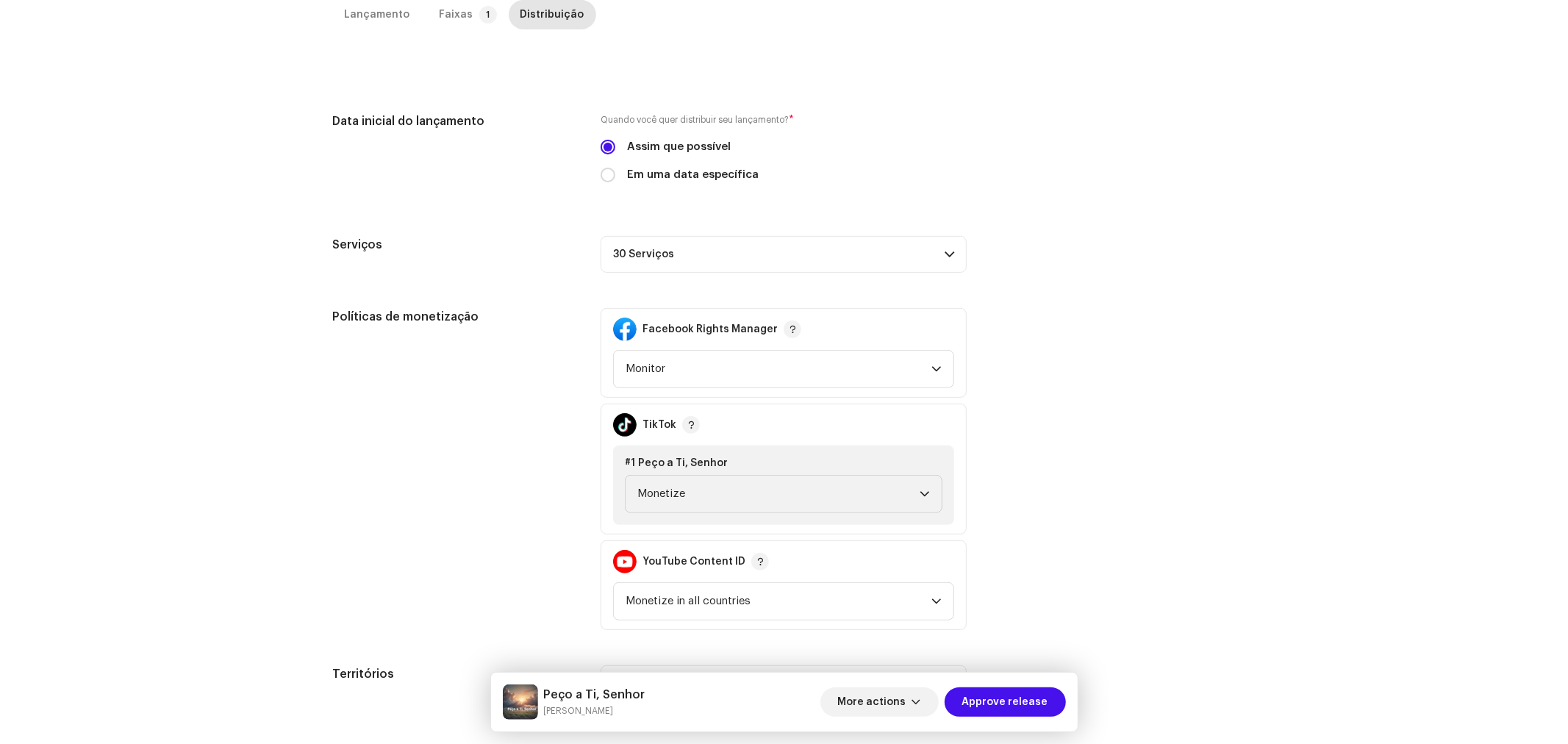
click at [1046, 357] on div "Políticas de monetização Facebook Rights Manager Monitor TikTok #1 Peço a Ti, S…" at bounding box center [784, 469] width 903 height 322
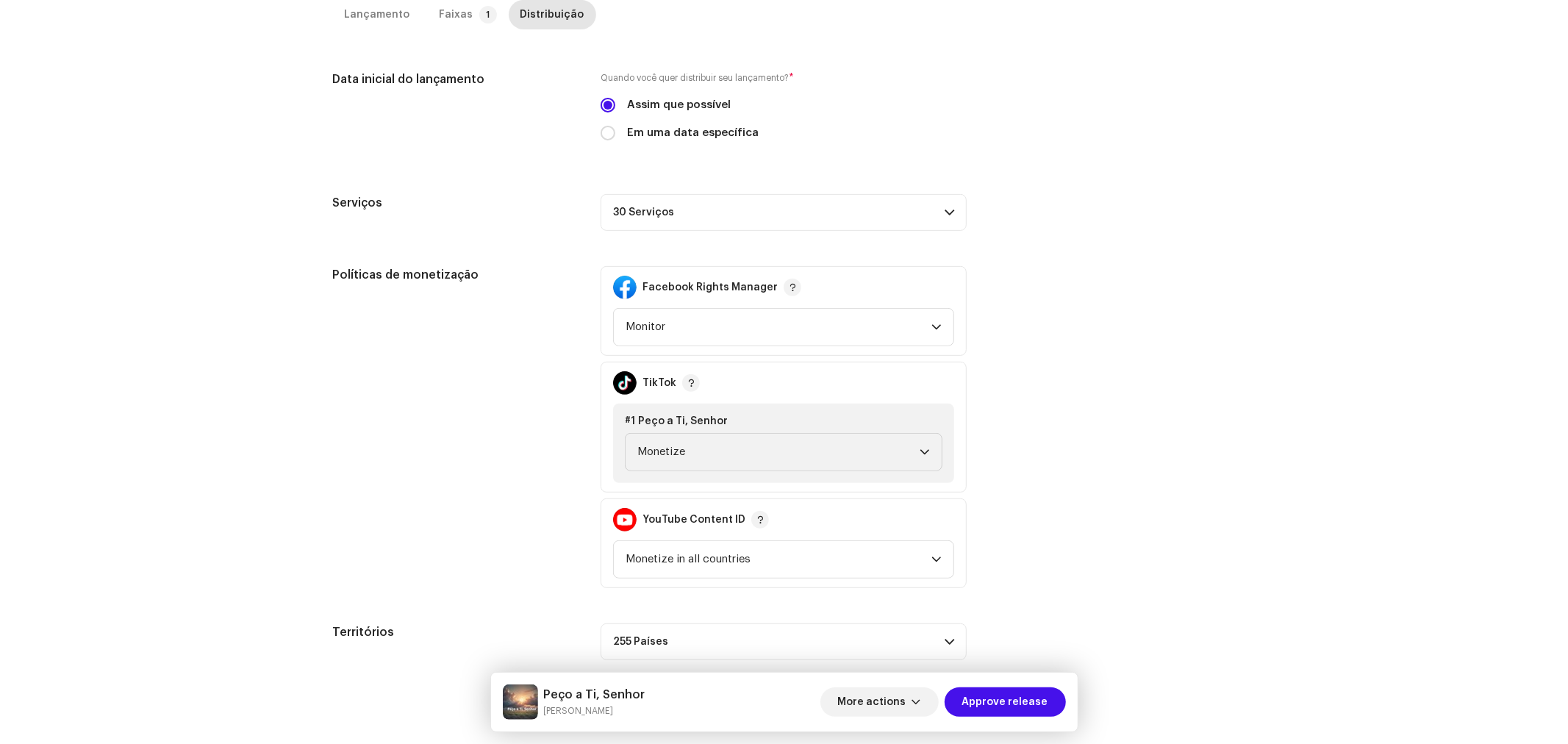
scroll to position [413, 0]
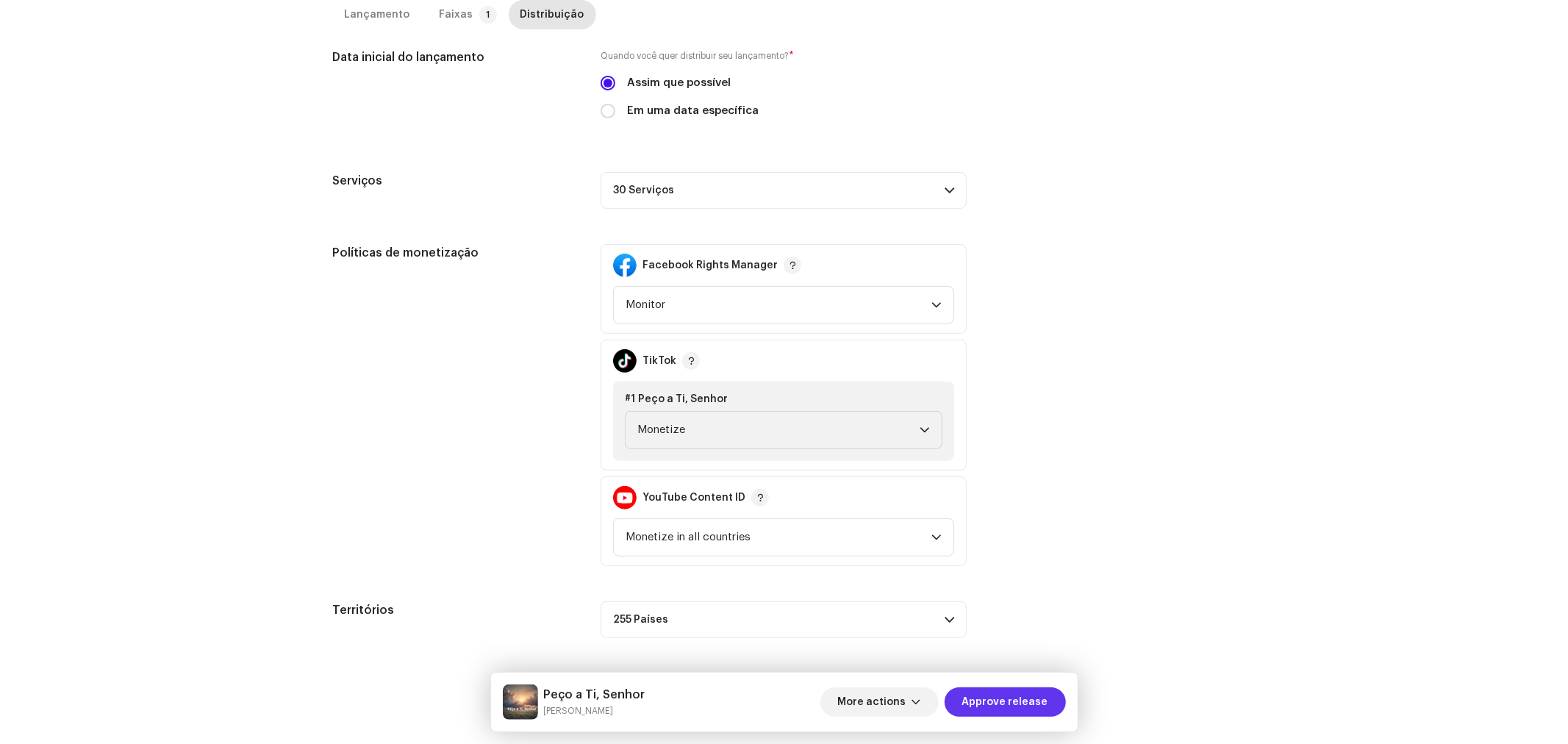
click at [1032, 700] on span "Approve release" at bounding box center [1006, 702] width 86 height 29
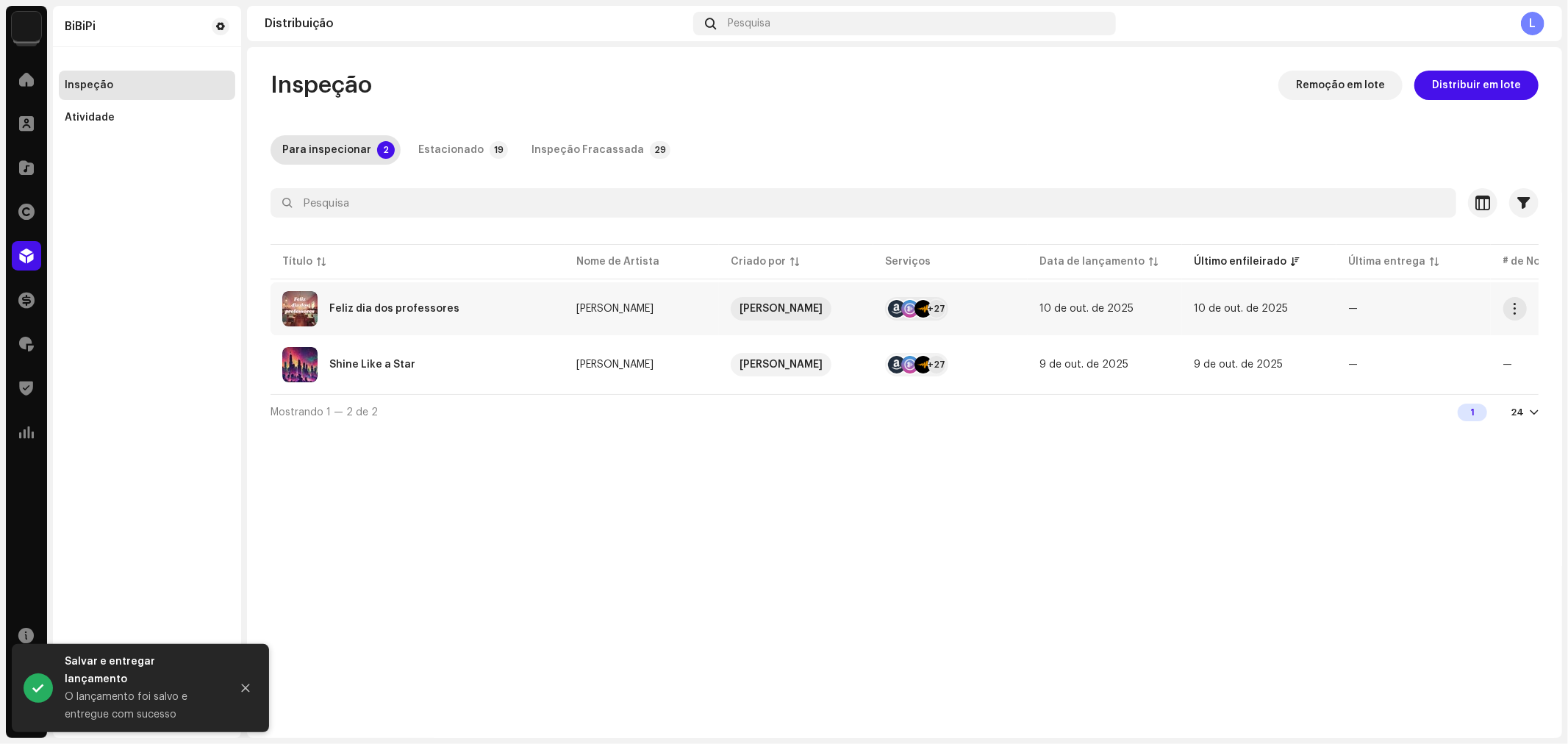
click at [411, 299] on div "Feliz dia dos professores" at bounding box center [418, 309] width 271 height 35
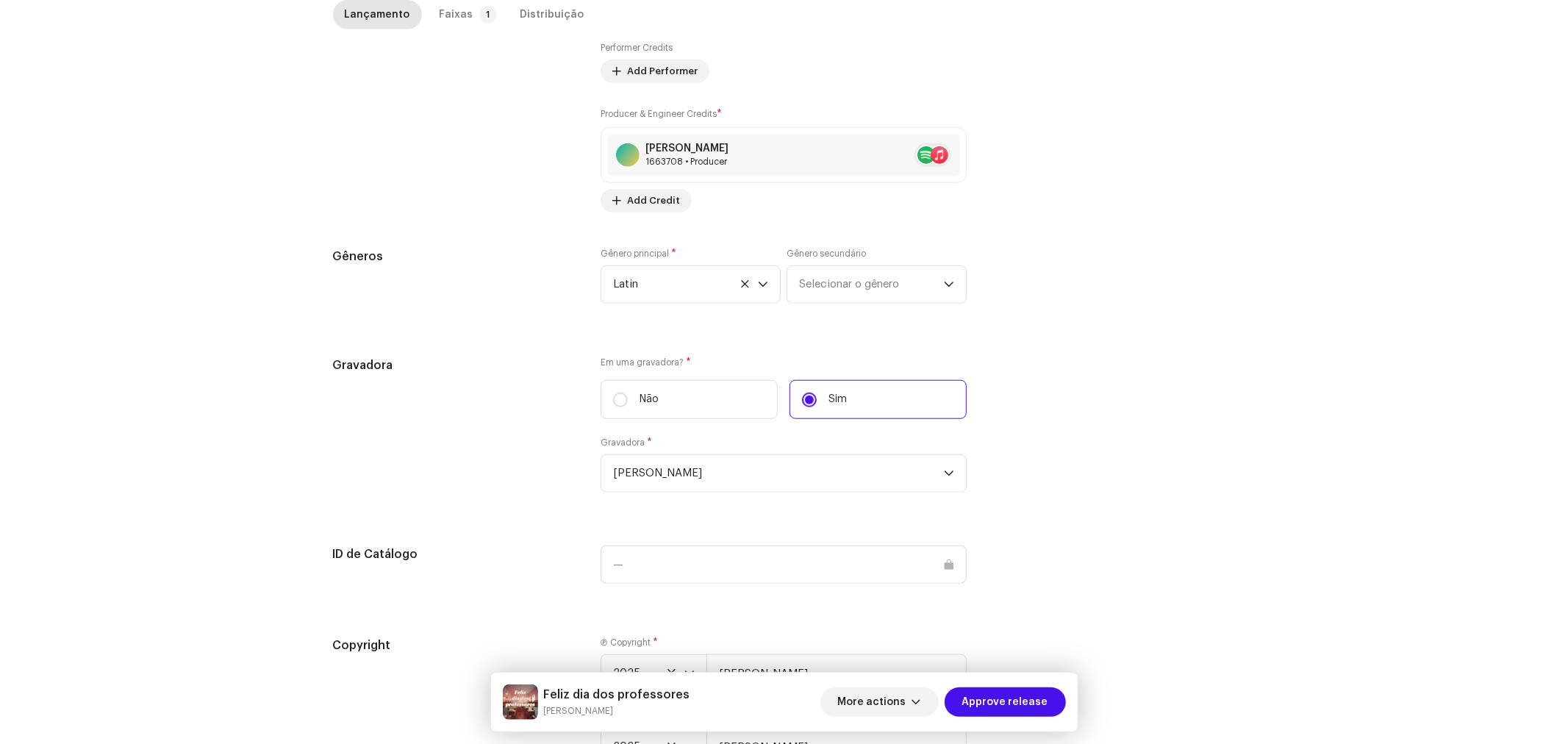
scroll to position [1214, 0]
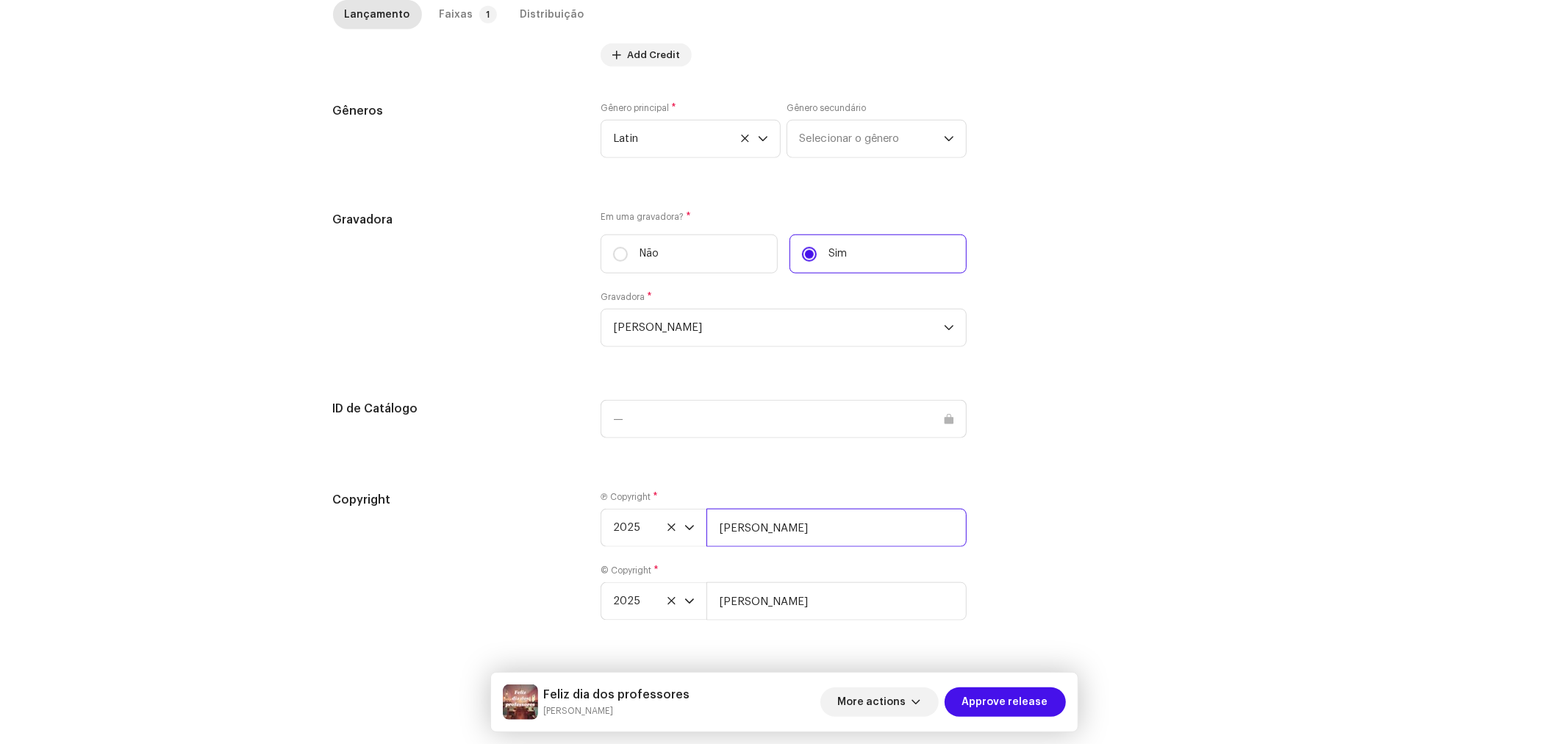
click at [809, 530] on input "[PERSON_NAME]" at bounding box center [837, 528] width 260 height 38
type input "[PERSON_NAME], Licenciada por BiBiPi"
click at [814, 601] on input "[PERSON_NAME]" at bounding box center [837, 601] width 260 height 38
type input "[PERSON_NAME], Licenciada por BiBiPi"
click at [465, 16] on p-tab "Faixas 1" at bounding box center [465, 15] width 75 height 29
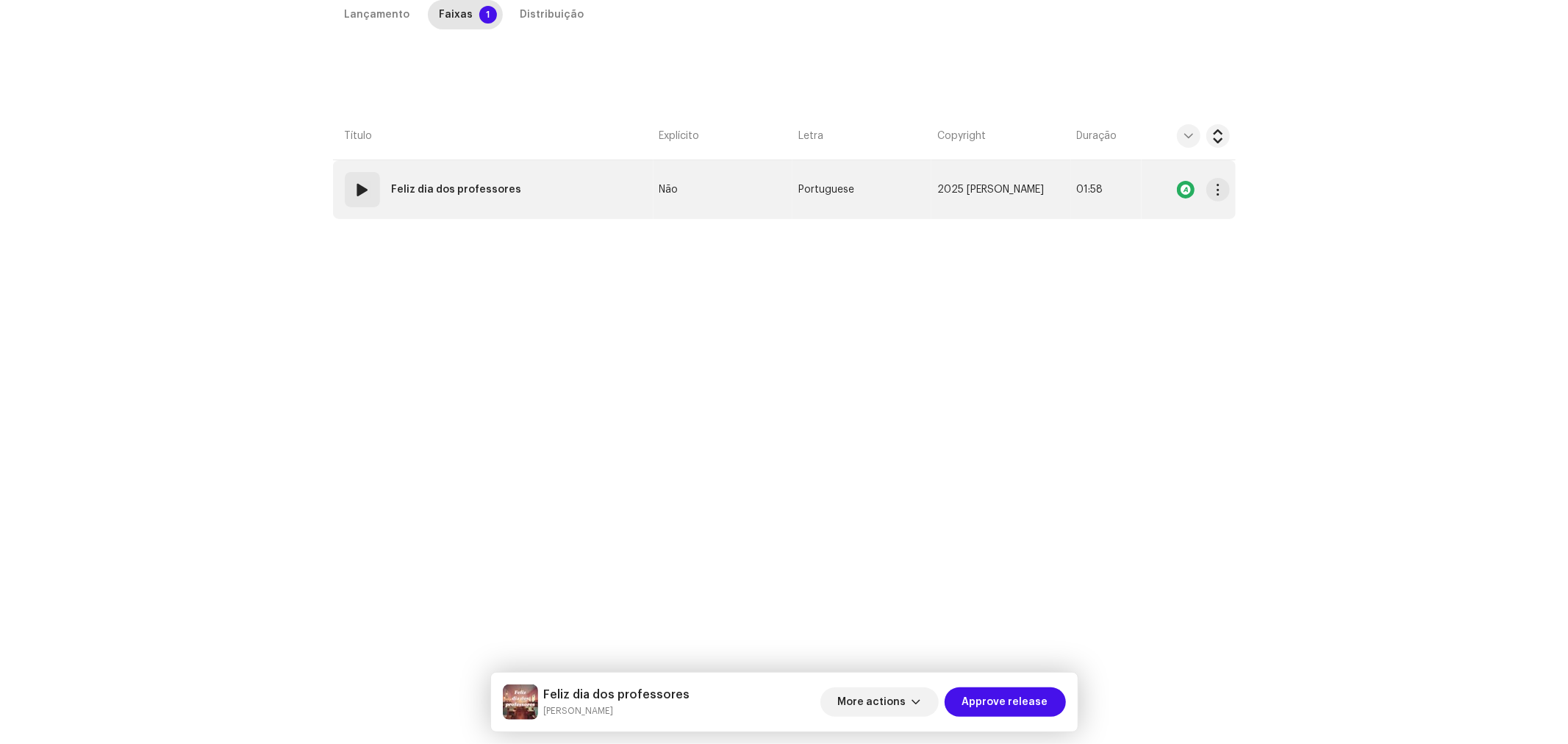
scroll to position [332, 0]
click at [1222, 192] on button "button" at bounding box center [1218, 189] width 24 height 24
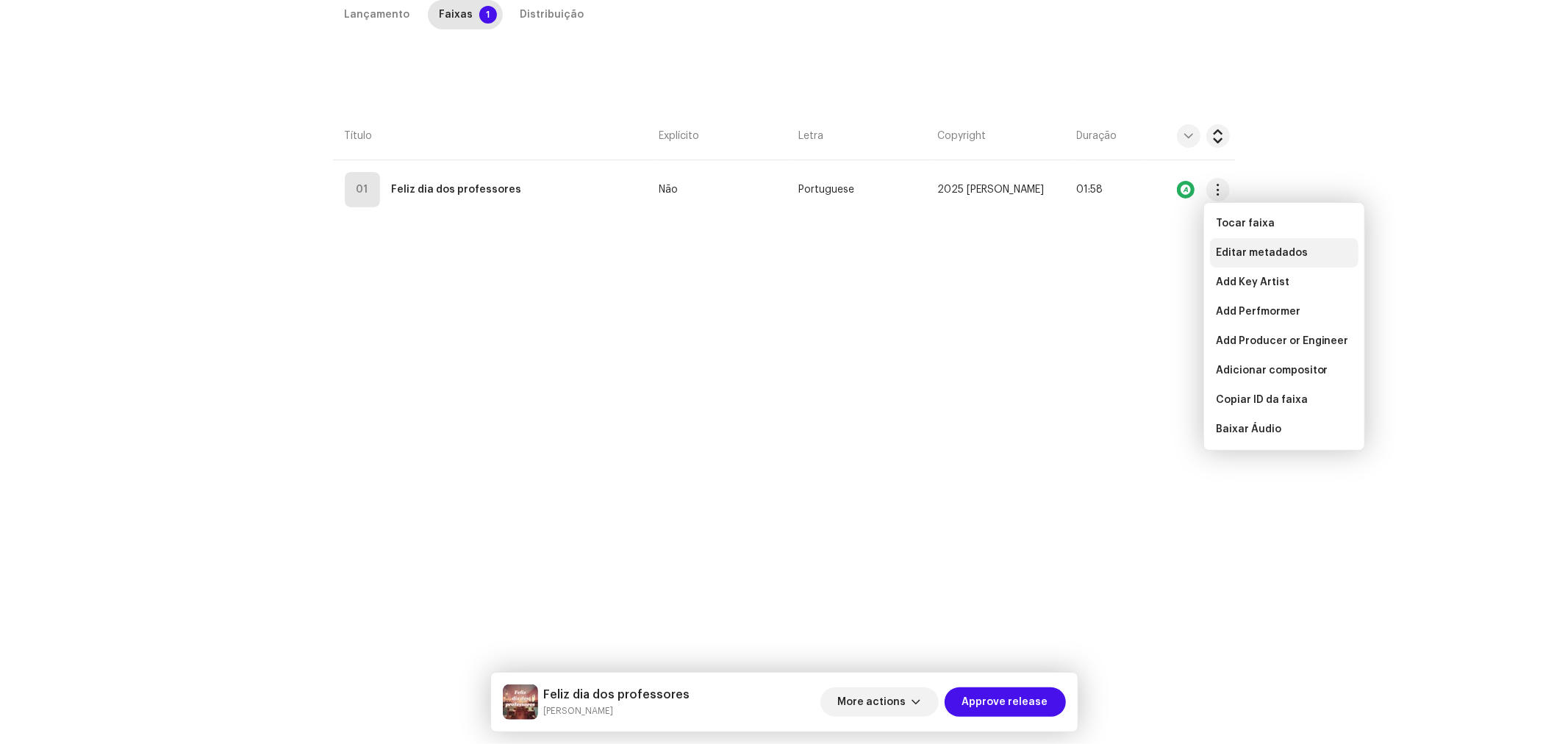
click at [1254, 251] on span "Editar metadados" at bounding box center [1262, 252] width 92 height 12
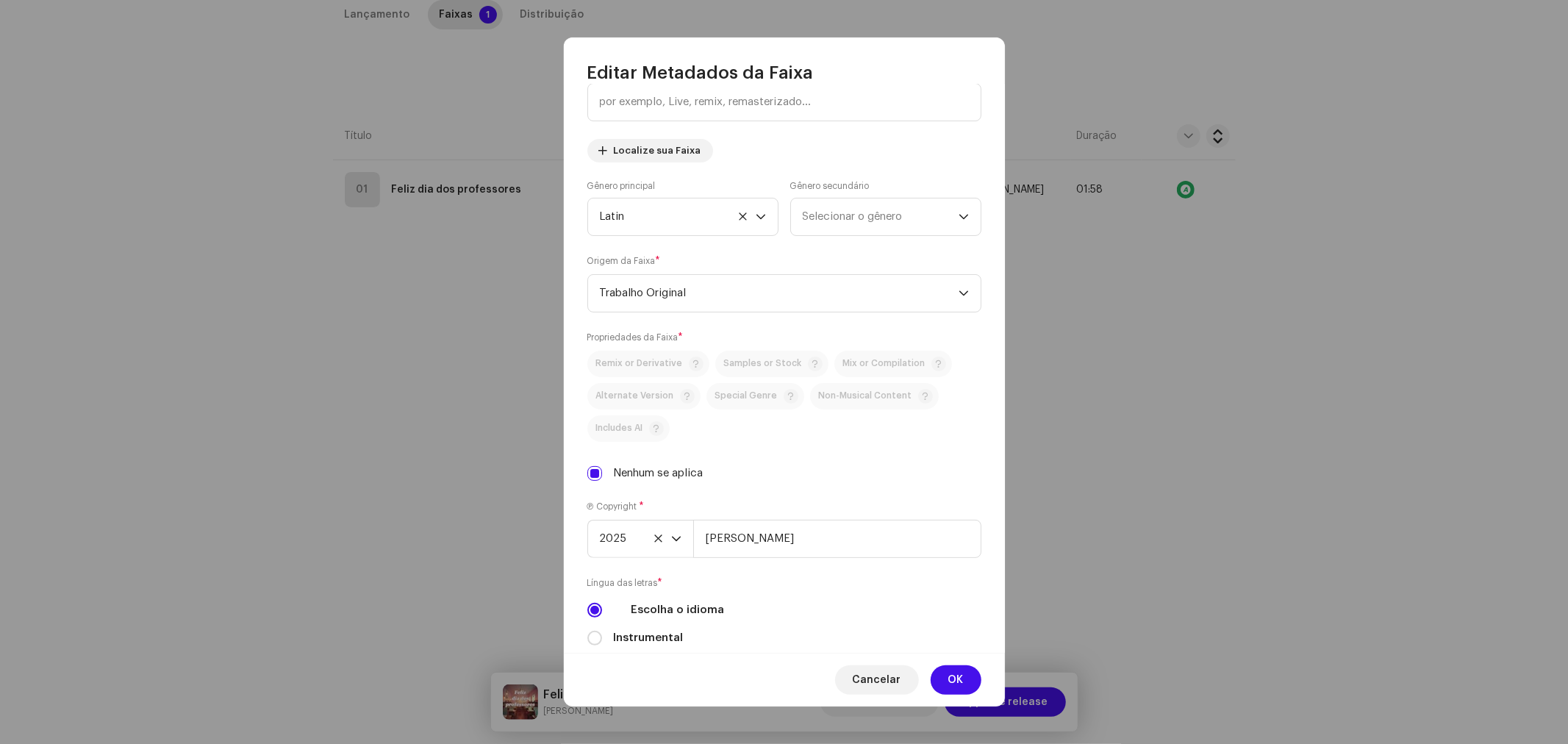
scroll to position [311, 0]
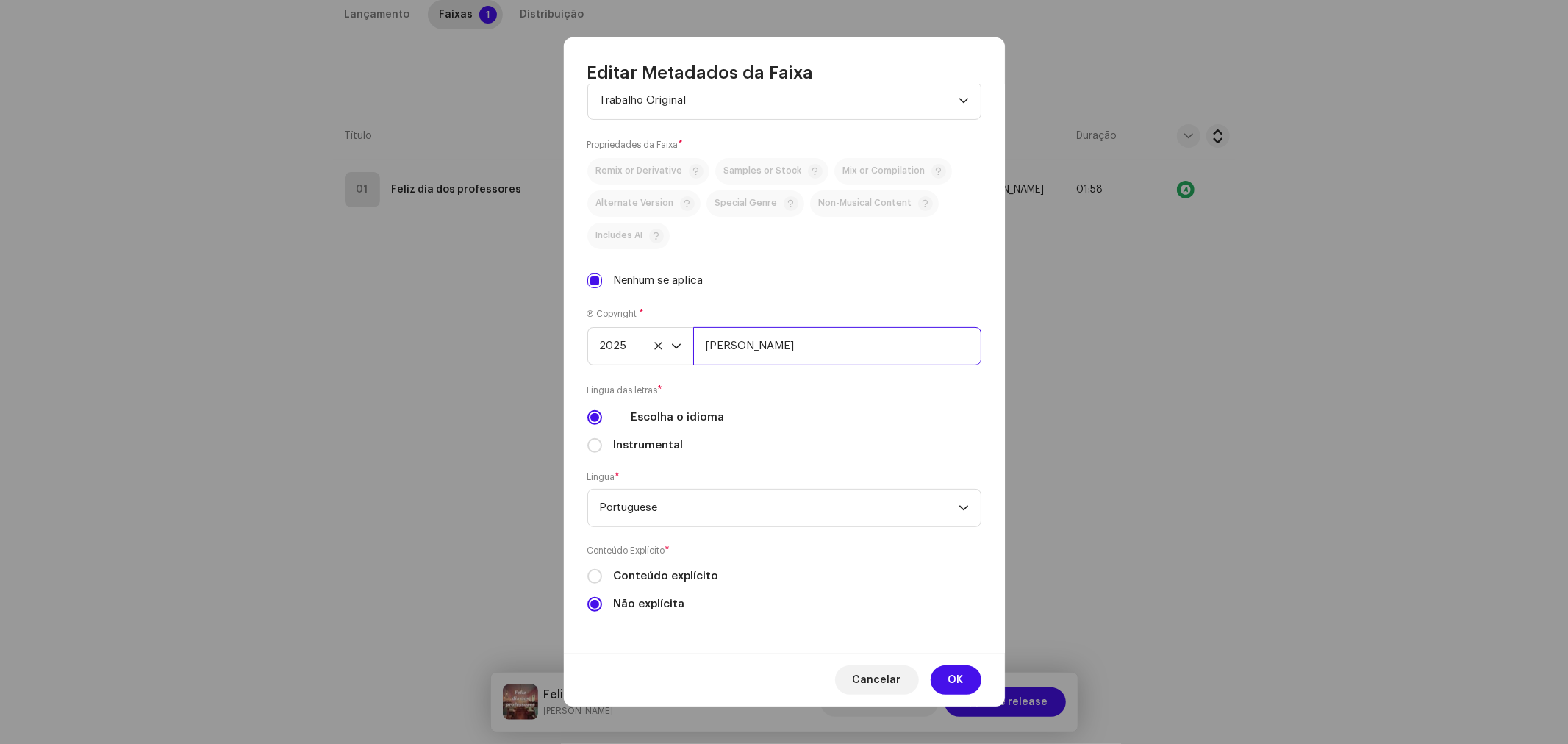
click at [824, 343] on input "[PERSON_NAME]" at bounding box center [837, 346] width 288 height 38
type input "[PERSON_NAME], Licenciada por BiBiPi"
click at [967, 671] on button "OK" at bounding box center [956, 679] width 51 height 29
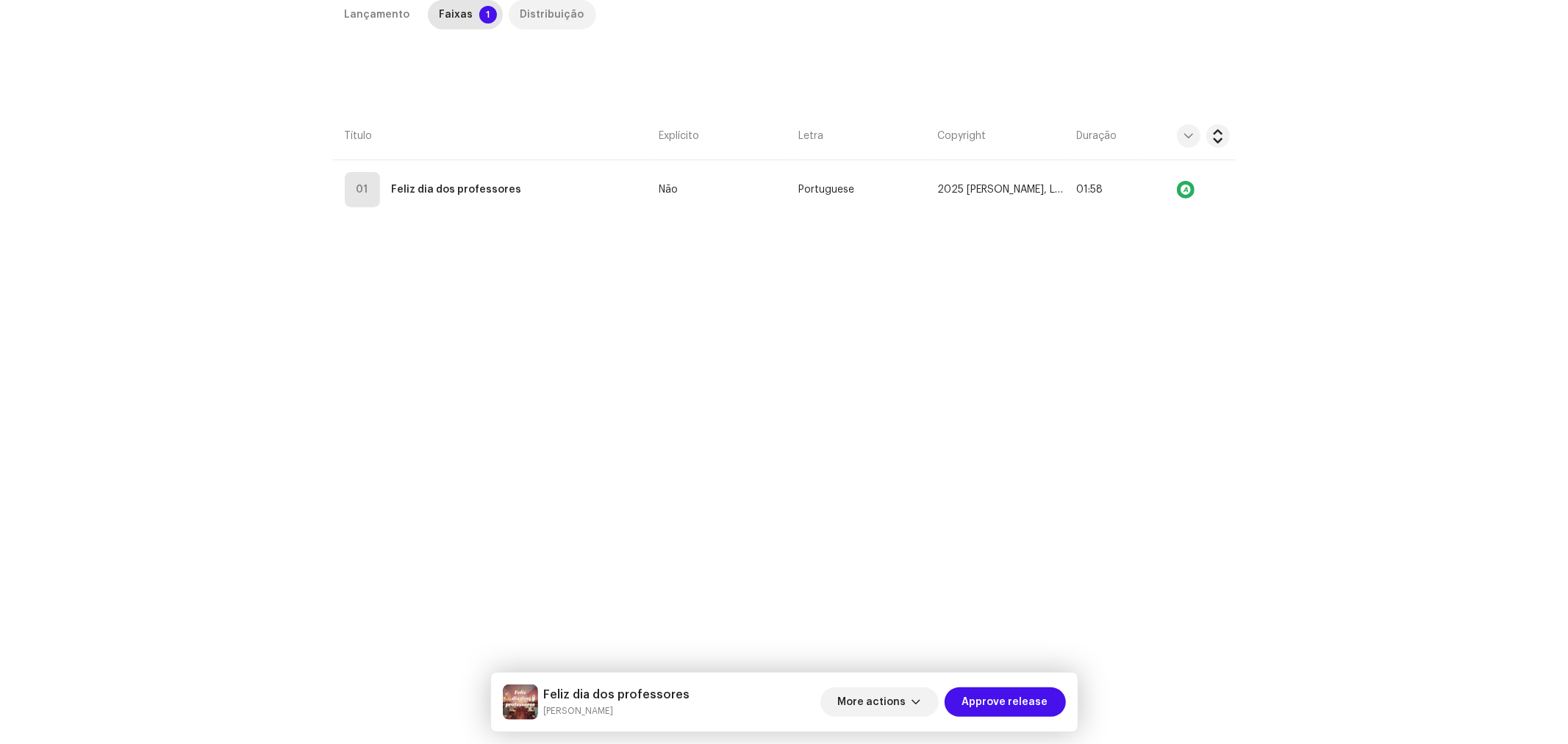
click at [544, 16] on div "Distribuição" at bounding box center [552, 15] width 64 height 29
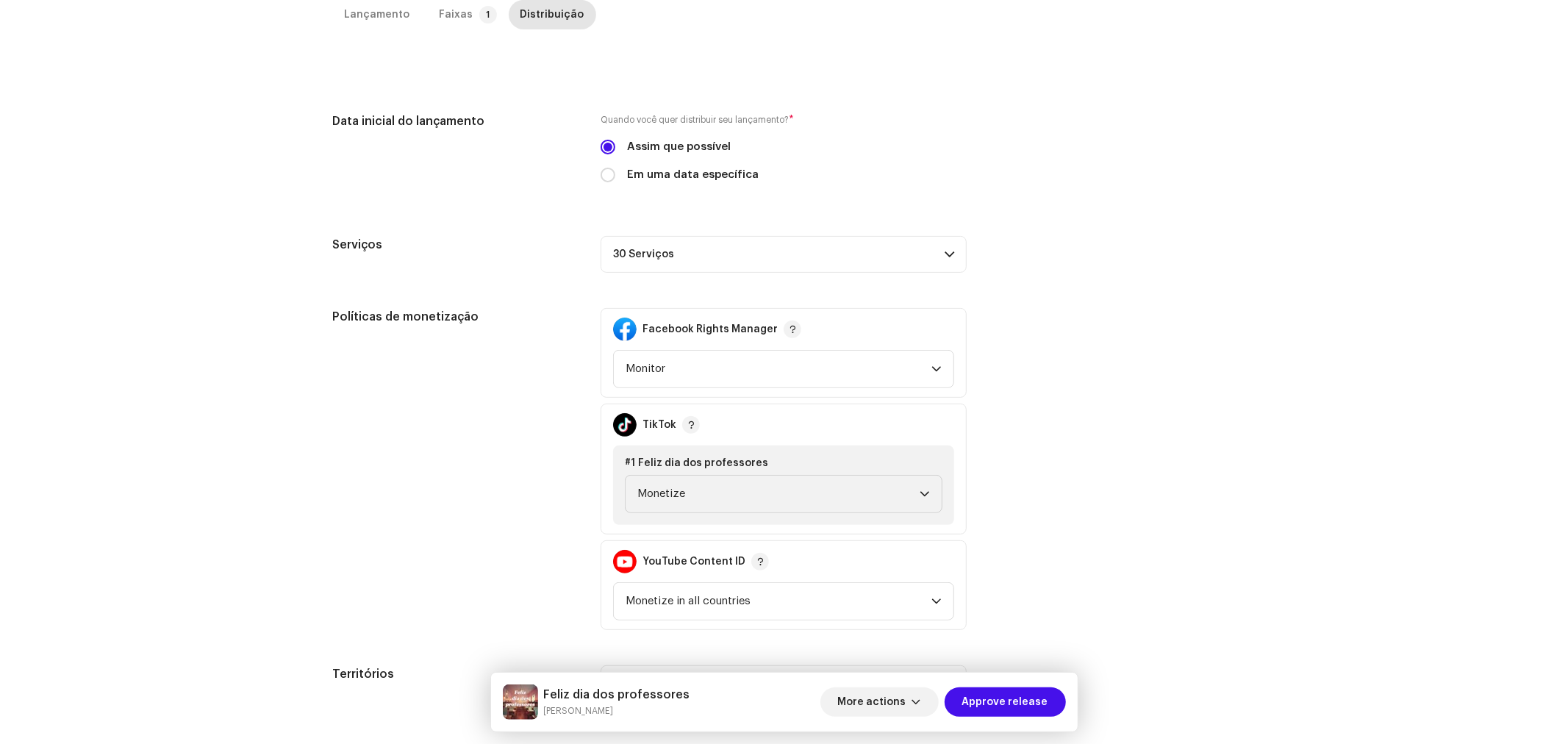
click at [1099, 275] on div "Data inicial do lançamento Quando você quer distribuir seu lançamento? * Assim …" at bounding box center [784, 407] width 903 height 590
click at [1027, 708] on span "Approve release" at bounding box center [1006, 702] width 86 height 29
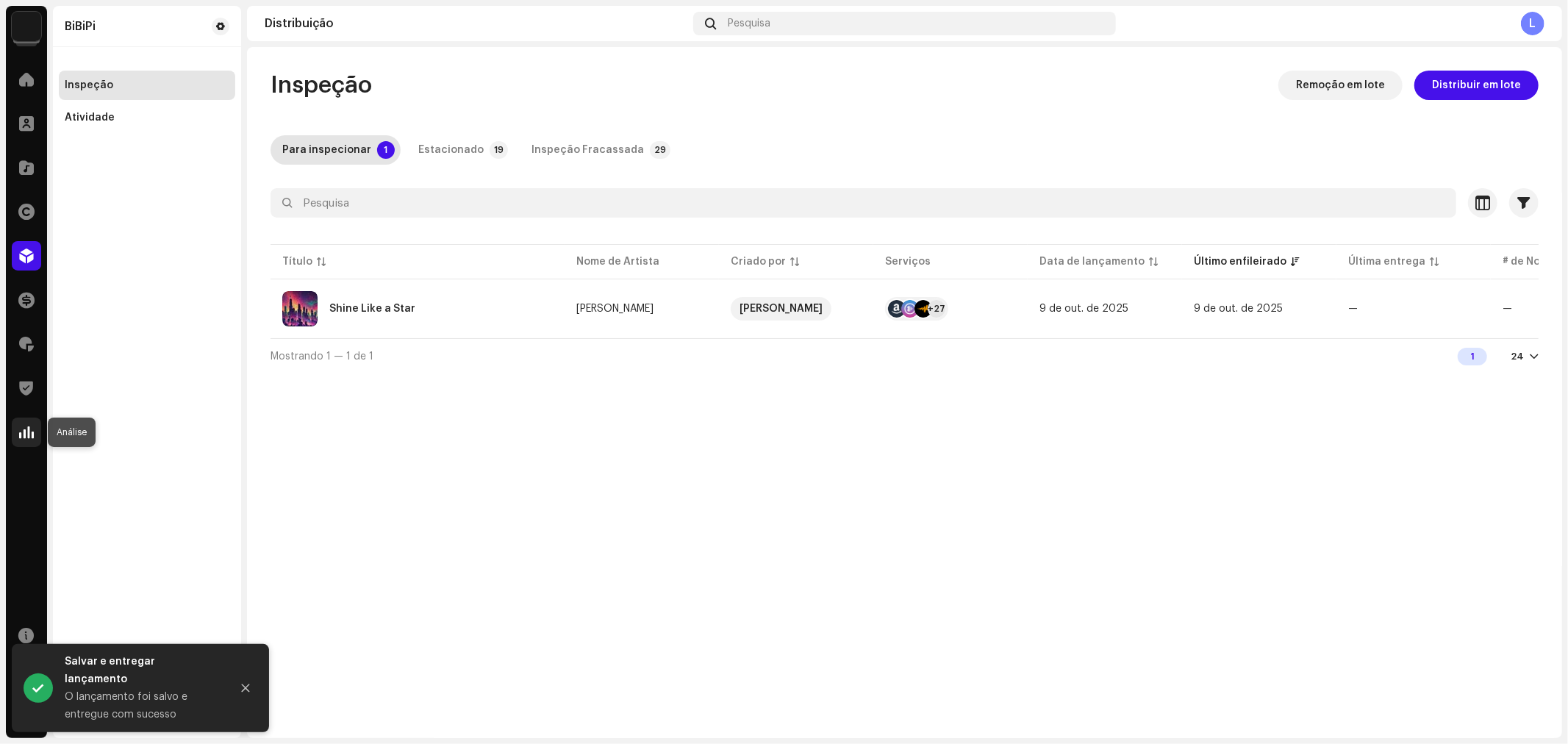
click at [32, 427] on span at bounding box center [26, 432] width 15 height 12
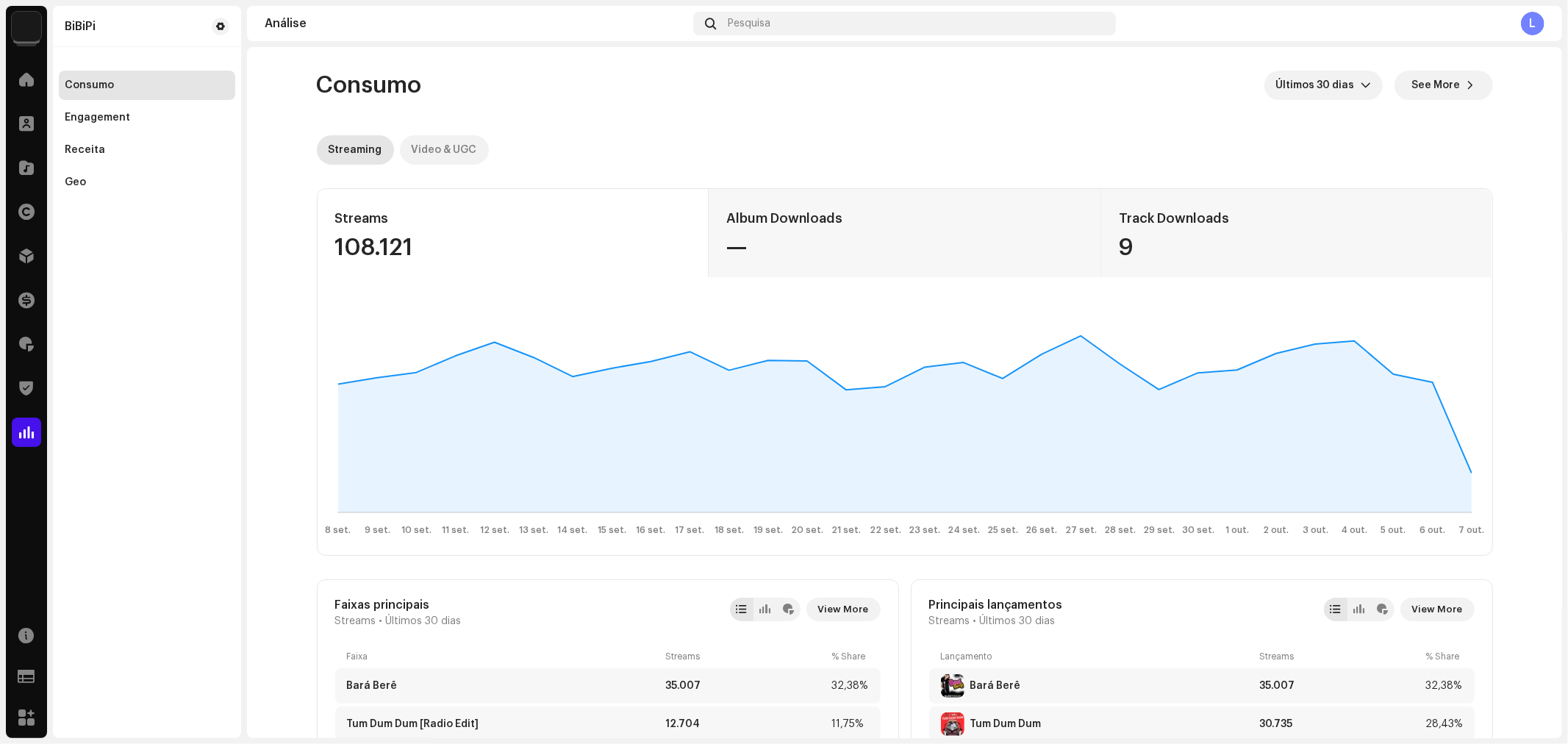
click at [432, 144] on div "Video & UGC" at bounding box center [444, 150] width 65 height 29
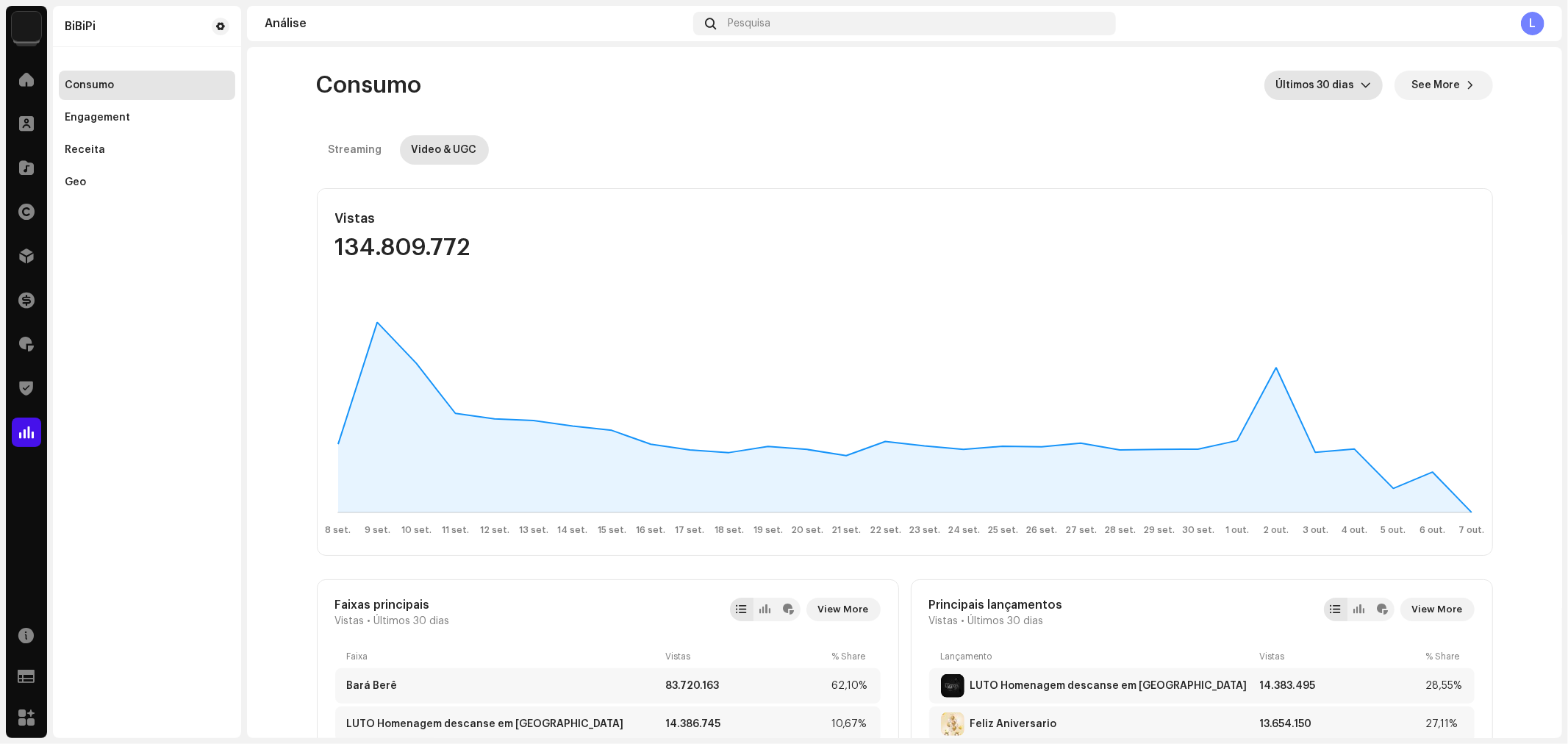
click at [1317, 71] on span "Últimos 30 dias" at bounding box center [1319, 85] width 85 height 29
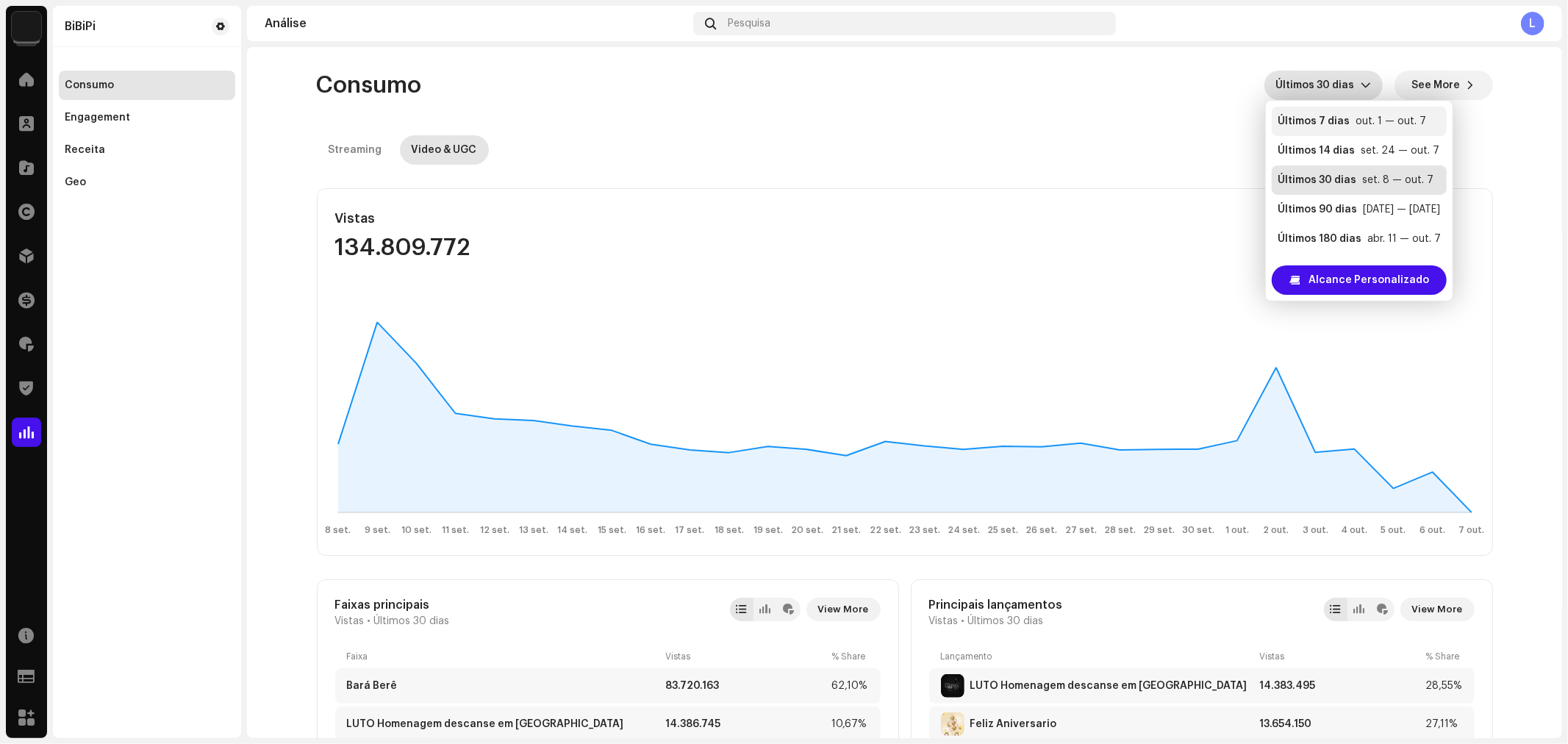
click at [1317, 123] on div "Últimos 7 dias" at bounding box center [1314, 121] width 72 height 15
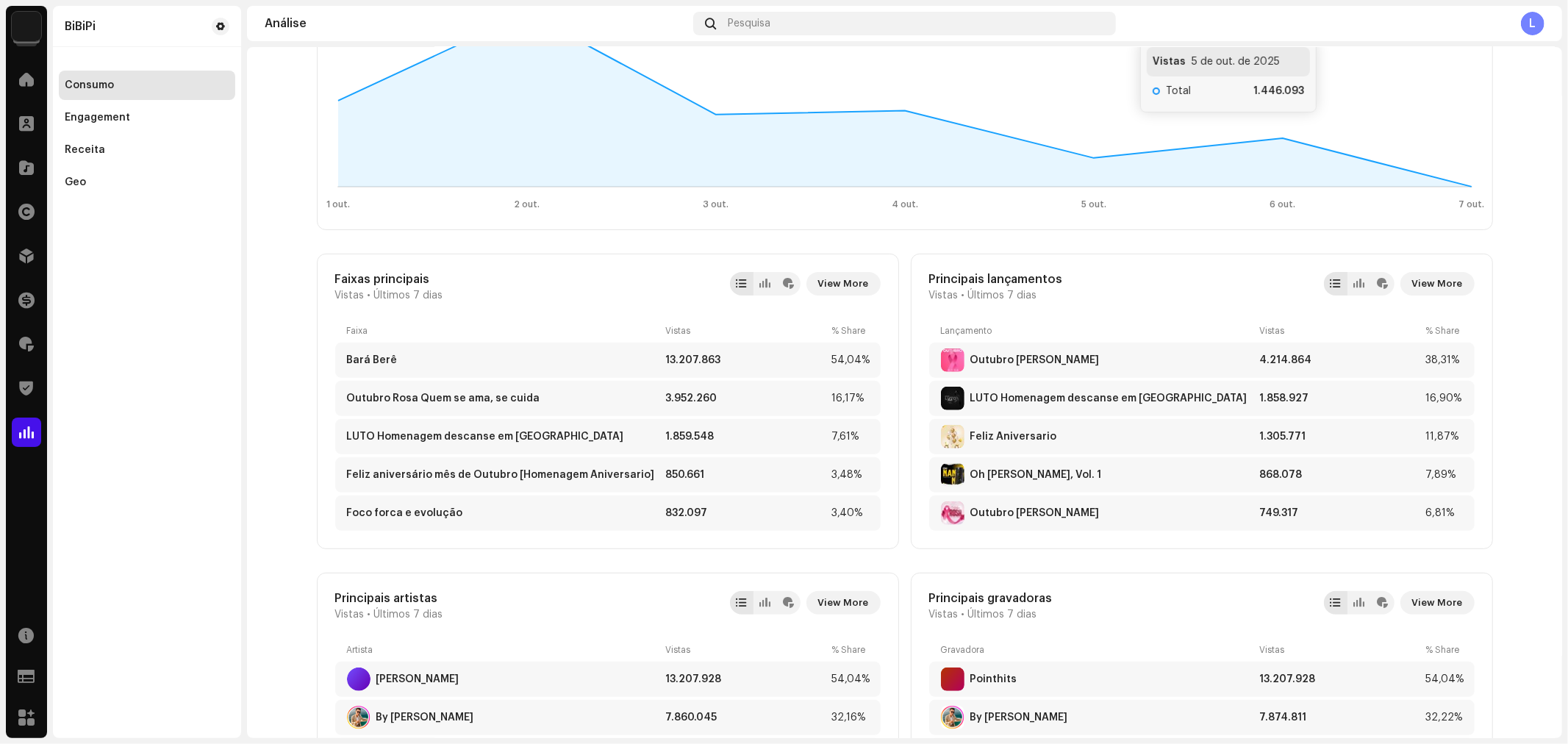
scroll to position [327, 0]
click at [842, 282] on span "View More" at bounding box center [844, 283] width 51 height 29
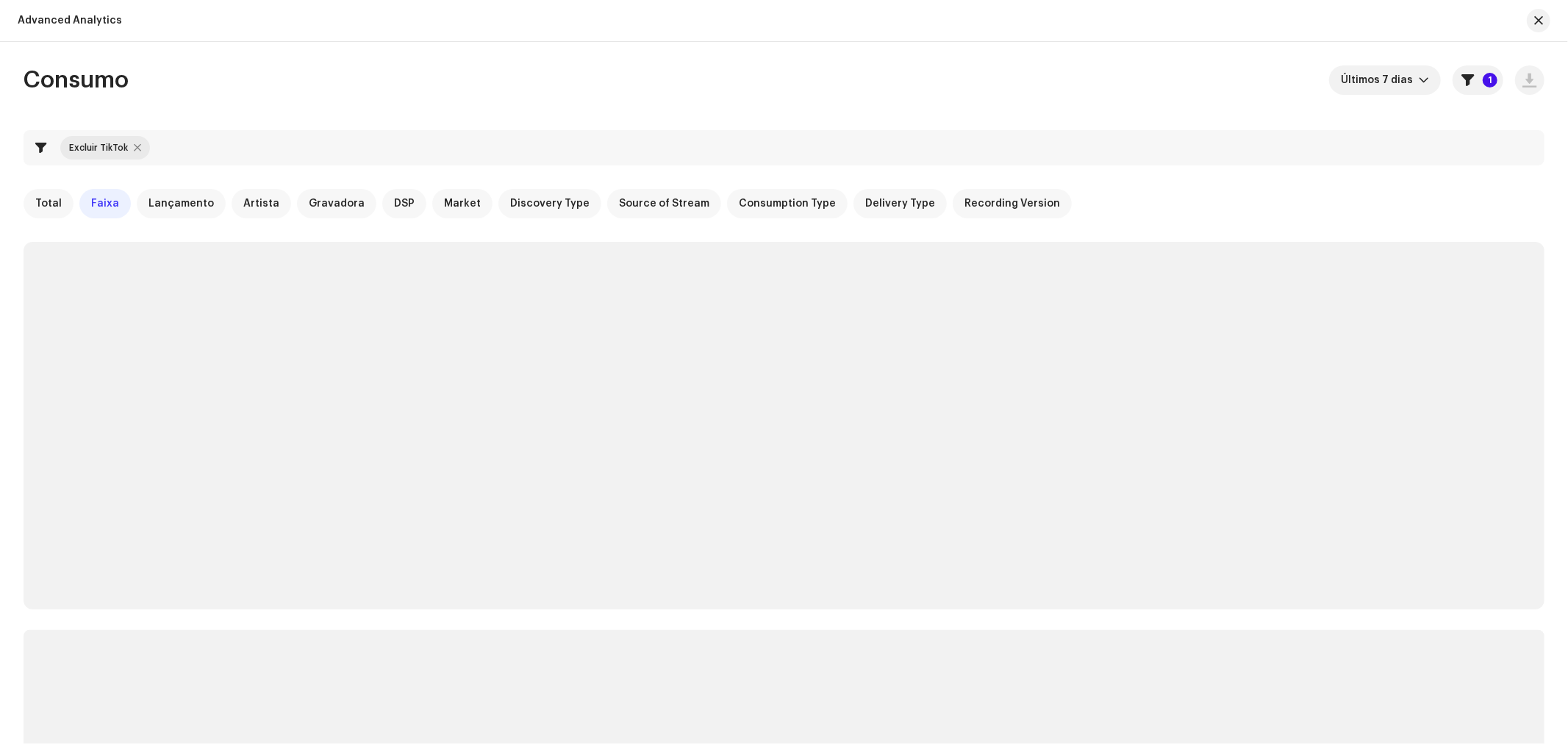
checkbox input "true"
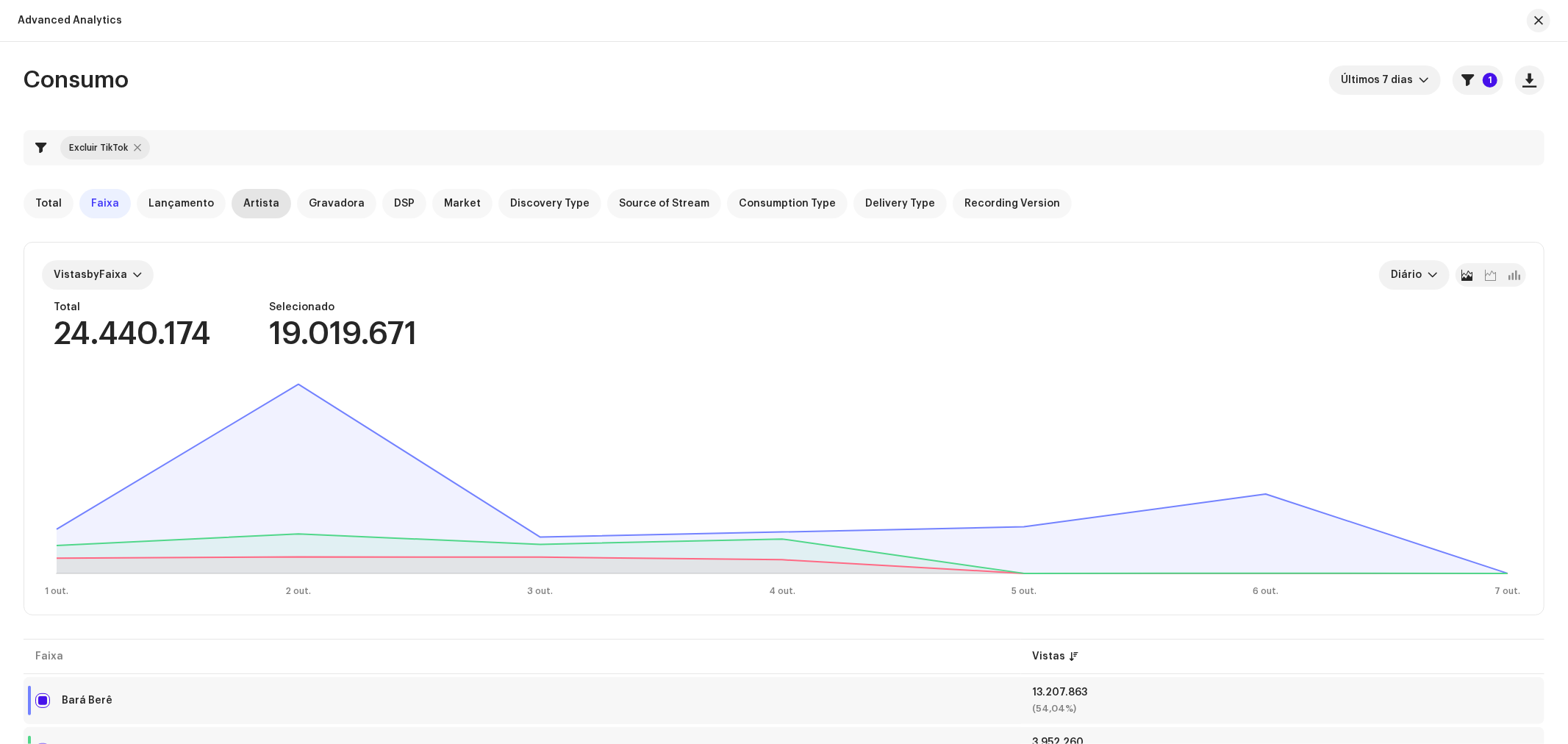
click at [251, 204] on span "Artista" at bounding box center [261, 203] width 36 height 12
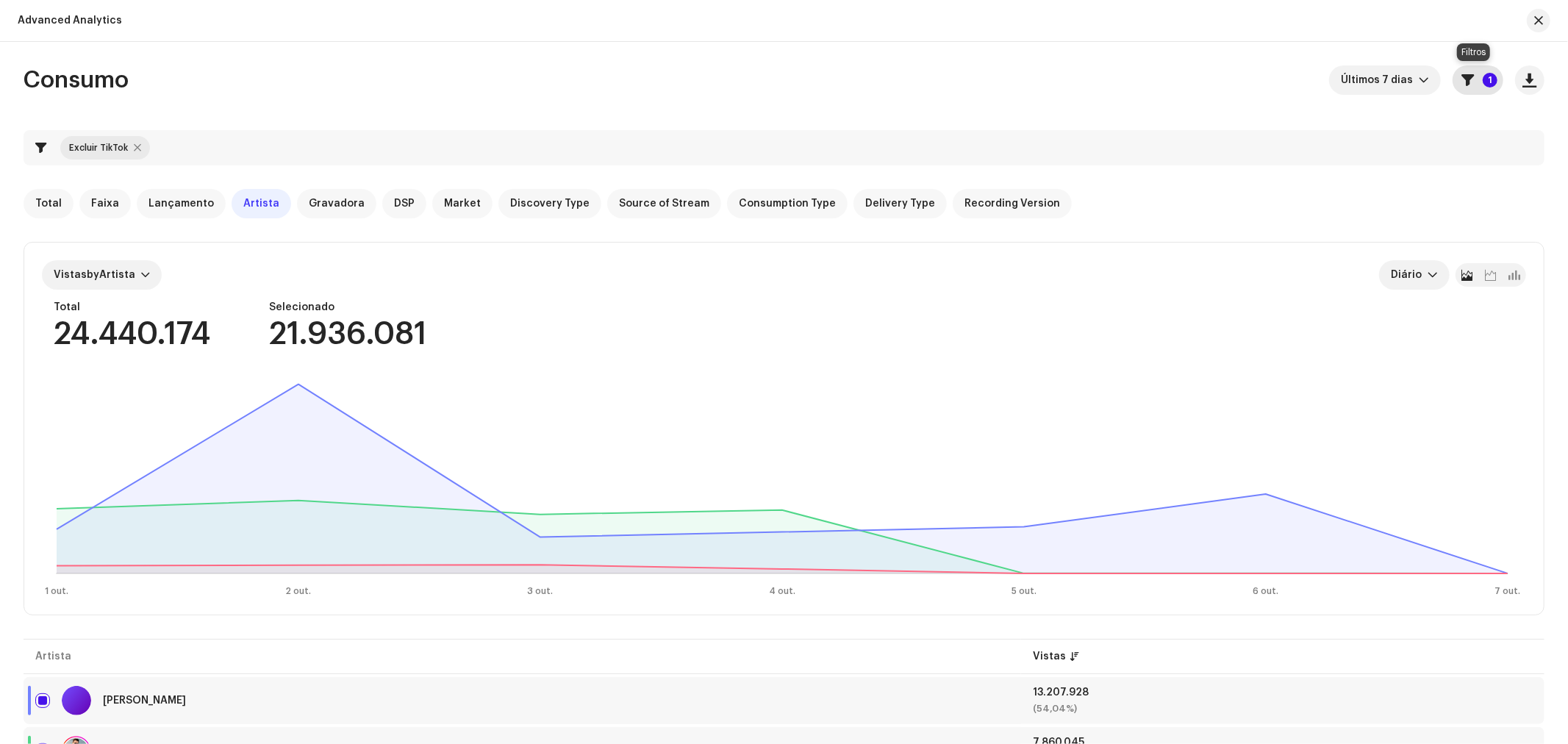
click at [1473, 81] on button "1" at bounding box center [1478, 80] width 51 height 29
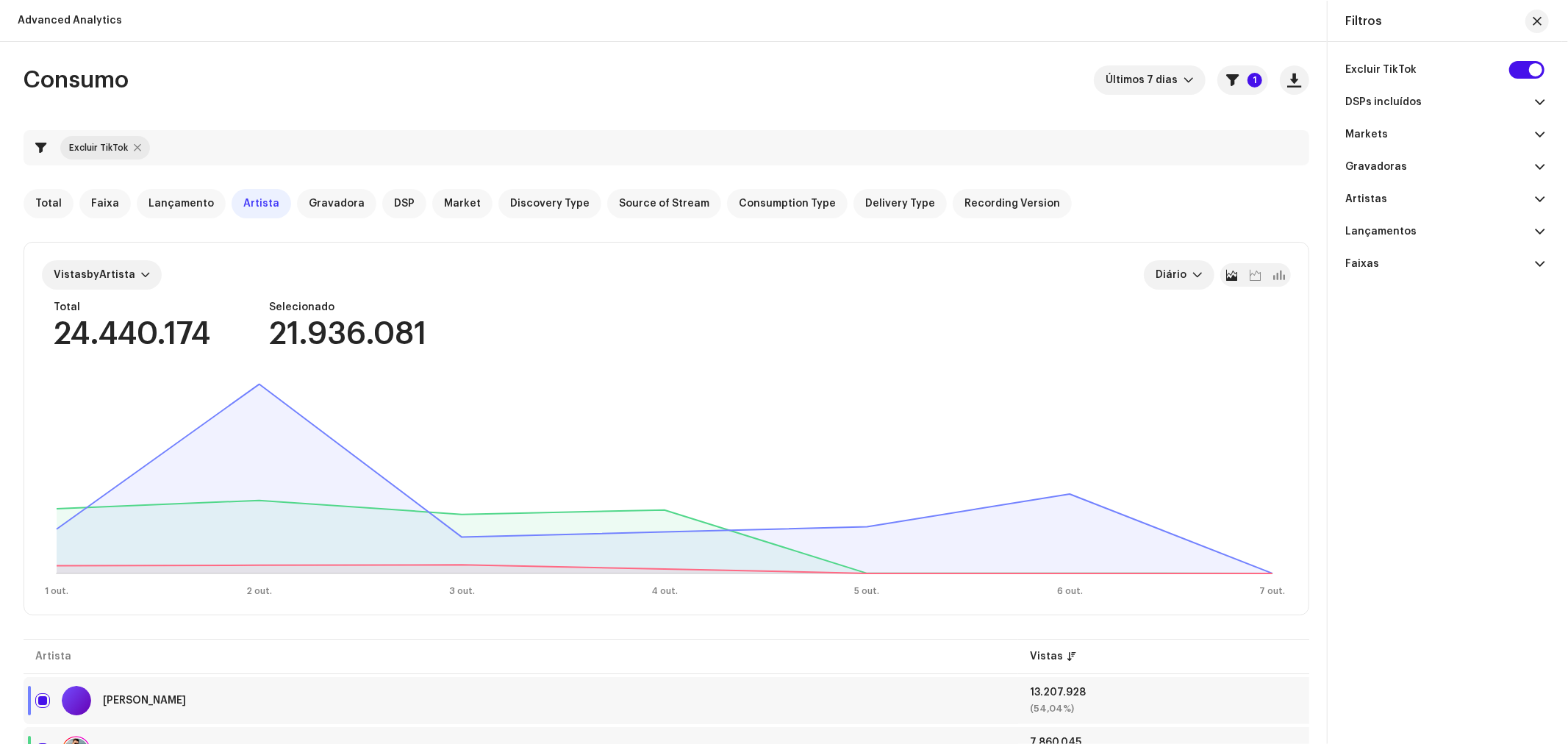
click at [788, 83] on div "Consumo Últimos 7 dias 1" at bounding box center [667, 80] width 1286 height 29
click at [1552, 13] on div "Filtros" at bounding box center [1445, 22] width 235 height 42
click at [1550, 15] on div "Filtros" at bounding box center [1445, 22] width 235 height 42
click at [1538, 18] on span "button" at bounding box center [1536, 21] width 8 height 12
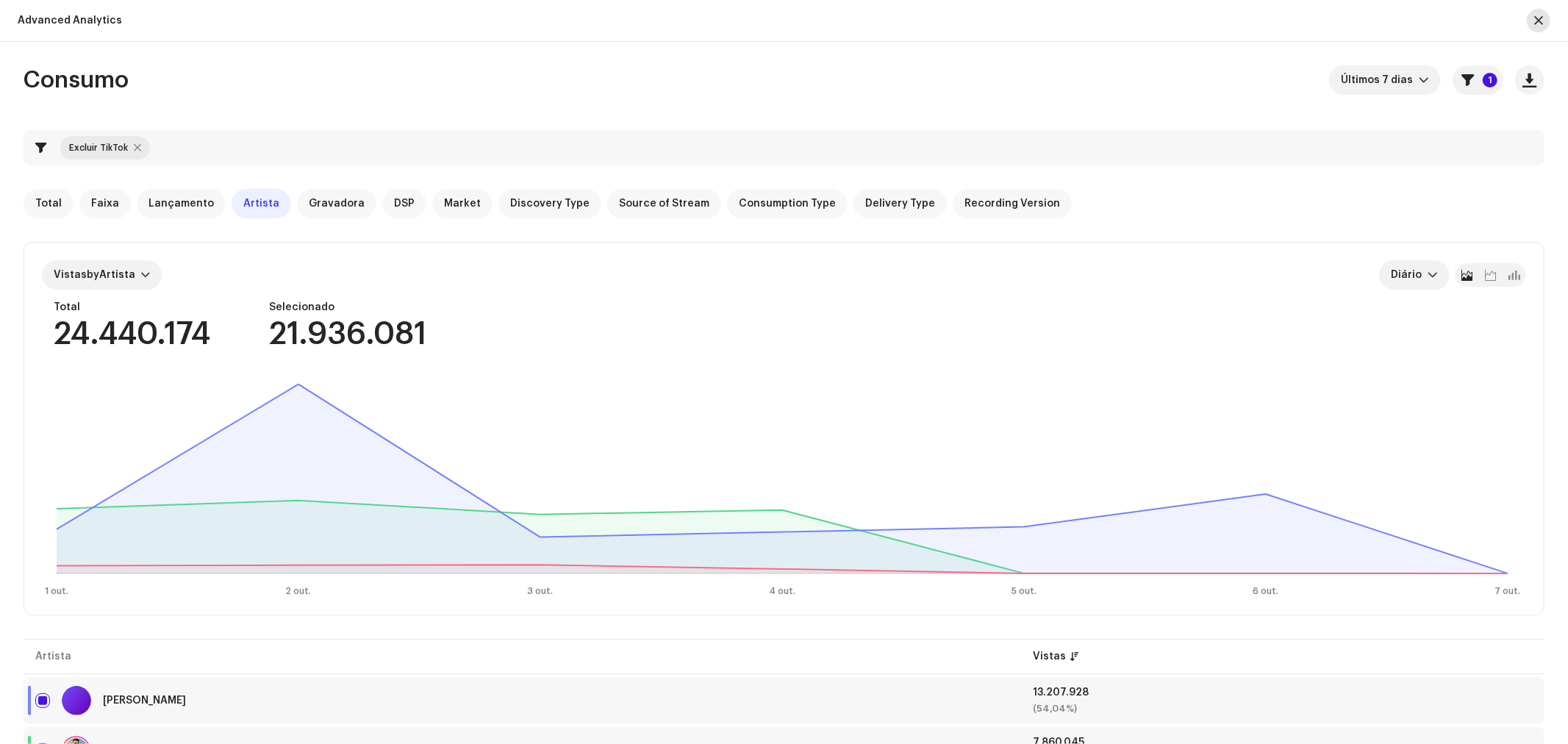
click at [1542, 17] on span "button" at bounding box center [1538, 20] width 8 height 12
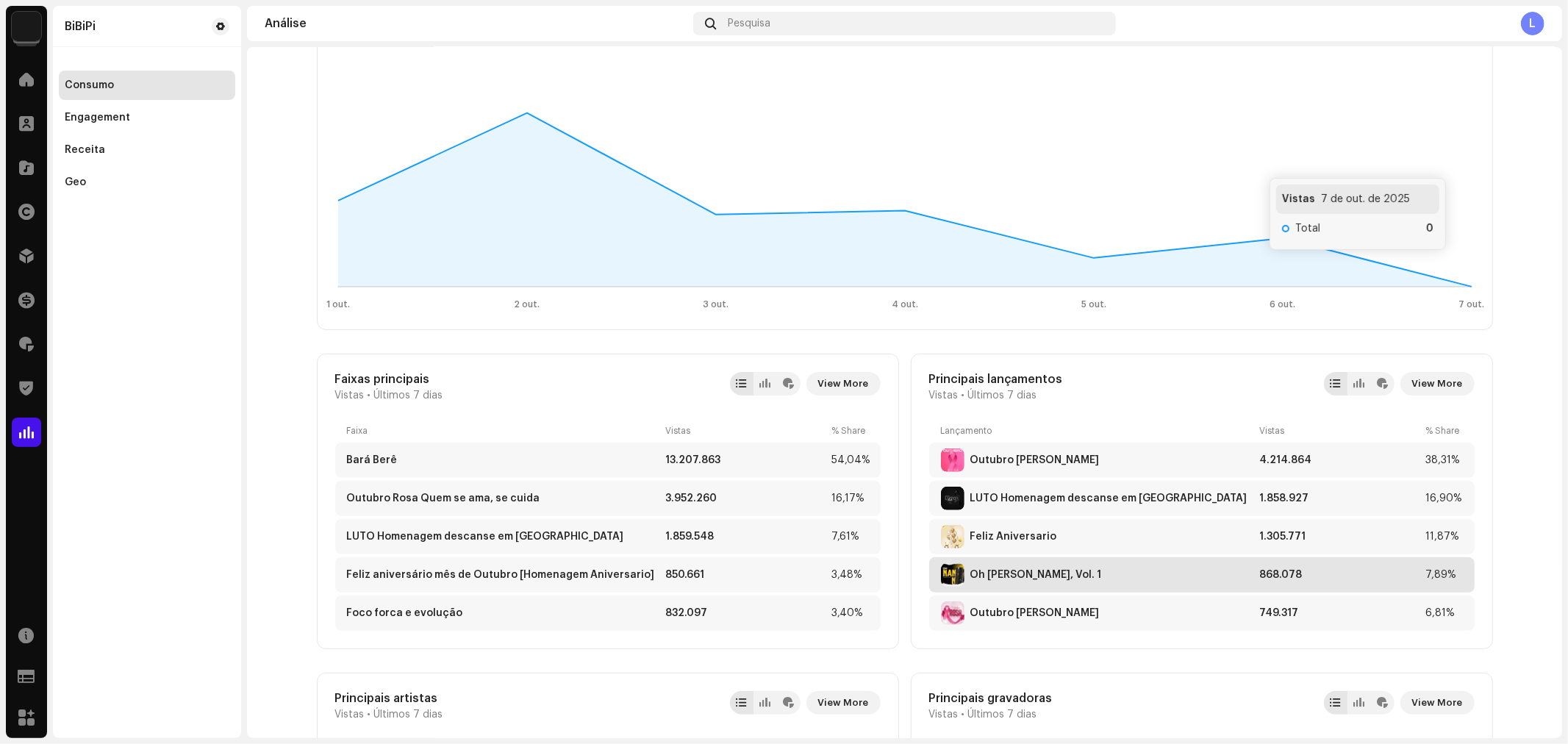
scroll to position [327, 0]
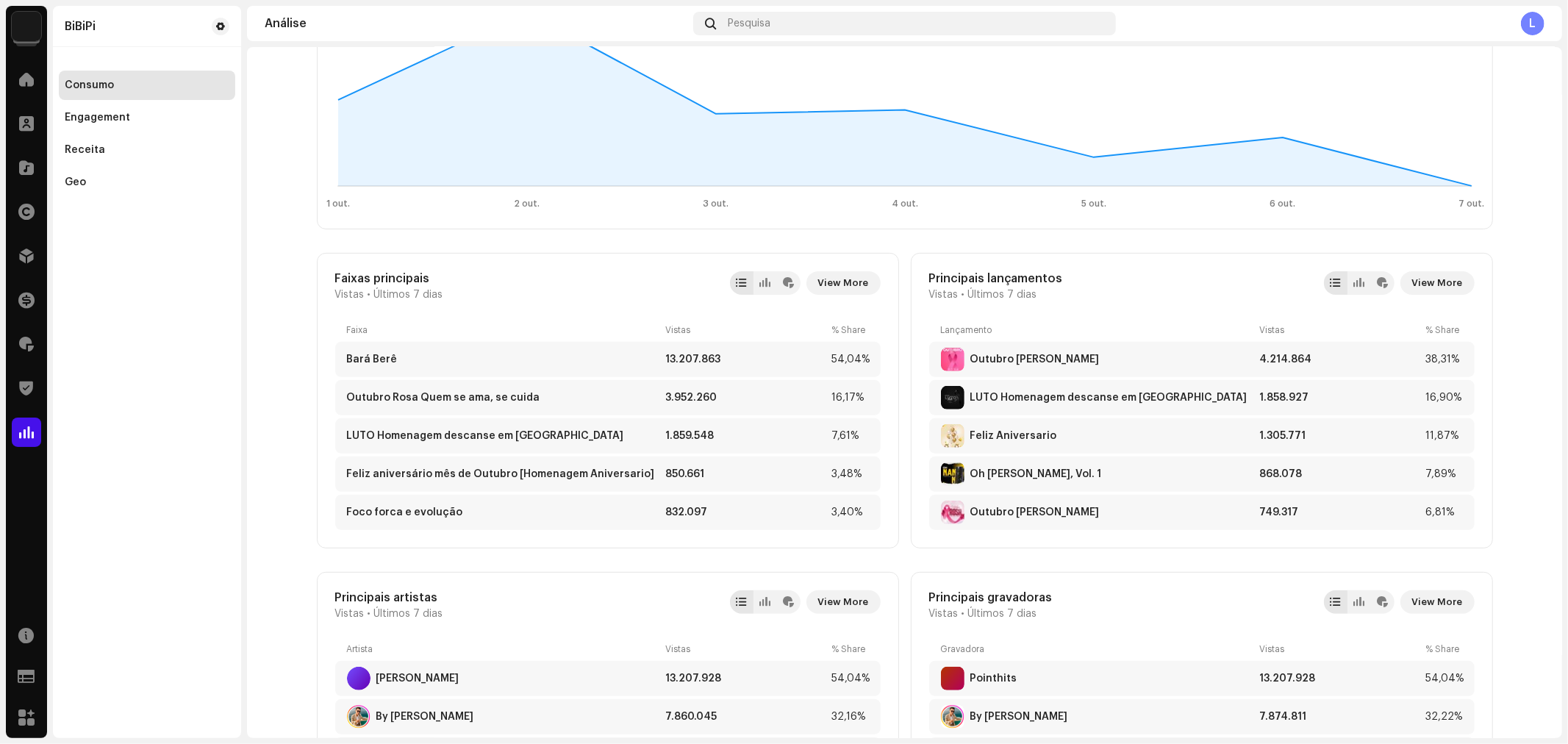
click at [1430, 267] on div "Principais lançamentos Vistas • Últimos 7 dias View More Lançamento Vistas % Sh…" at bounding box center [1202, 400] width 582 height 295
click at [1420, 288] on span "View More" at bounding box center [1438, 283] width 51 height 29
